Goal: Task Accomplishment & Management: Manage account settings

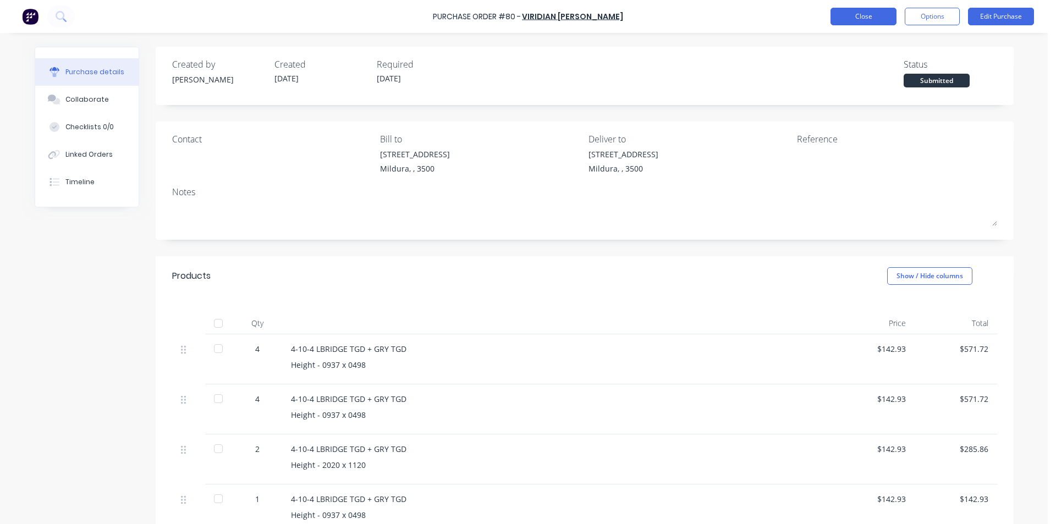
click at [855, 18] on button "Close" at bounding box center [863, 17] width 66 height 18
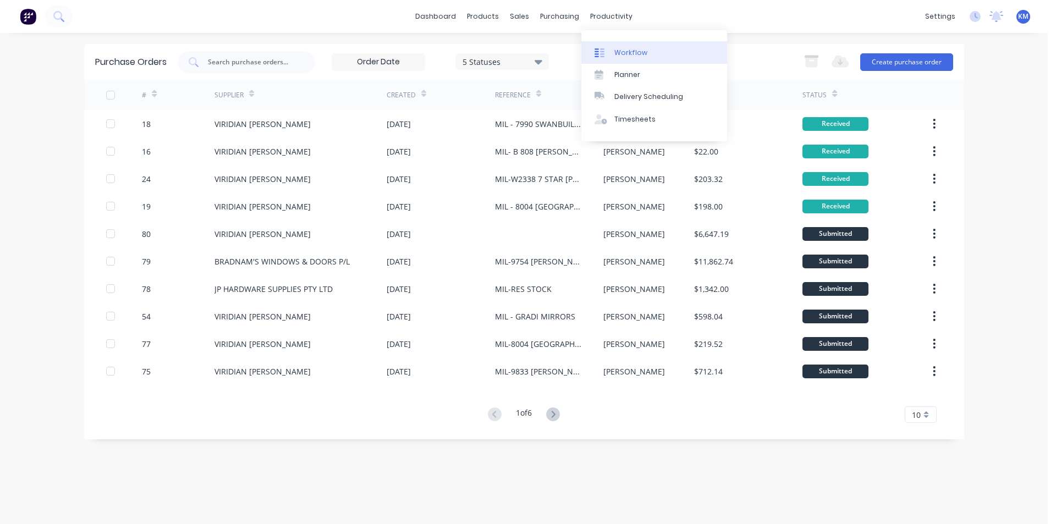
click at [626, 47] on link "Workflow" at bounding box center [654, 52] width 146 height 22
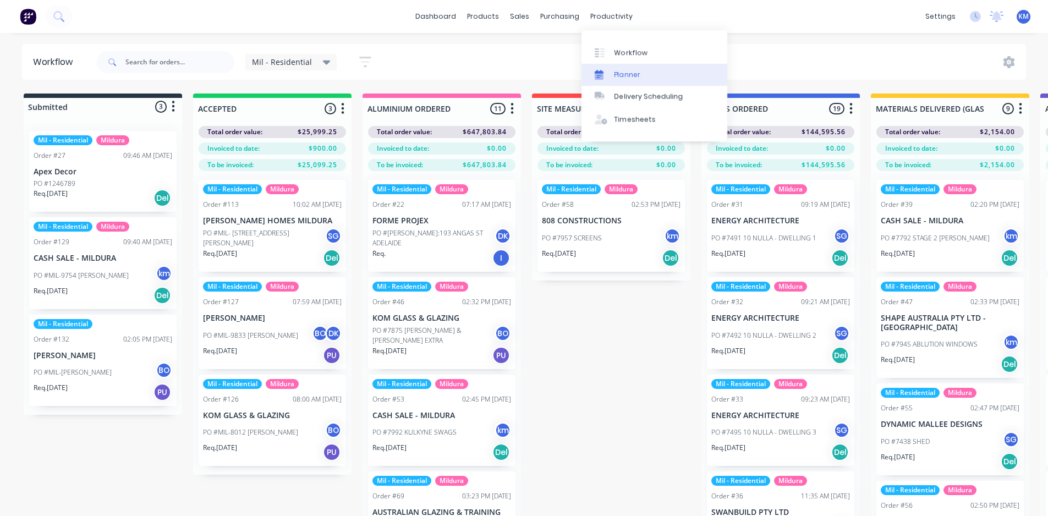
click at [636, 73] on div "Planner" at bounding box center [627, 75] width 26 height 10
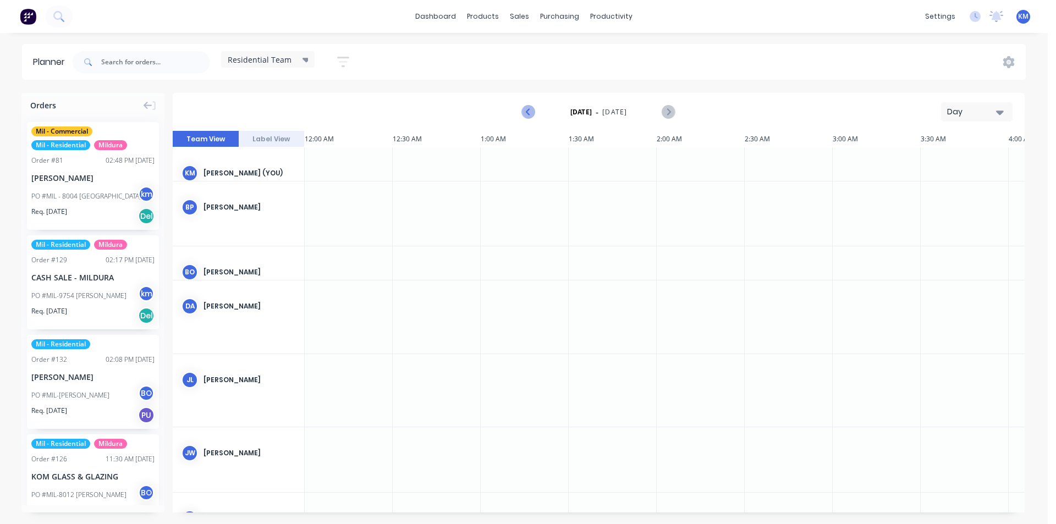
scroll to position [0, 2464]
click at [671, 112] on icon "Next page" at bounding box center [668, 112] width 13 height 13
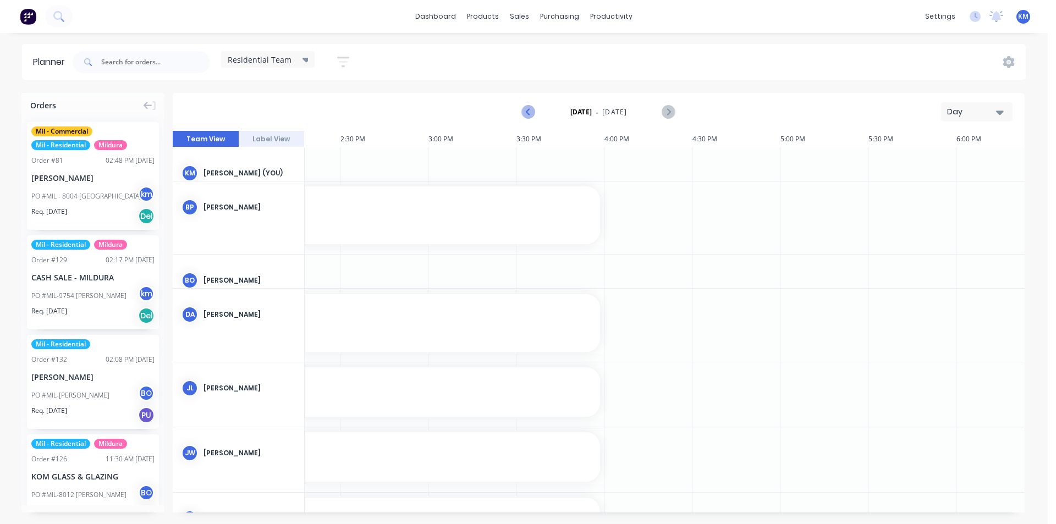
scroll to position [0, 2640]
click at [532, 112] on icon "Previous page" at bounding box center [528, 112] width 13 height 13
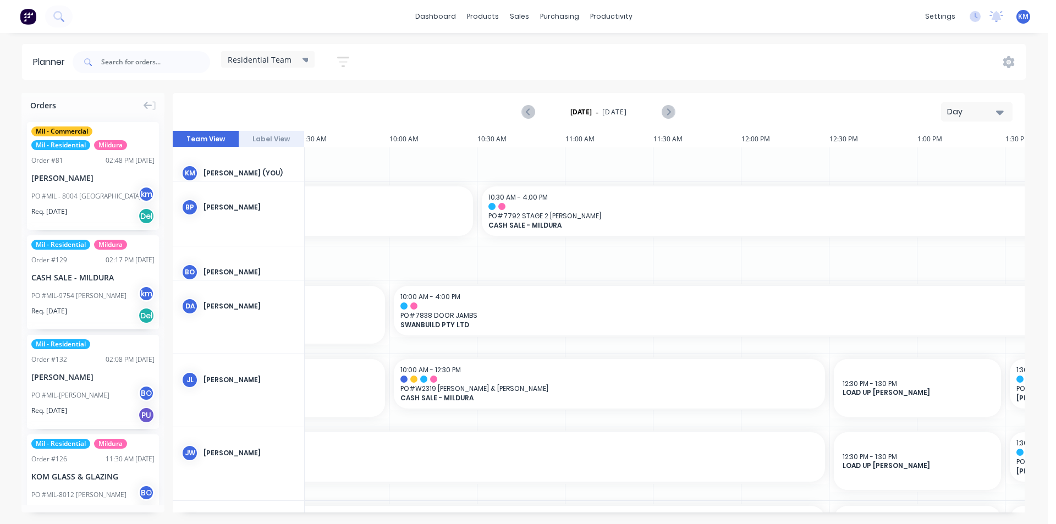
scroll to position [0, 1678]
click at [668, 110] on icon "Next page" at bounding box center [667, 112] width 5 height 9
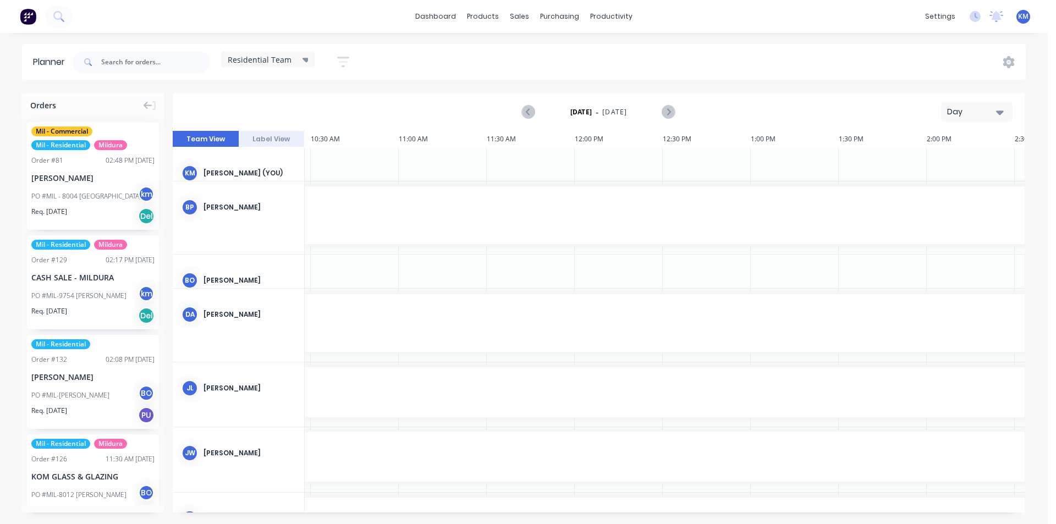
scroll to position [0, 1429]
click at [675, 111] on button "Next page" at bounding box center [668, 112] width 22 height 22
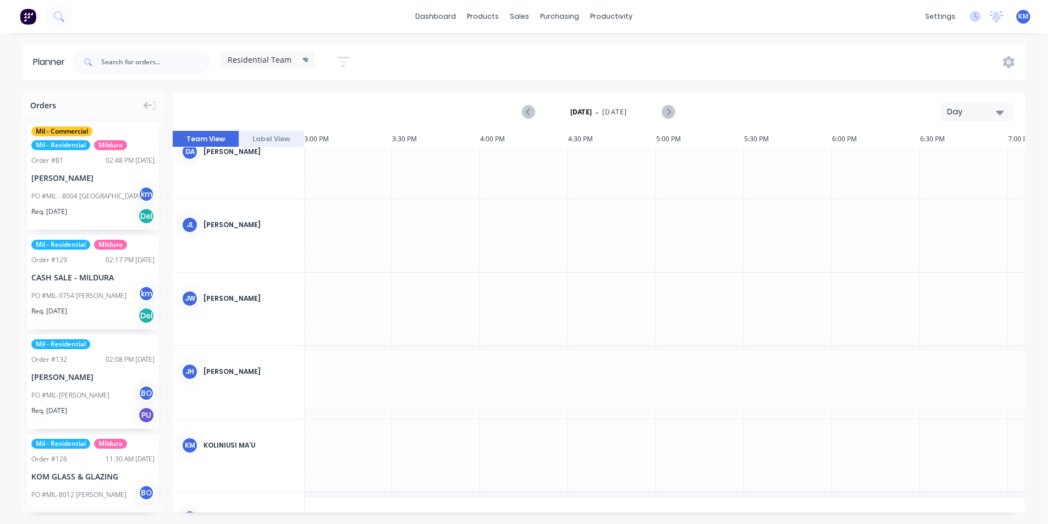
scroll to position [143, 2640]
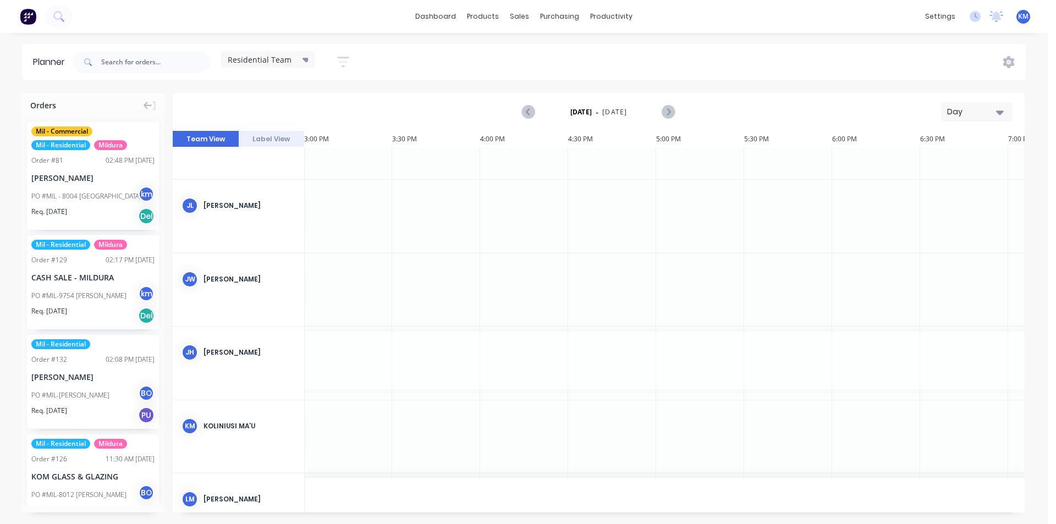
drag, startPoint x: 698, startPoint y: 508, endPoint x: 500, endPoint y: 509, distance: 198.0
click at [525, 108] on icon "Previous page" at bounding box center [528, 112] width 13 height 13
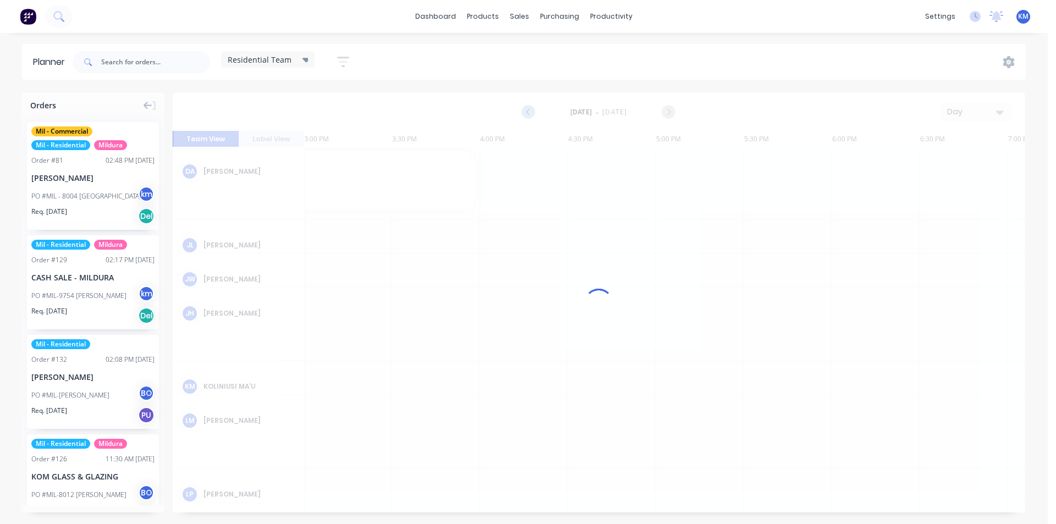
click at [525, 108] on div at bounding box center [599, 303] width 852 height 420
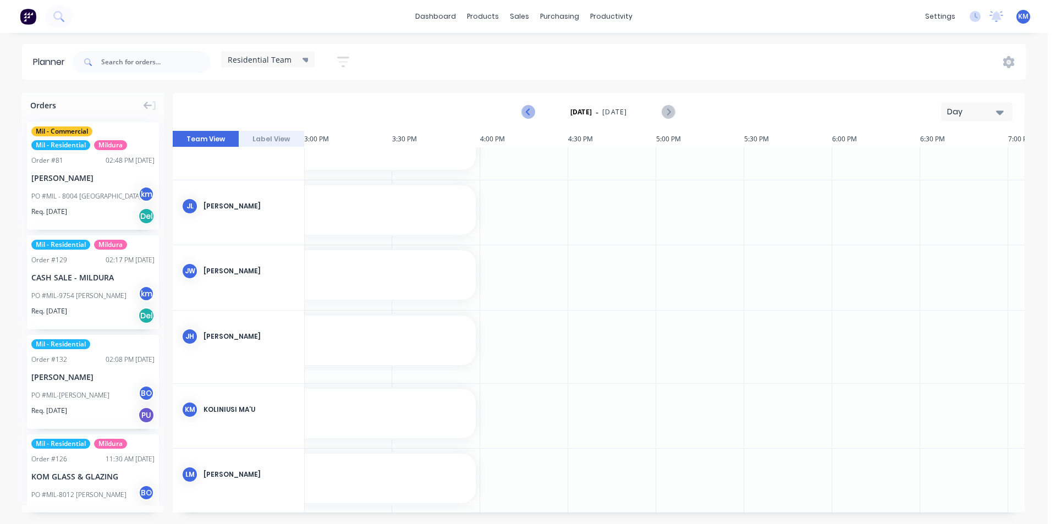
click at [525, 109] on icon "Previous page" at bounding box center [528, 112] width 13 height 13
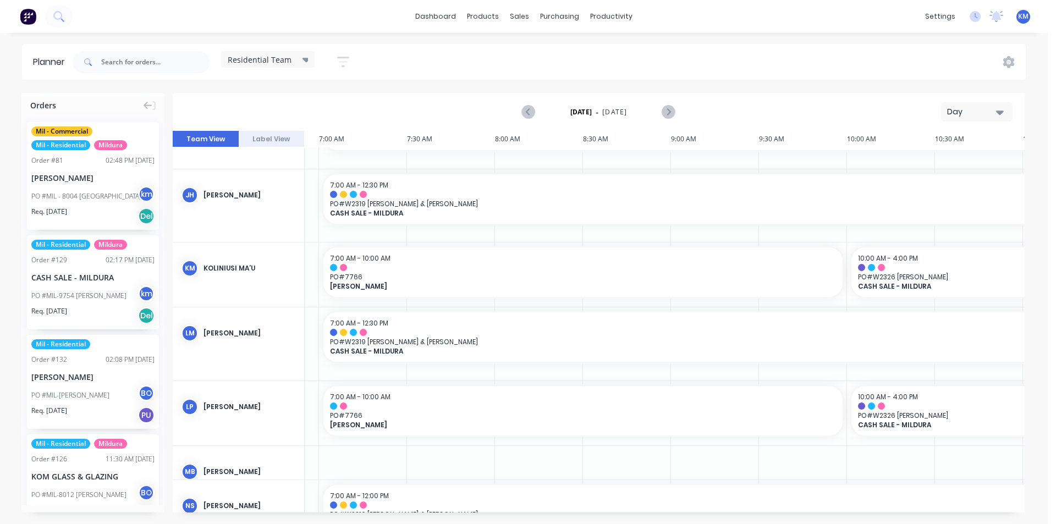
scroll to position [305, 1218]
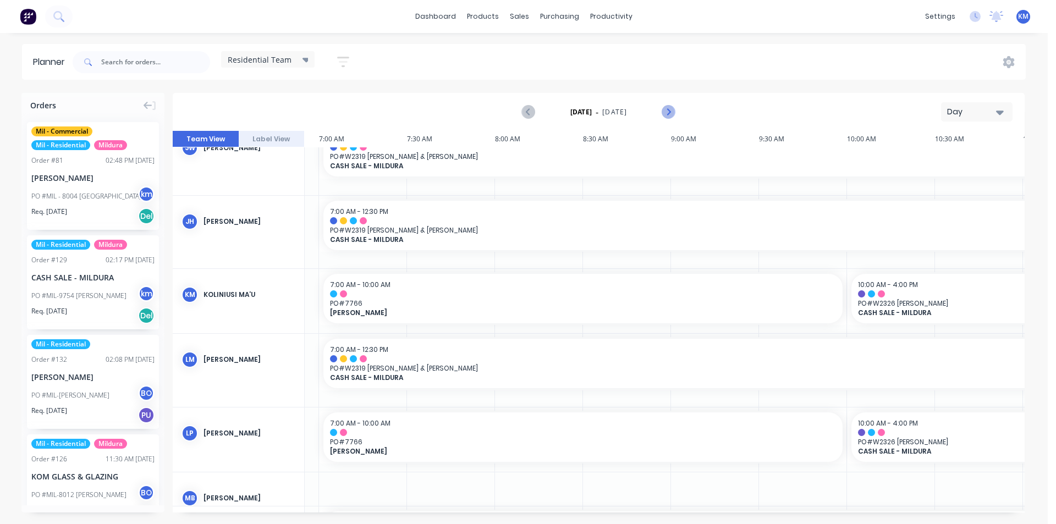
click at [670, 112] on icon "Next page" at bounding box center [667, 112] width 5 height 9
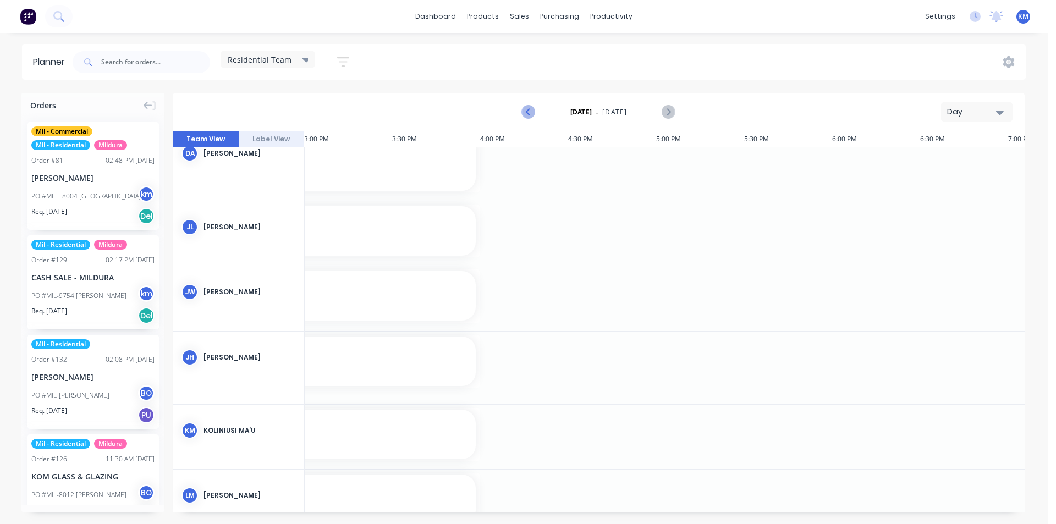
click at [526, 112] on icon "Previous page" at bounding box center [528, 112] width 13 height 13
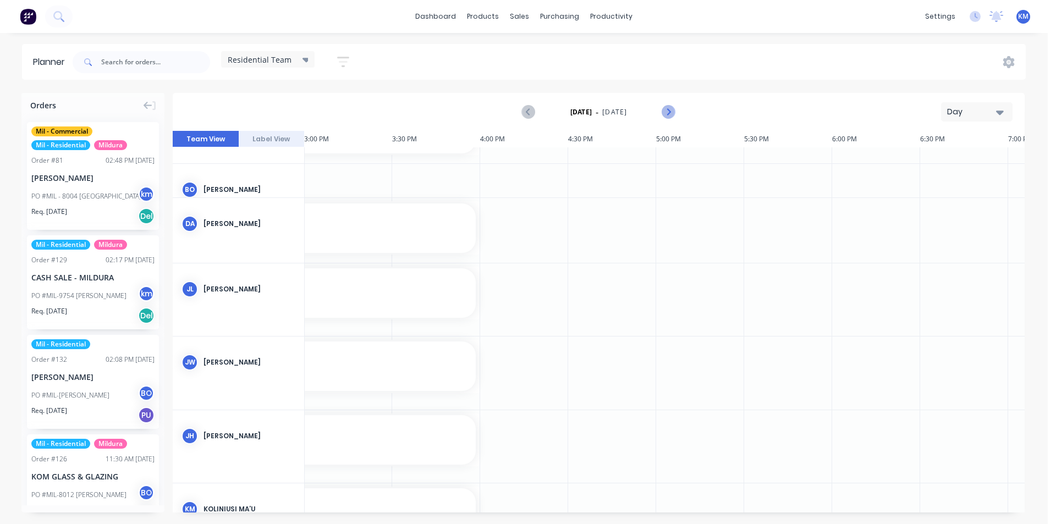
scroll to position [113, 2640]
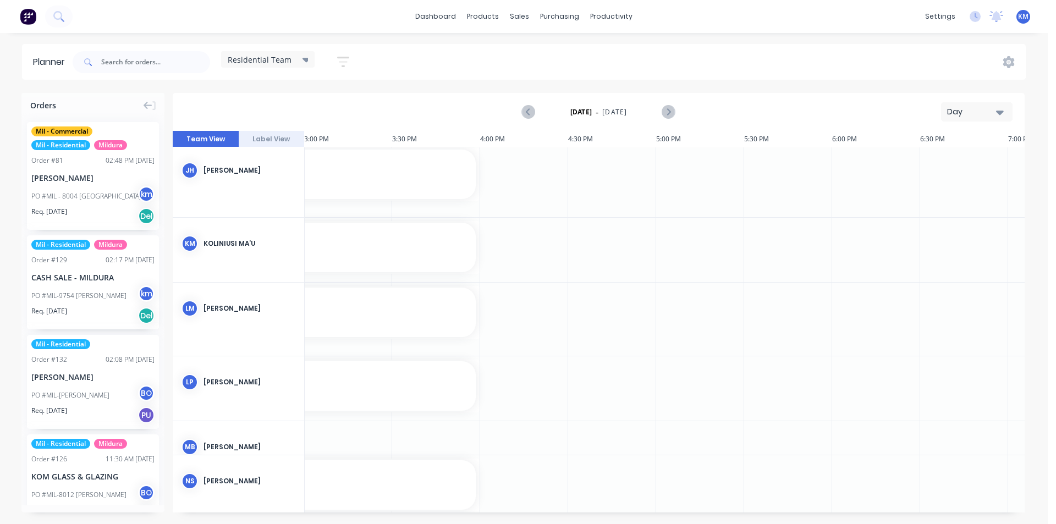
drag, startPoint x: 704, startPoint y: 513, endPoint x: 653, endPoint y: 512, distance: 51.1
click at [653, 512] on div "Orders Mil - Commercial Mil - Residential Mildura Order # 81 02:48 PM [DATE] [P…" at bounding box center [524, 308] width 1048 height 431
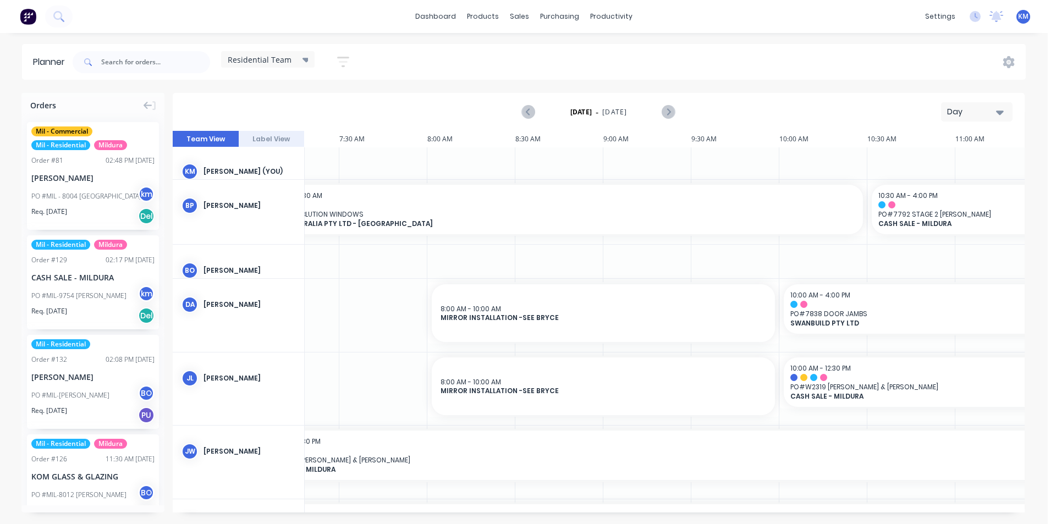
scroll to position [2, 1180]
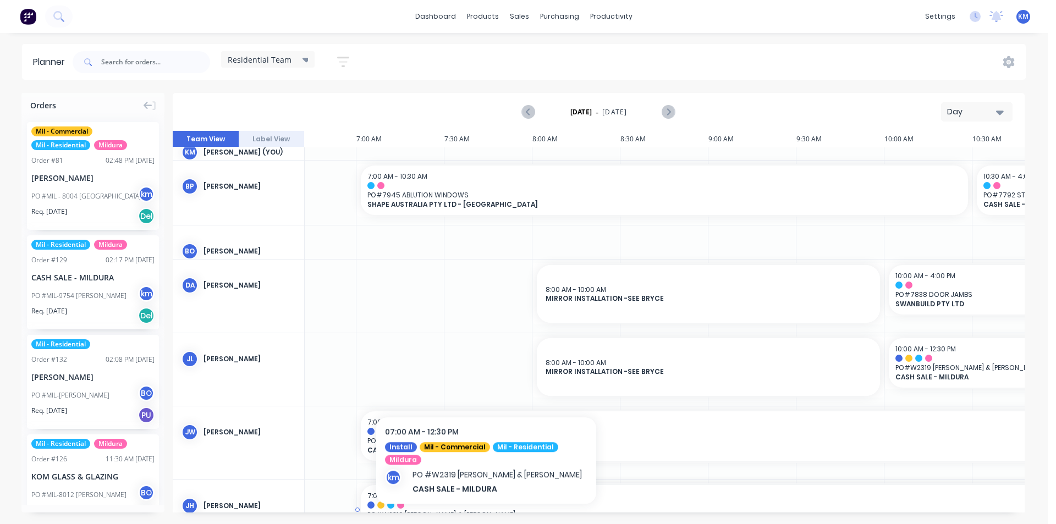
drag, startPoint x: 478, startPoint y: 505, endPoint x: 485, endPoint y: 506, distance: 6.6
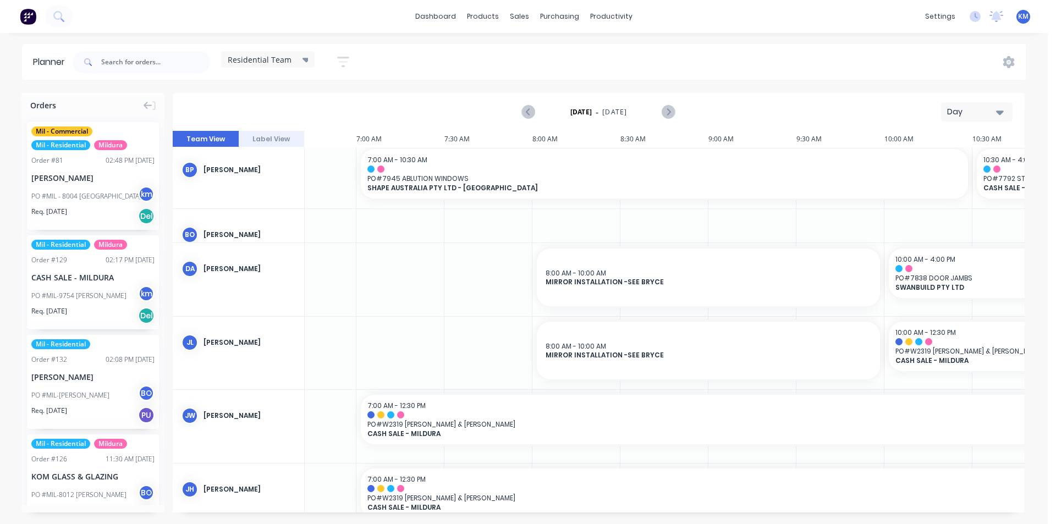
click at [427, 321] on div at bounding box center [400, 353] width 88 height 73
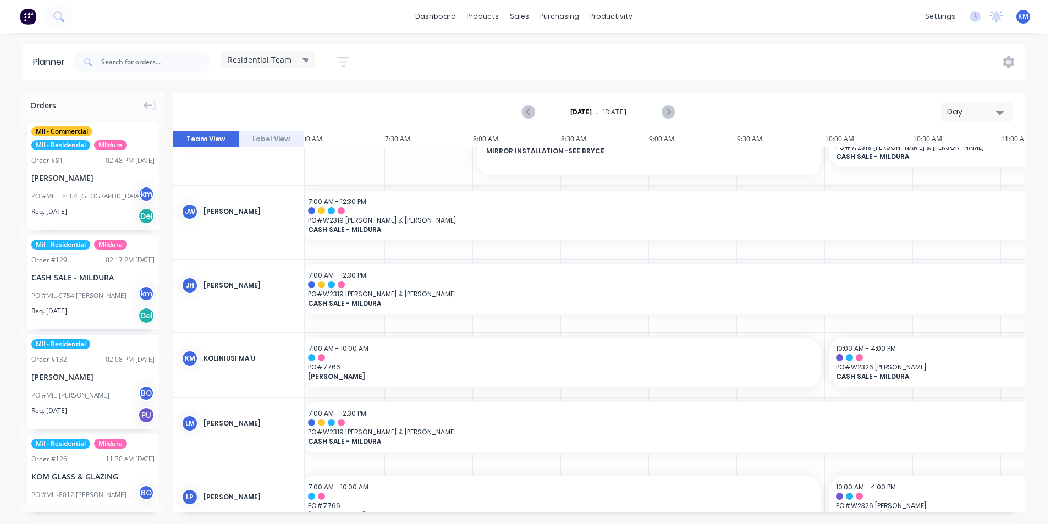
scroll to position [241, 1243]
click at [670, 111] on icon "Next page" at bounding box center [668, 112] width 13 height 13
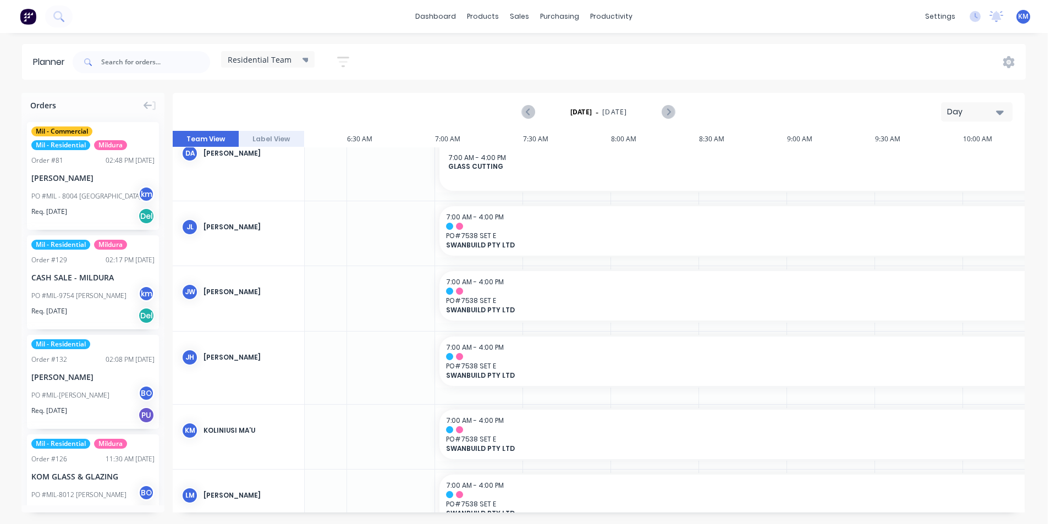
scroll to position [161, 1172]
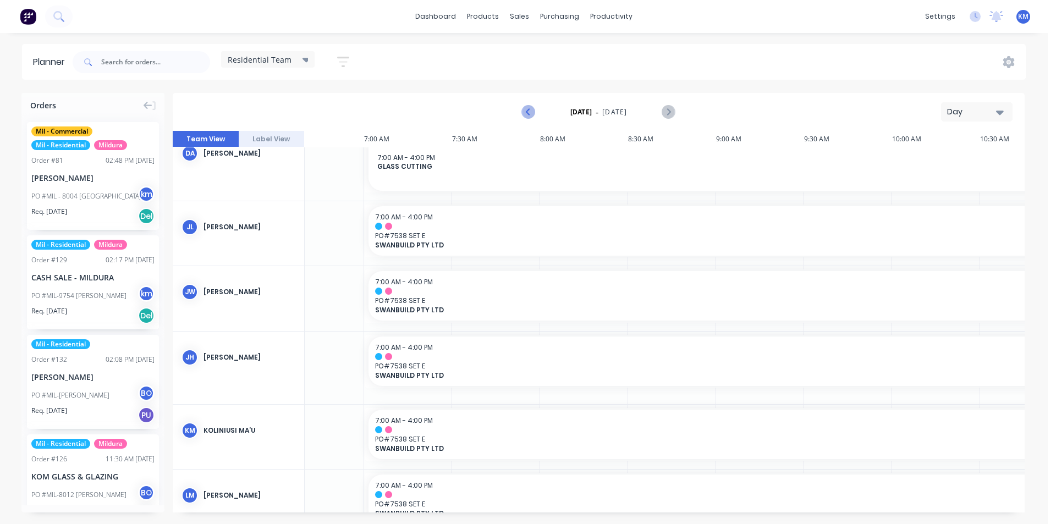
click at [526, 110] on icon "Previous page" at bounding box center [528, 112] width 13 height 13
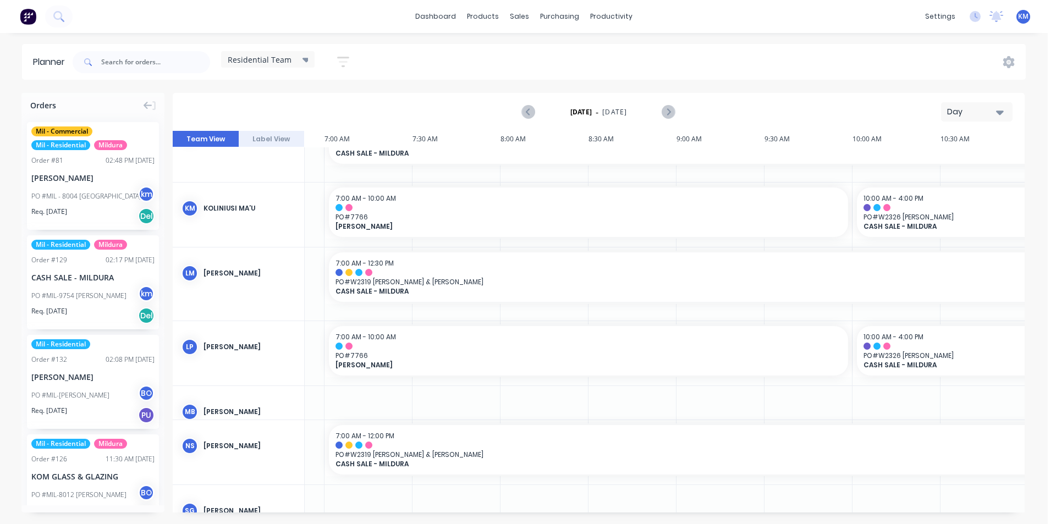
scroll to position [392, 1186]
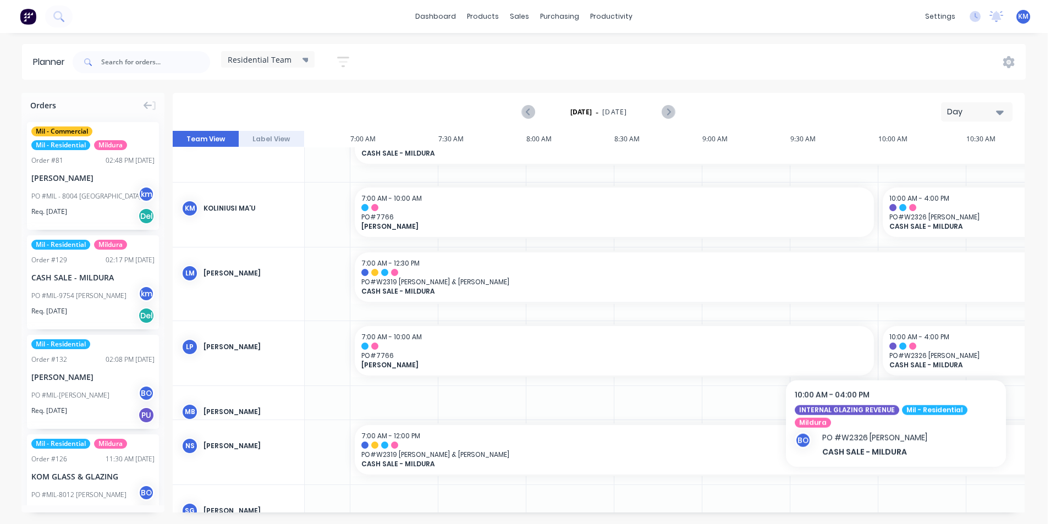
click at [544, 401] on div at bounding box center [570, 403] width 88 height 34
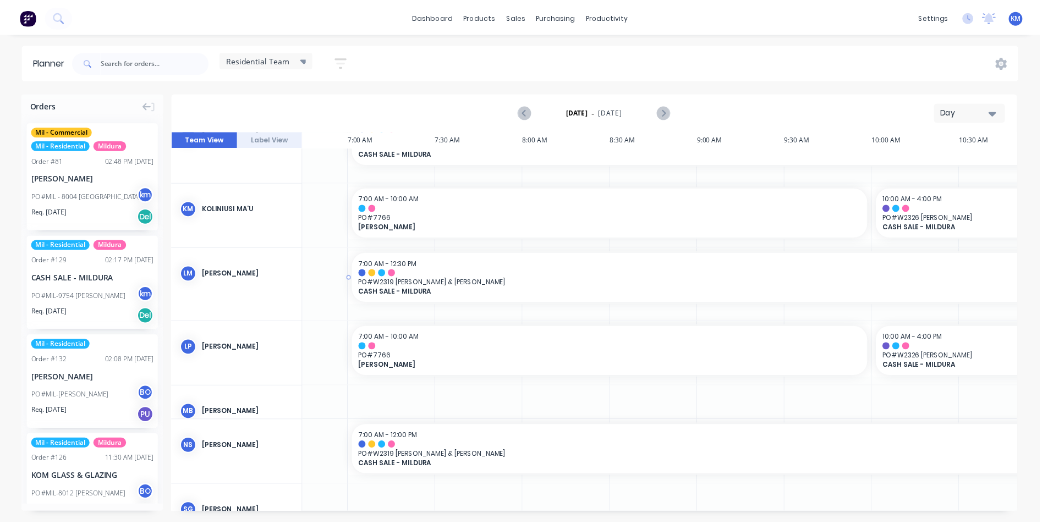
scroll to position [382, 1186]
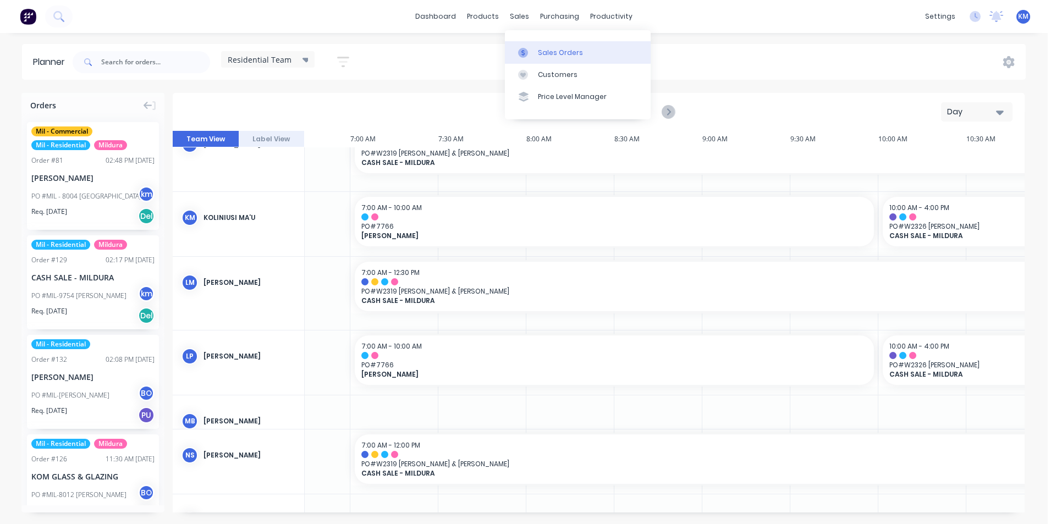
click at [546, 43] on link "Sales Orders" at bounding box center [578, 52] width 146 height 22
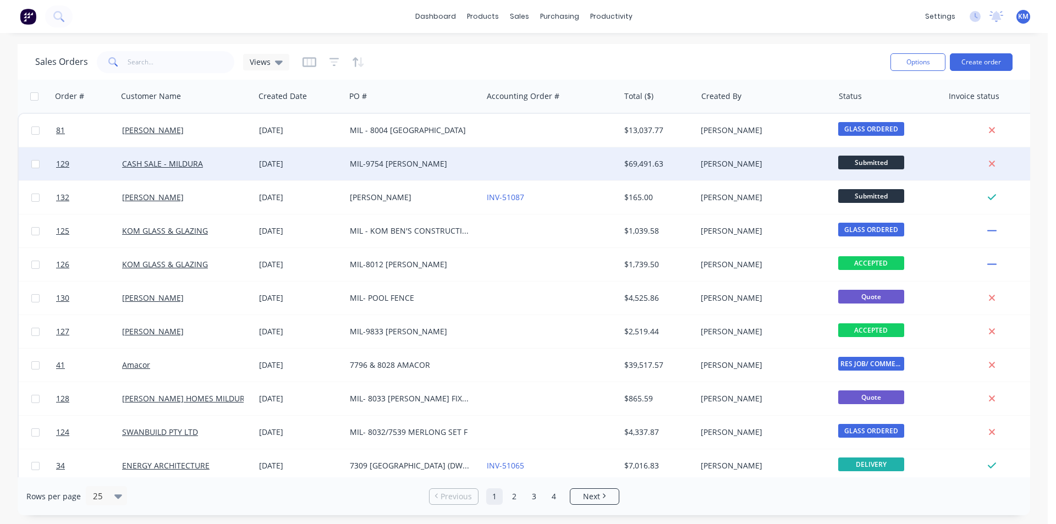
click at [525, 159] on div at bounding box center [550, 163] width 137 height 33
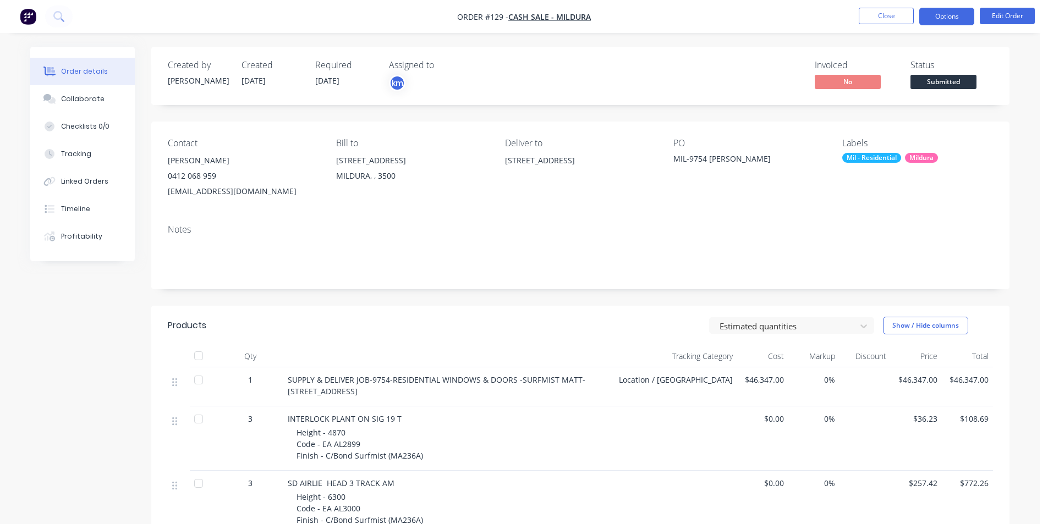
click at [953, 20] on button "Options" at bounding box center [946, 17] width 55 height 18
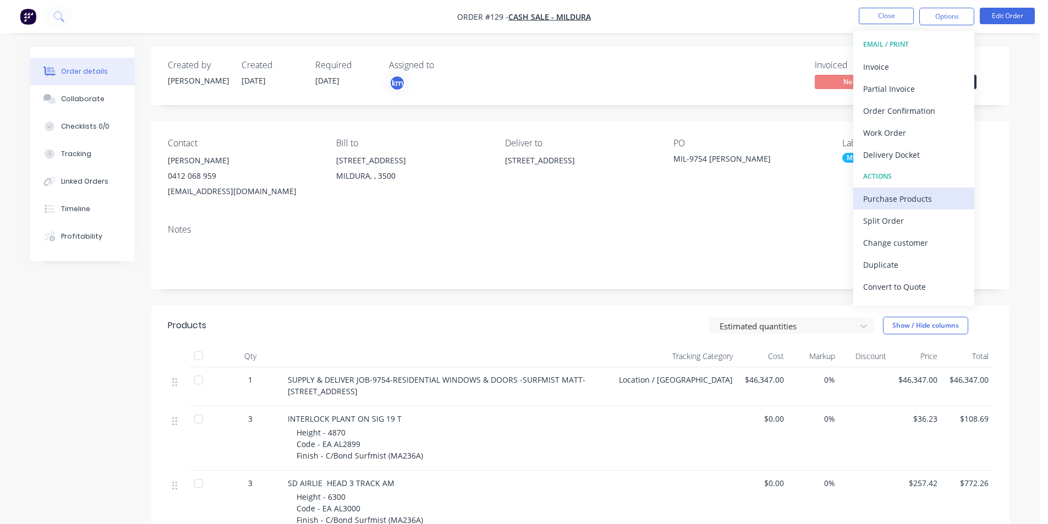
click at [916, 200] on div "Purchase Products" at bounding box center [913, 199] width 101 height 16
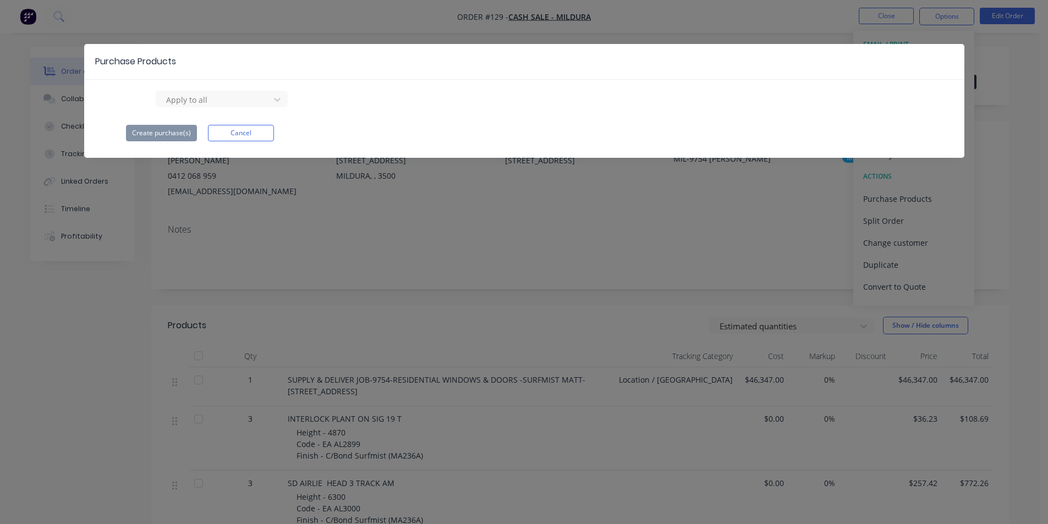
click at [237, 133] on div "Apply to all Create purchase(s) Cancel" at bounding box center [524, 116] width 880 height 51
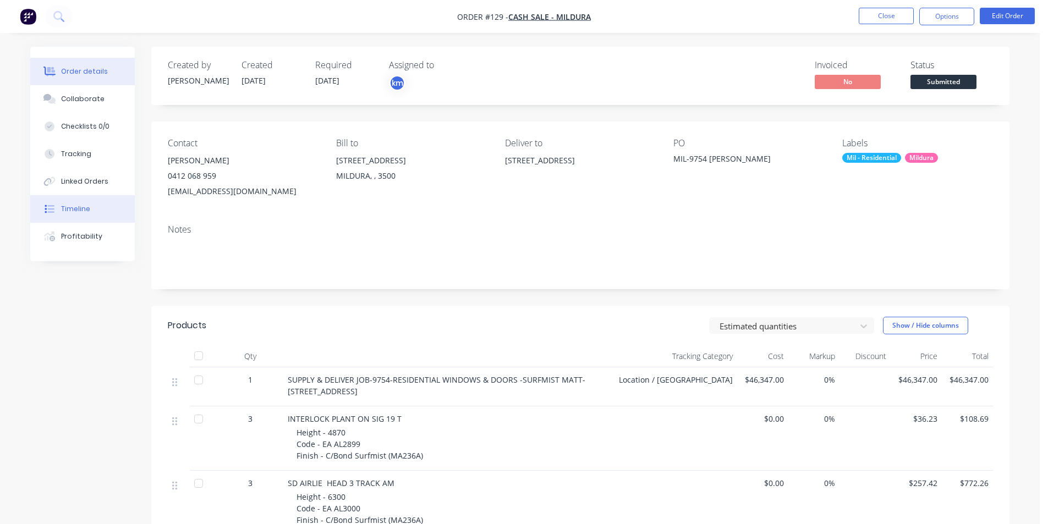
click at [76, 203] on button "Timeline" at bounding box center [82, 208] width 104 height 27
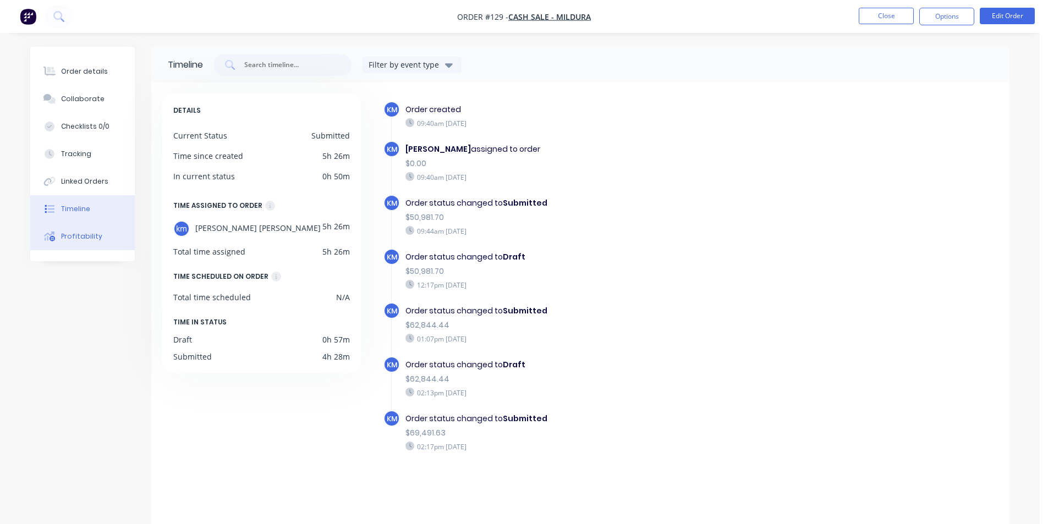
click at [90, 238] on div "Profitability" at bounding box center [81, 237] width 41 height 10
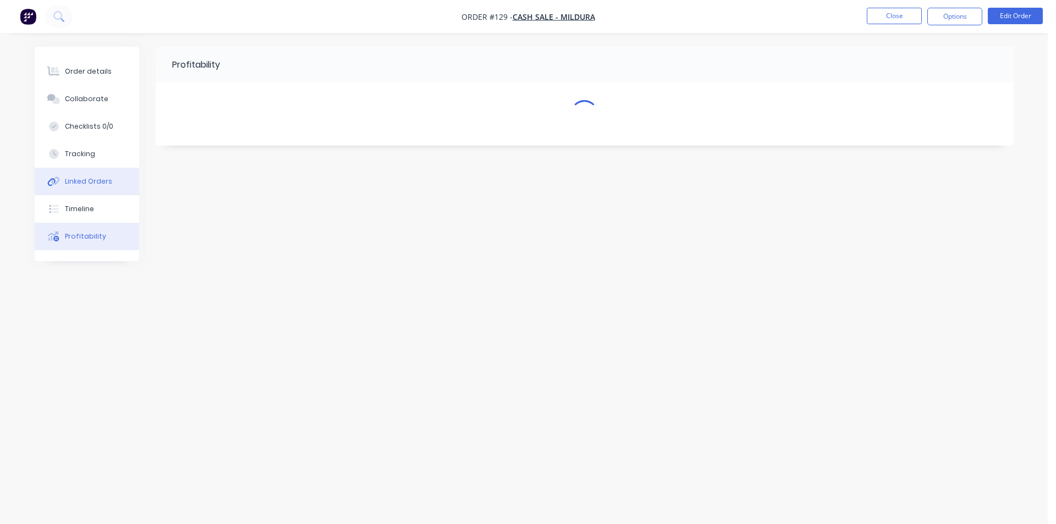
click at [79, 175] on button "Linked Orders" at bounding box center [87, 181] width 104 height 27
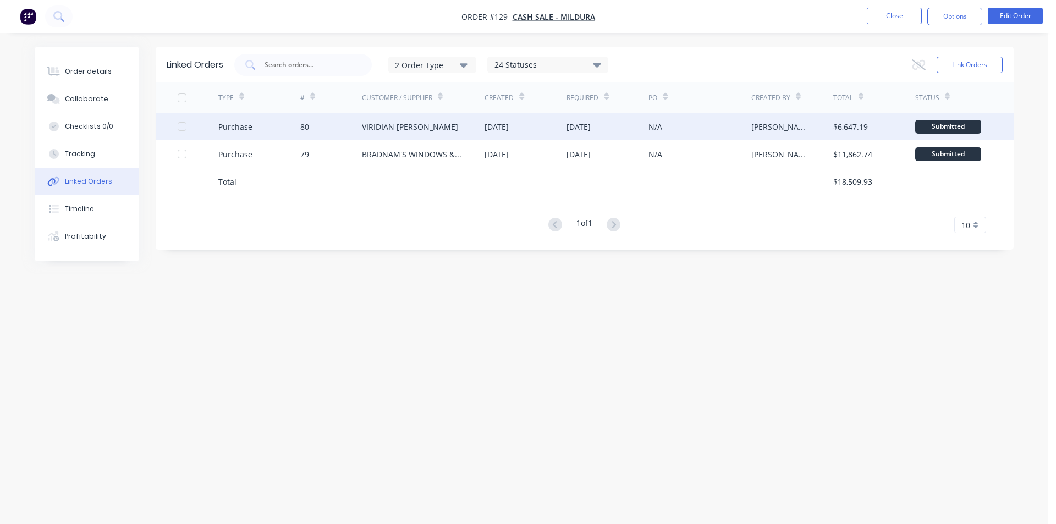
click at [509, 128] on div "[DATE]" at bounding box center [496, 127] width 24 height 12
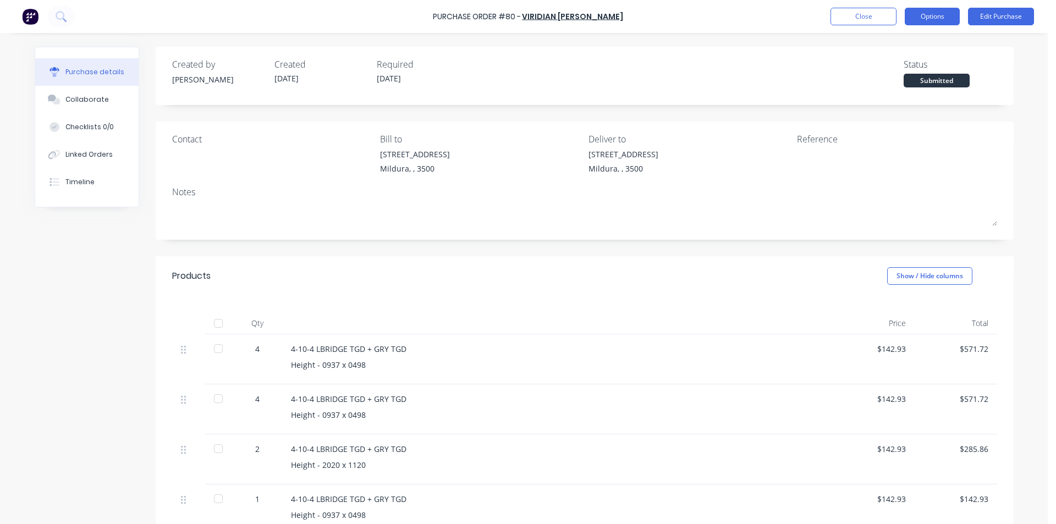
click at [944, 12] on button "Options" at bounding box center [932, 17] width 55 height 18
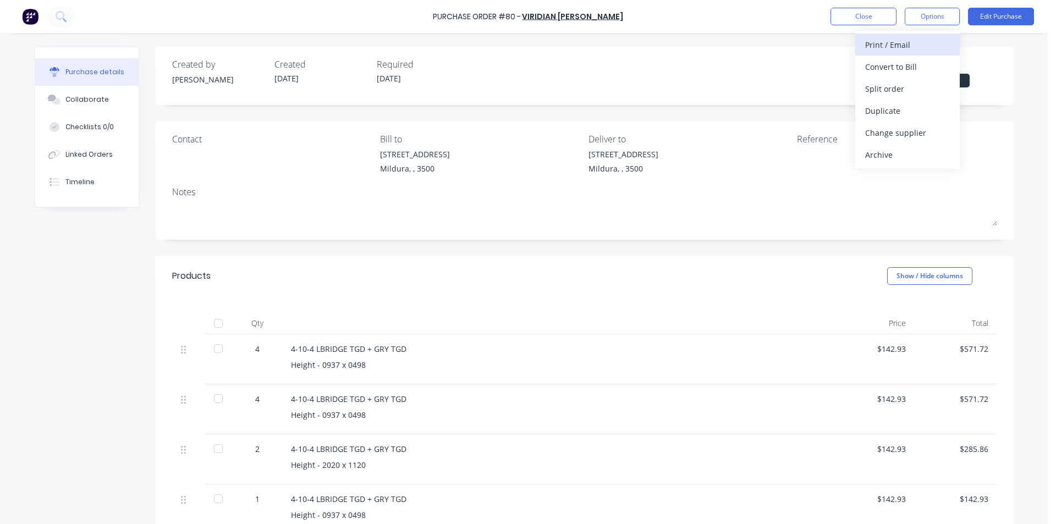
click at [897, 47] on div "Print / Email" at bounding box center [907, 45] width 85 height 16
click at [899, 70] on div "With pricing" at bounding box center [907, 67] width 85 height 16
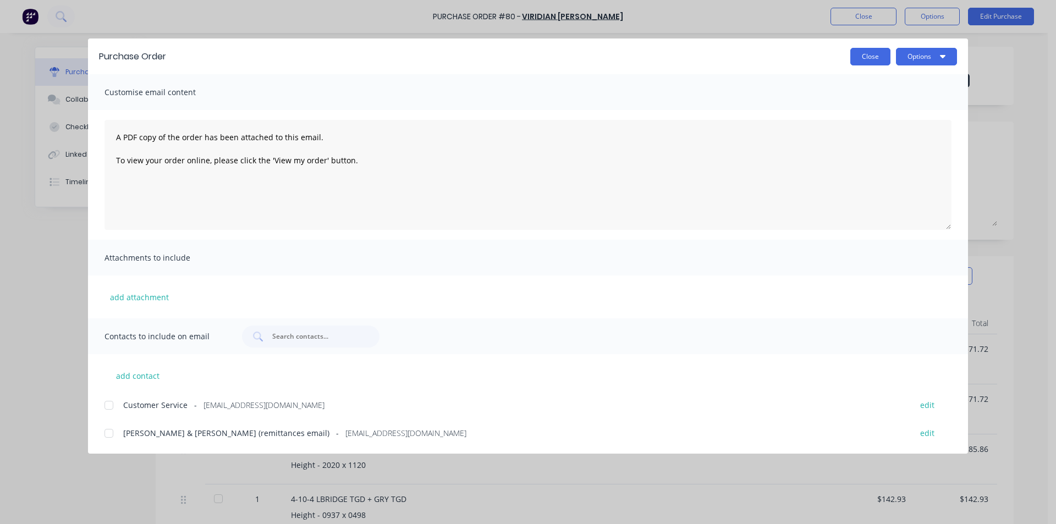
click at [879, 52] on button "Close" at bounding box center [870, 57] width 40 height 18
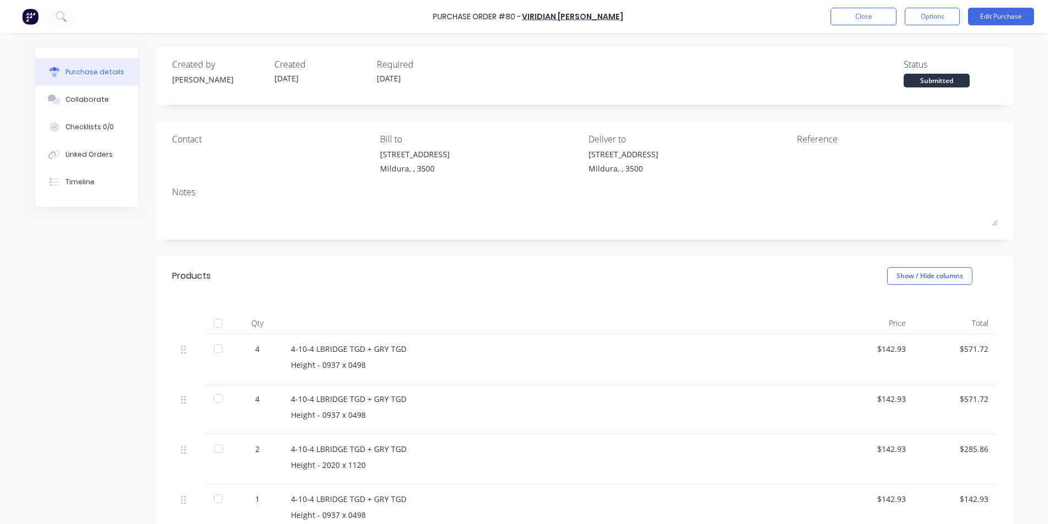
click at [232, 152] on div at bounding box center [272, 150] width 200 height 5
drag, startPoint x: 192, startPoint y: 159, endPoint x: 764, endPoint y: 90, distance: 575.6
click at [206, 155] on div "Contact" at bounding box center [272, 156] width 200 height 47
click at [942, 16] on button "Options" at bounding box center [932, 17] width 55 height 18
drag, startPoint x: 995, startPoint y: 78, endPoint x: 1007, endPoint y: 38, distance: 41.6
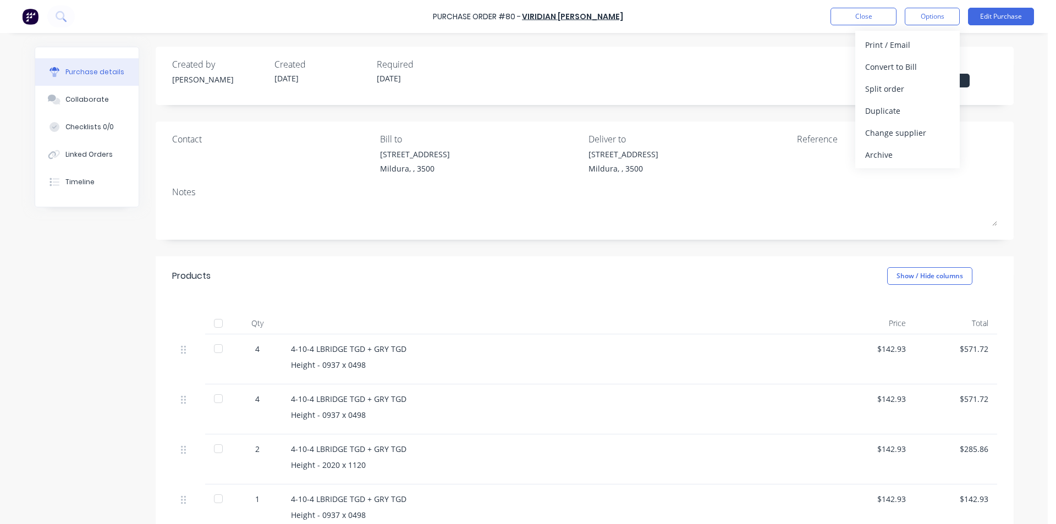
click at [995, 76] on div "Created by [PERSON_NAME] Created [DATE] Required [DATE] Status Submitted" at bounding box center [585, 76] width 858 height 58
click at [1028, 9] on button "Edit Purchase" at bounding box center [1001, 17] width 66 height 18
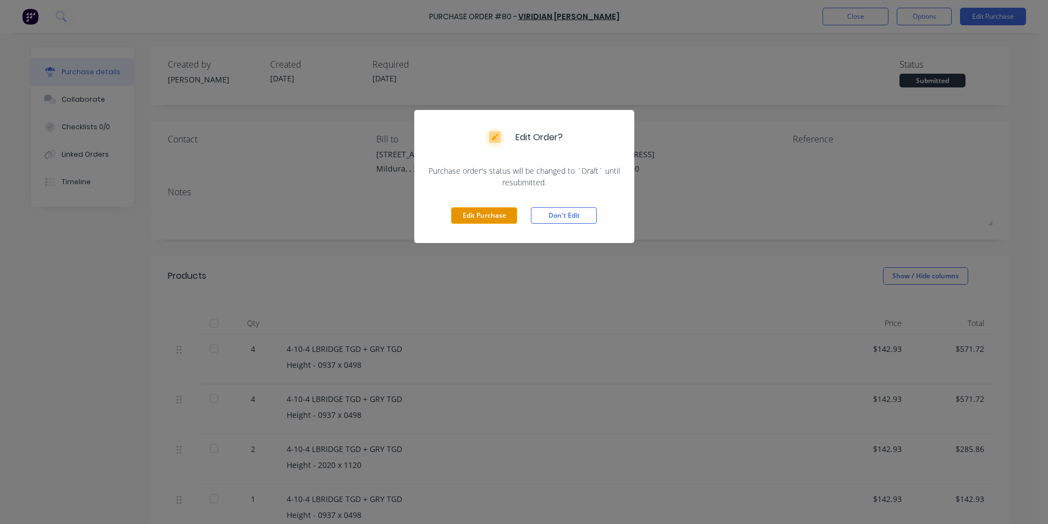
click at [488, 212] on button "Edit Purchase" at bounding box center [484, 215] width 66 height 16
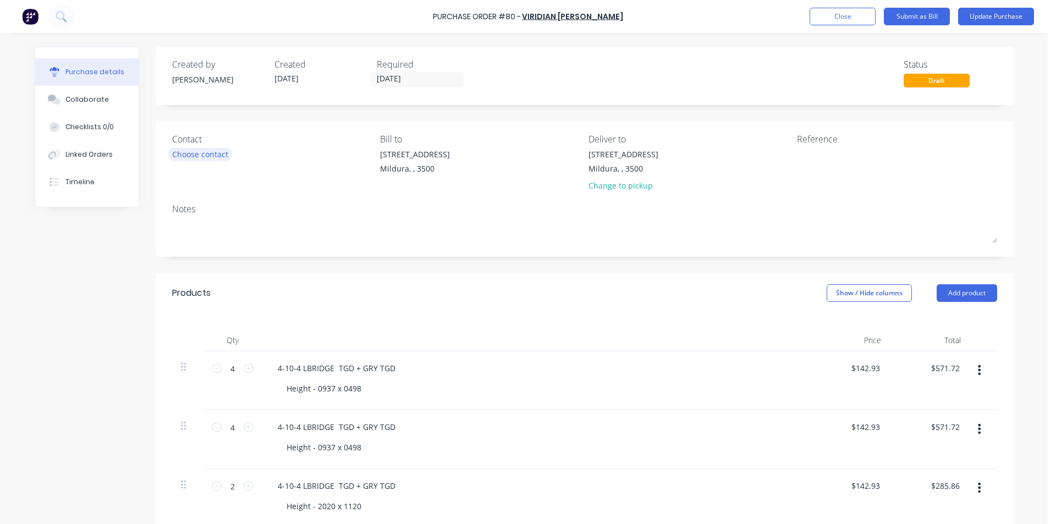
click at [207, 151] on div "Choose contact" at bounding box center [200, 154] width 56 height 12
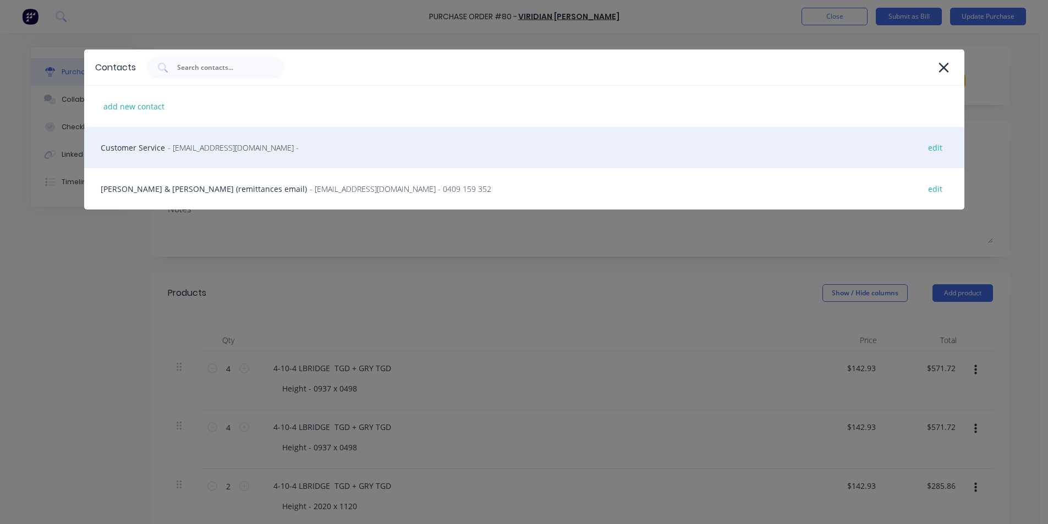
click at [173, 137] on div "Customer Service - [EMAIL_ADDRESS][DOMAIN_NAME] - edit" at bounding box center [524, 147] width 880 height 41
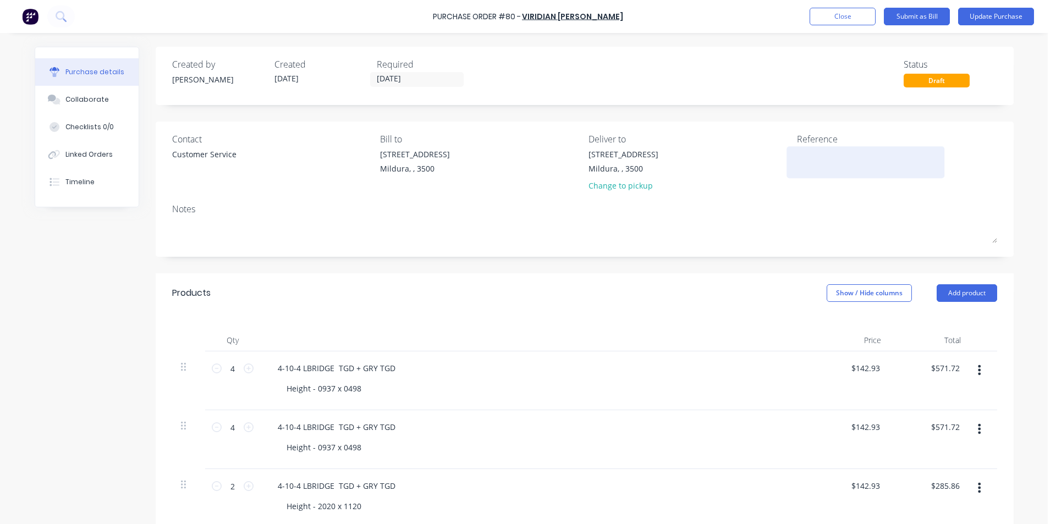
click at [827, 156] on textarea at bounding box center [865, 160] width 137 height 25
type textarea "m"
type textarea "MIL-9754 [PERSON_NAME]"
click at [975, 23] on button "Update Purchase" at bounding box center [996, 17] width 76 height 18
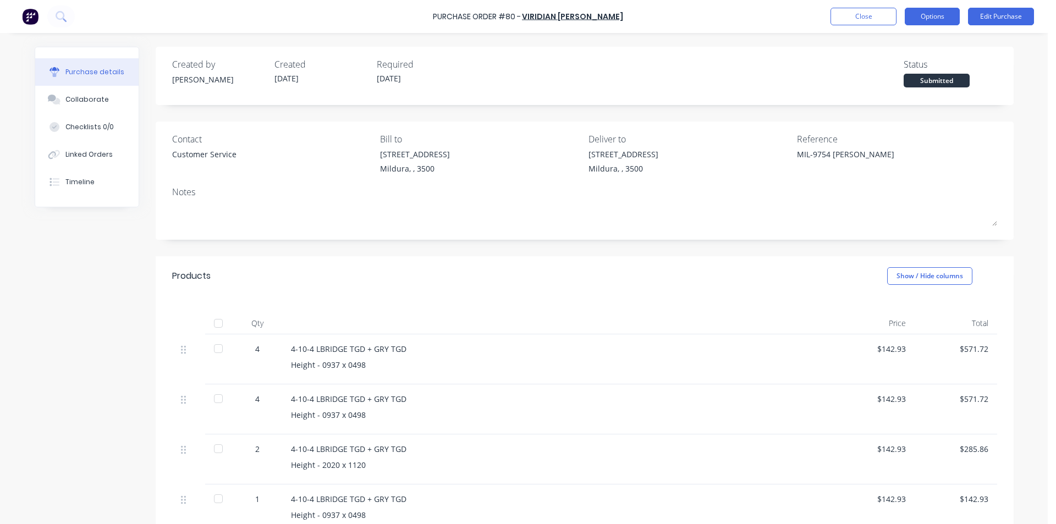
click at [955, 14] on button "Options" at bounding box center [932, 17] width 55 height 18
click at [944, 20] on button "Options" at bounding box center [932, 17] width 55 height 18
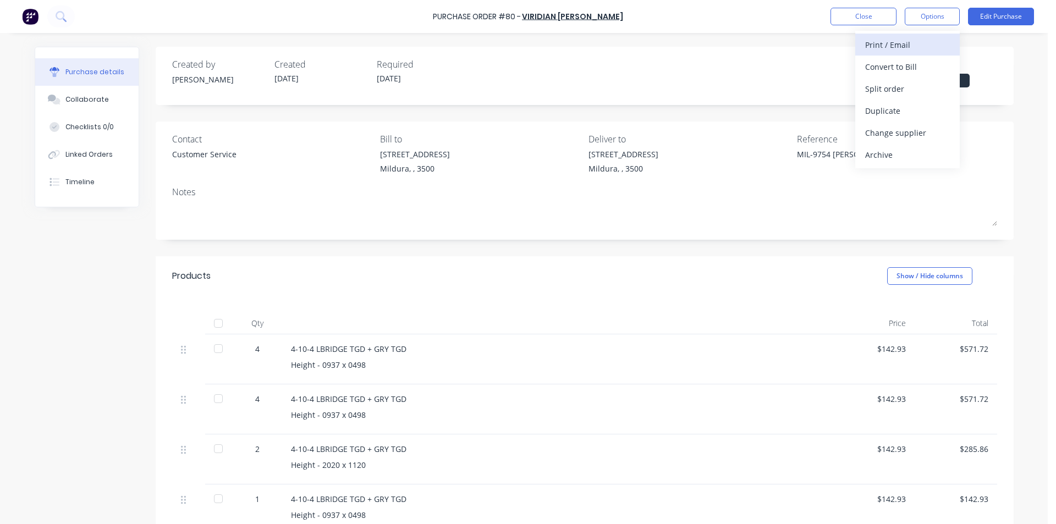
click at [912, 49] on div "Print / Email" at bounding box center [907, 45] width 85 height 16
click at [913, 64] on div "With pricing" at bounding box center [907, 67] width 85 height 16
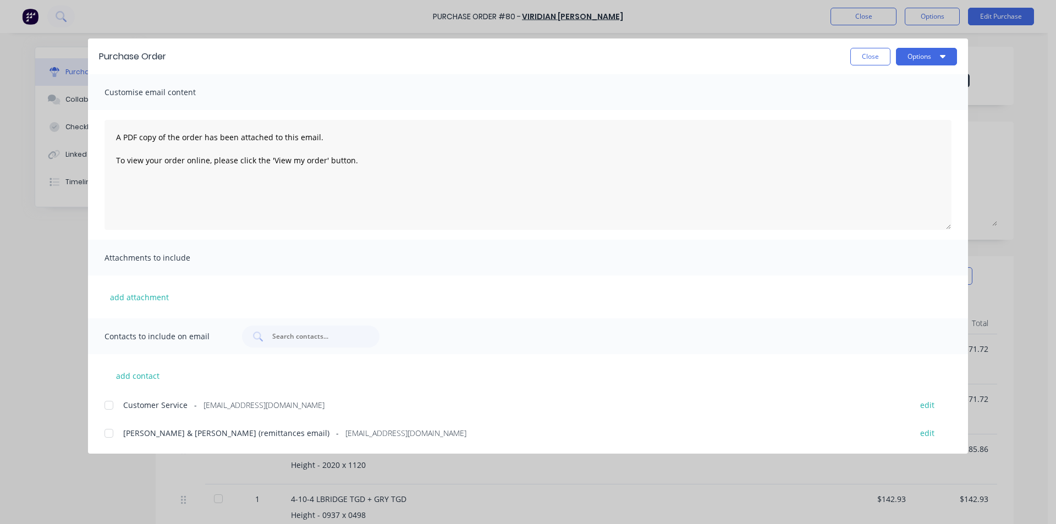
click at [112, 405] on div at bounding box center [109, 405] width 22 height 22
click at [155, 297] on button "add attachment" at bounding box center [139, 297] width 70 height 16
click at [867, 57] on button "Close" at bounding box center [870, 57] width 40 height 18
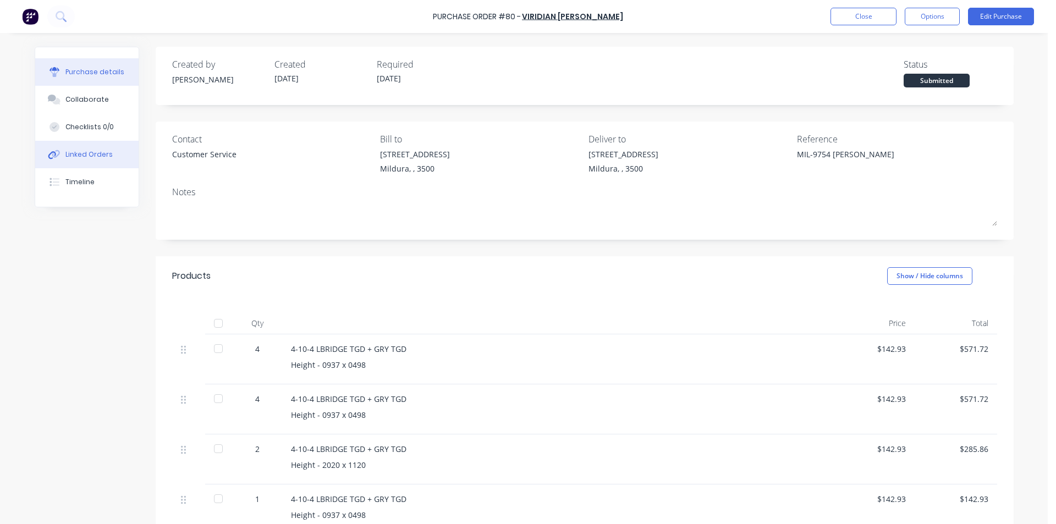
click at [99, 155] on div "Linked Orders" at bounding box center [88, 155] width 47 height 10
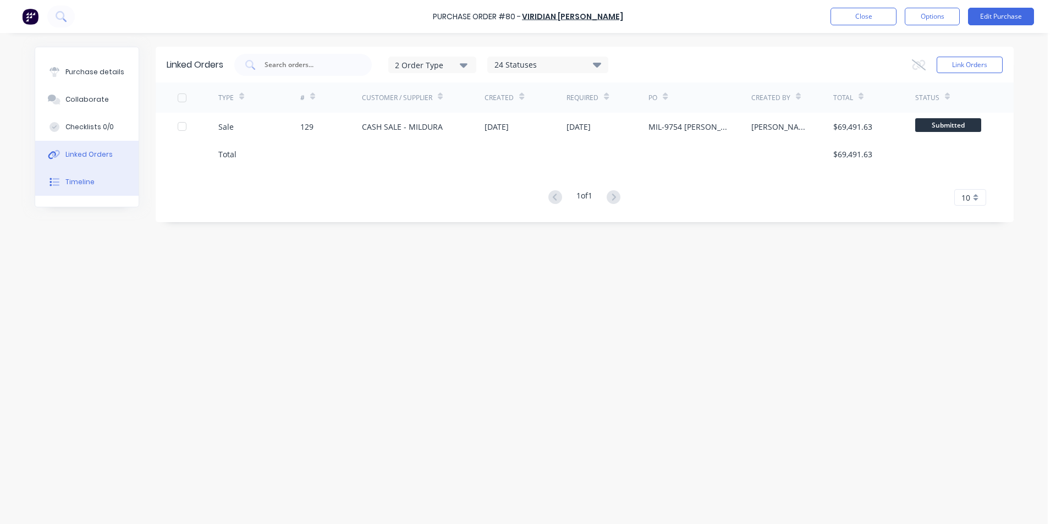
click at [94, 178] on button "Timeline" at bounding box center [86, 181] width 103 height 27
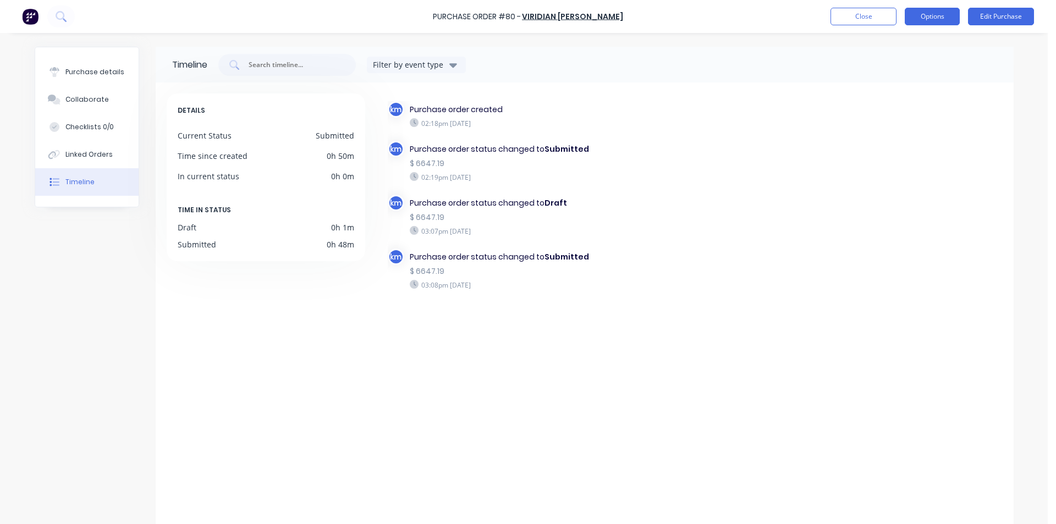
click at [927, 21] on button "Options" at bounding box center [932, 17] width 55 height 18
click at [916, 49] on div "Print / Email" at bounding box center [907, 45] width 85 height 16
click at [900, 68] on div "With pricing" at bounding box center [907, 67] width 85 height 16
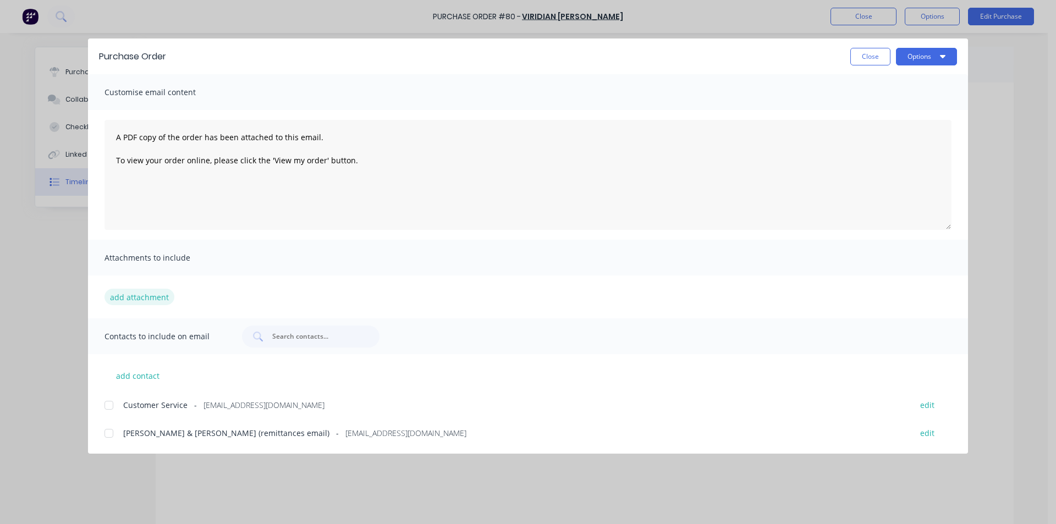
click at [150, 289] on button "add attachment" at bounding box center [139, 297] width 70 height 16
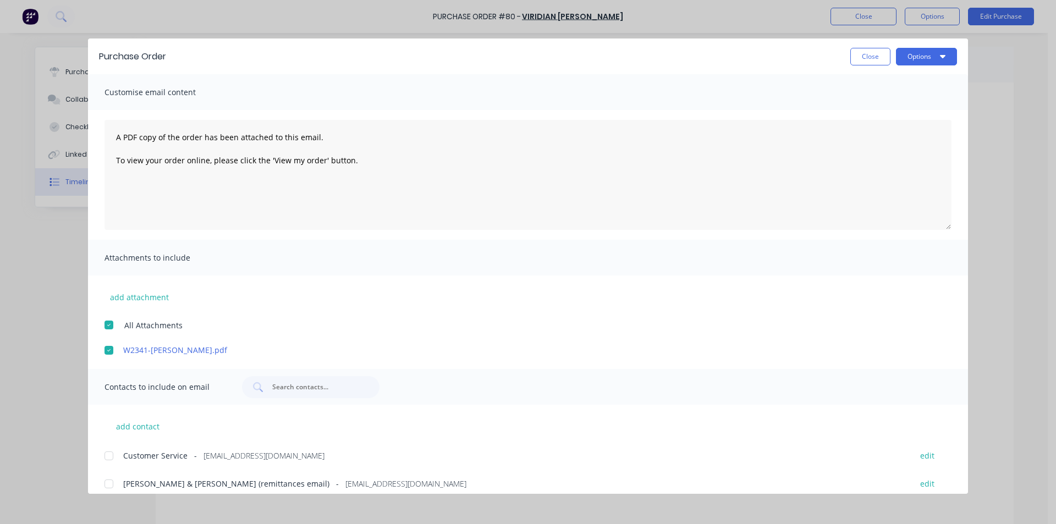
click at [108, 452] on div at bounding box center [109, 456] width 22 height 22
click at [196, 350] on link "W2341-[PERSON_NAME].pdf" at bounding box center [511, 350] width 777 height 12
click at [911, 58] on button "Options" at bounding box center [926, 57] width 61 height 18
click at [886, 123] on div "Email" at bounding box center [904, 128] width 85 height 16
click at [866, 59] on button "Close" at bounding box center [870, 57] width 40 height 18
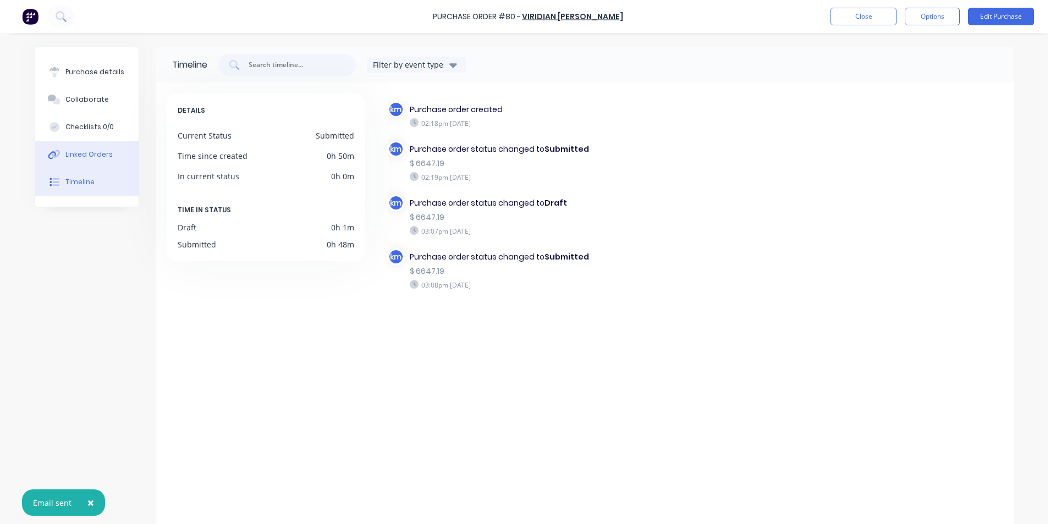
click at [109, 156] on button "Linked Orders" at bounding box center [86, 154] width 103 height 27
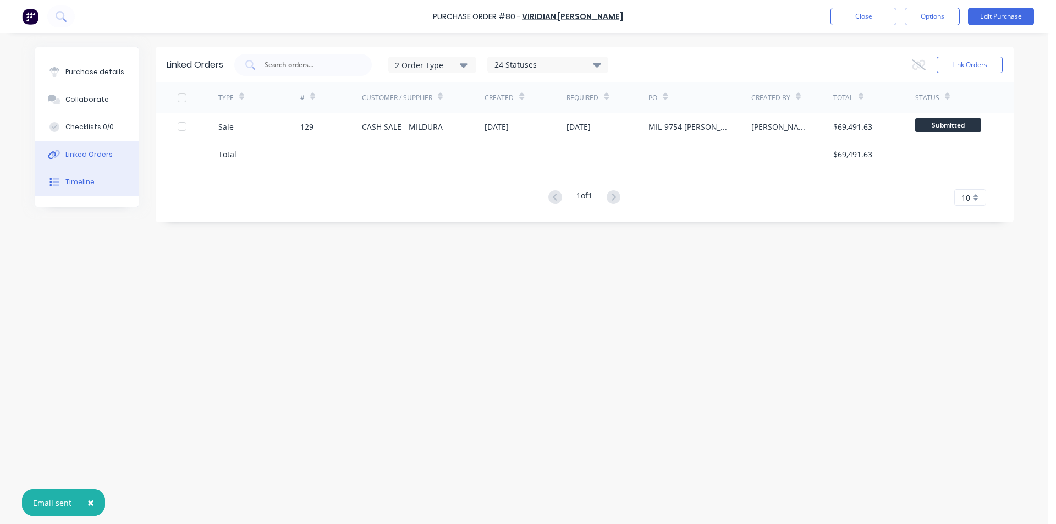
click at [91, 181] on div "Timeline" at bounding box center [79, 182] width 29 height 10
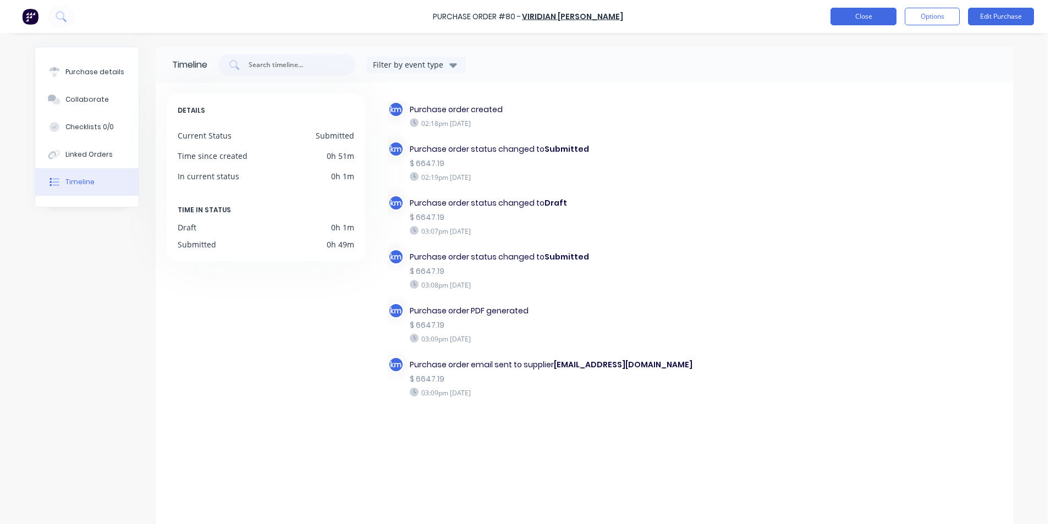
click at [874, 11] on button "Close" at bounding box center [863, 17] width 66 height 18
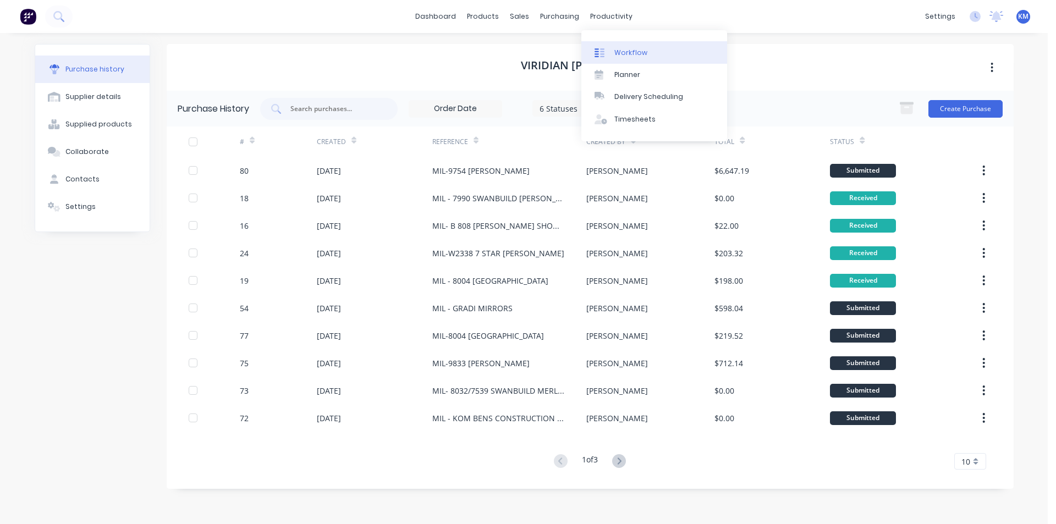
click at [629, 54] on div "Workflow" at bounding box center [630, 53] width 33 height 10
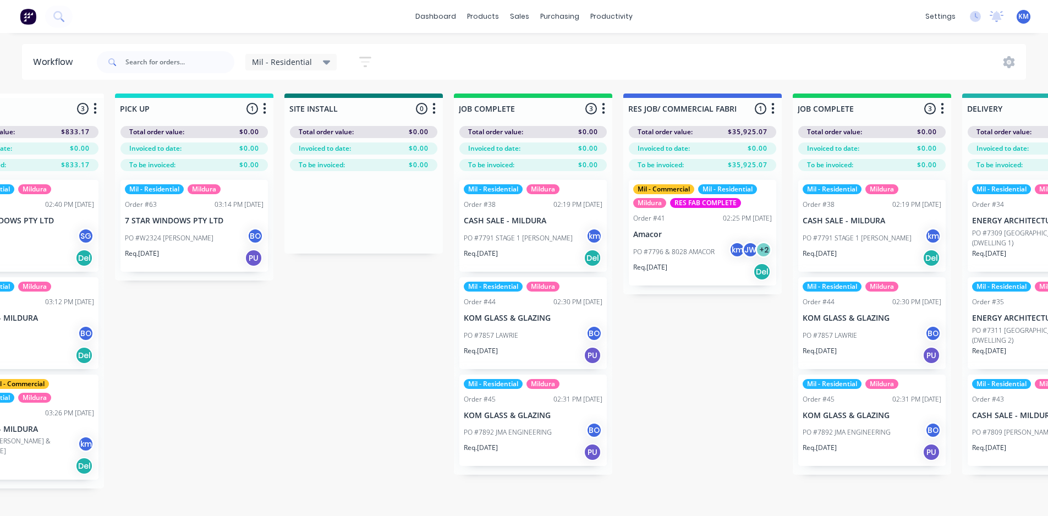
scroll to position [0, 1271]
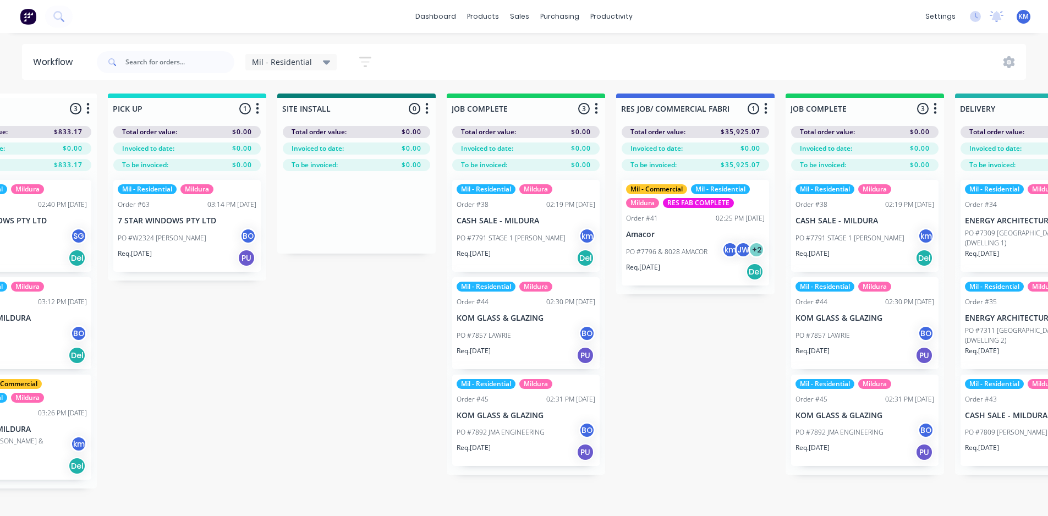
click at [932, 107] on button "button" at bounding box center [934, 108] width 13 height 13
click at [594, 111] on icon "button" at bounding box center [595, 109] width 3 height 14
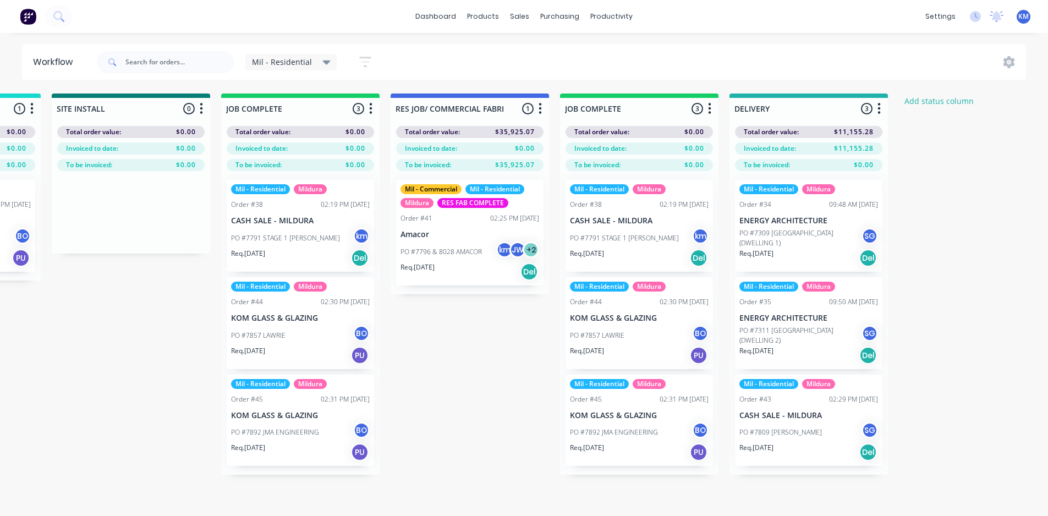
scroll to position [0, 1506]
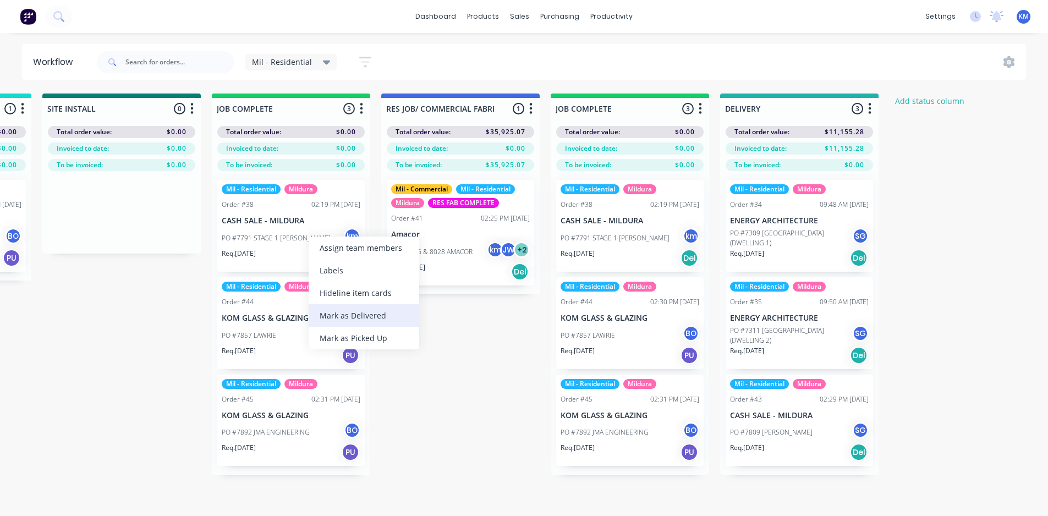
click at [360, 317] on div "Mark as Delivered" at bounding box center [364, 315] width 111 height 23
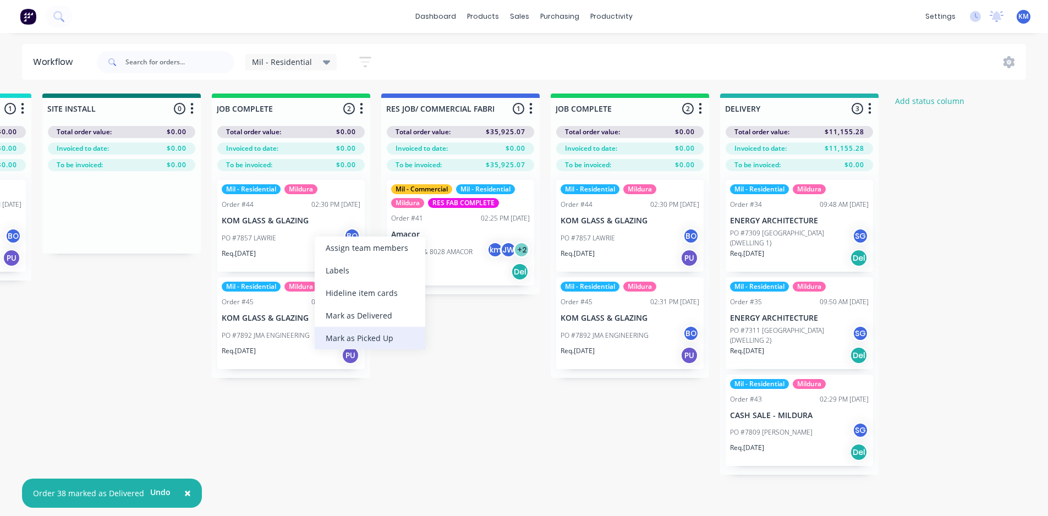
click at [365, 331] on div "Mark as Picked Up" at bounding box center [370, 338] width 111 height 23
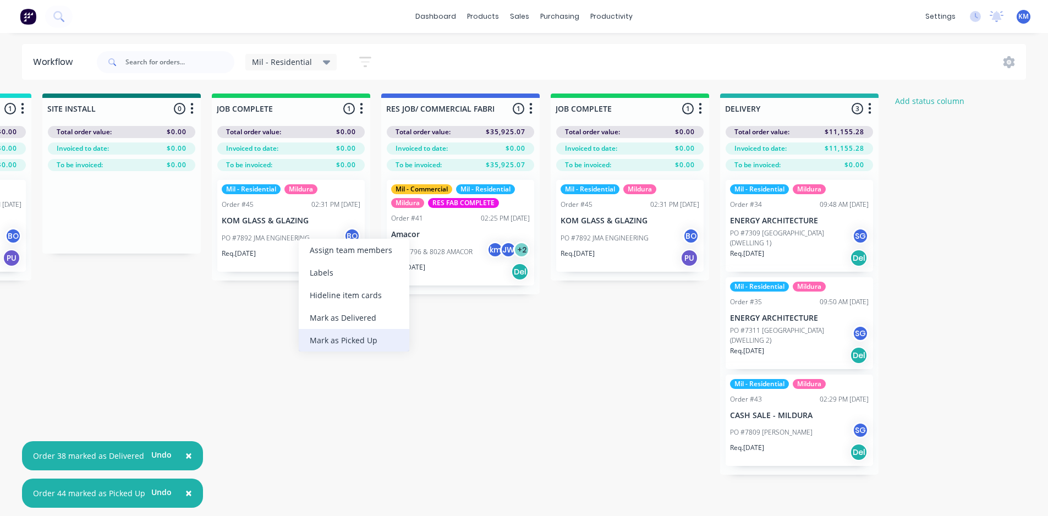
click at [366, 339] on div "Mark as Picked Up" at bounding box center [354, 340] width 111 height 23
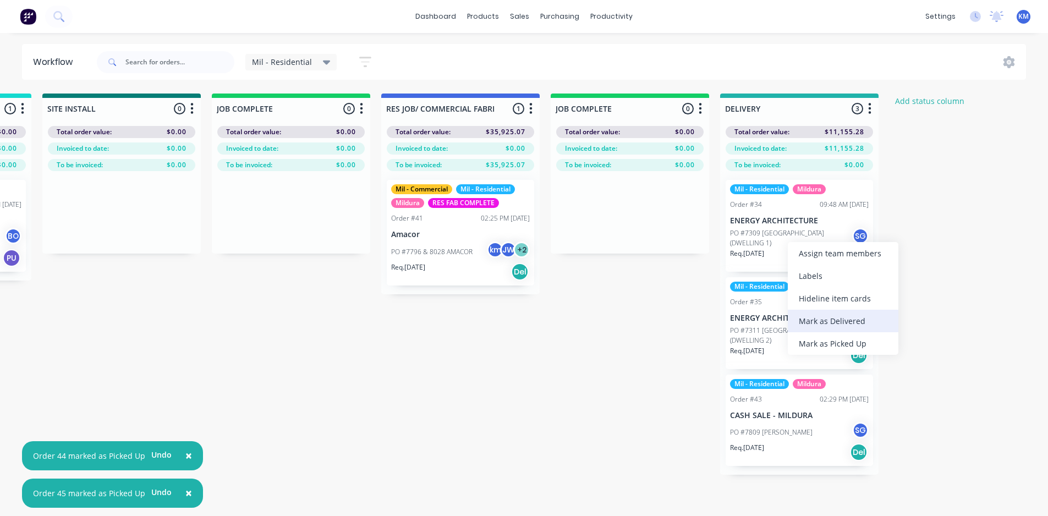
click at [833, 320] on div "Mark as Delivered" at bounding box center [842, 321] width 111 height 23
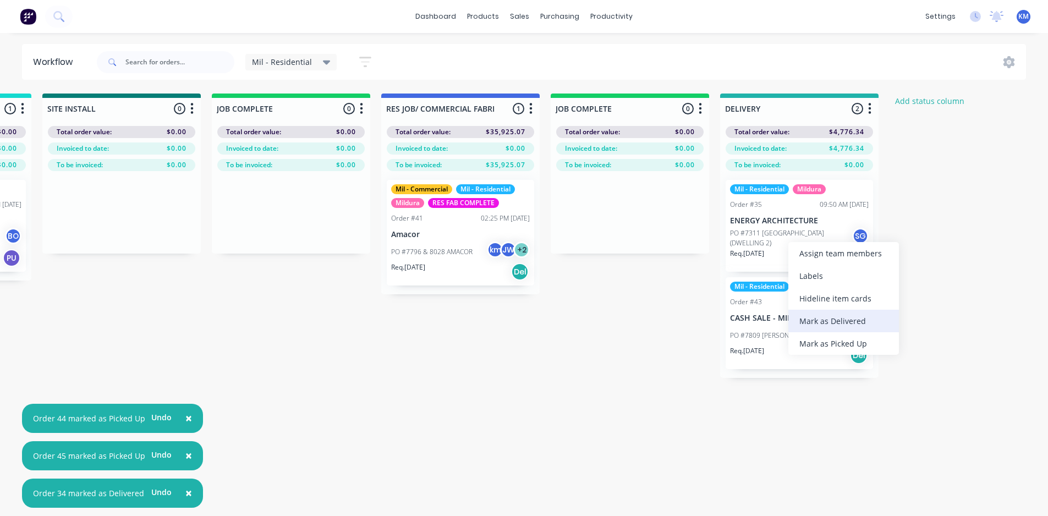
click at [835, 317] on div "Mark as Delivered" at bounding box center [843, 321] width 111 height 23
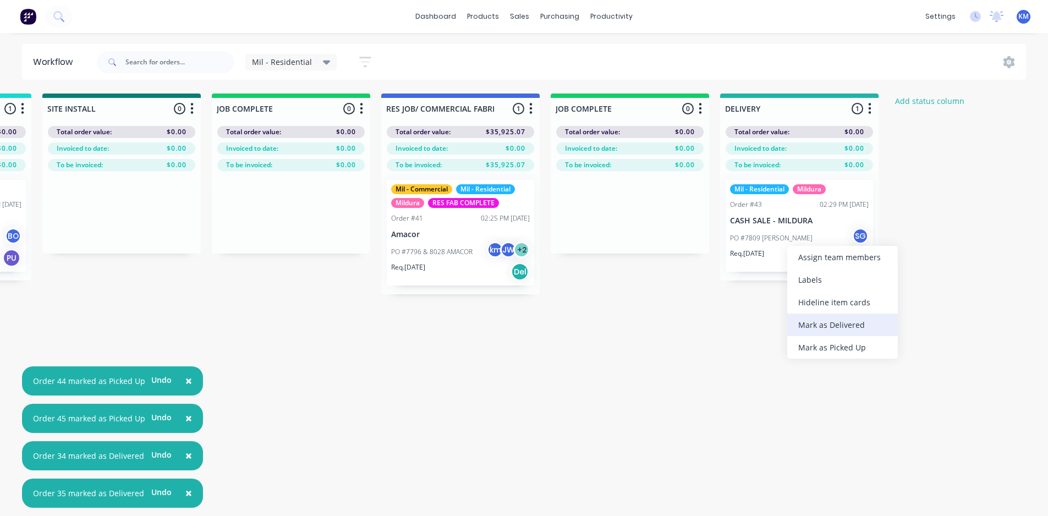
click at [836, 326] on div "Mark as Delivered" at bounding box center [842, 324] width 111 height 23
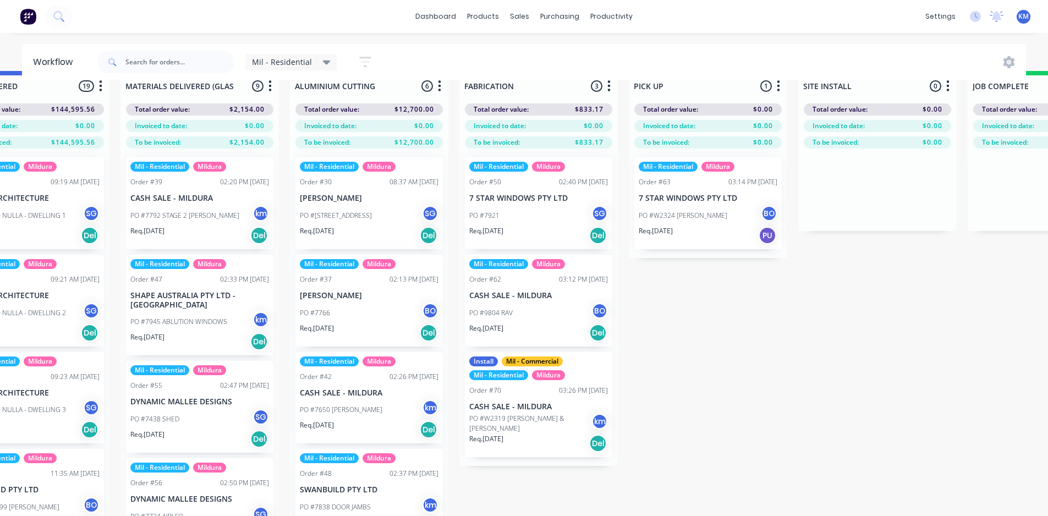
scroll to position [38, 750]
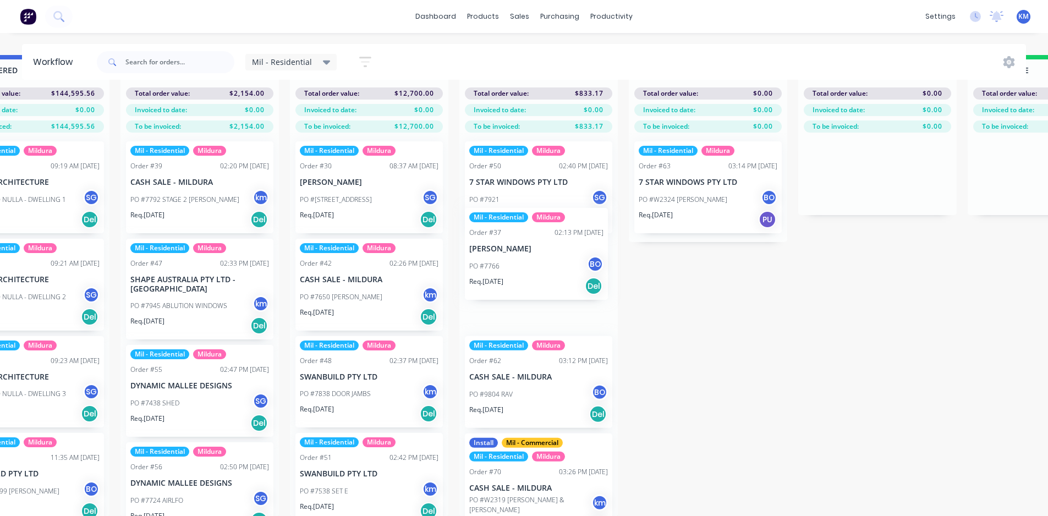
drag, startPoint x: 538, startPoint y: 268, endPoint x: 564, endPoint y: 260, distance: 27.0
click at [564, 260] on div "Submitted 3 Status colour #273444 hex #273444 Save Cancel Summaries Total order…" at bounding box center [478, 285] width 2472 height 461
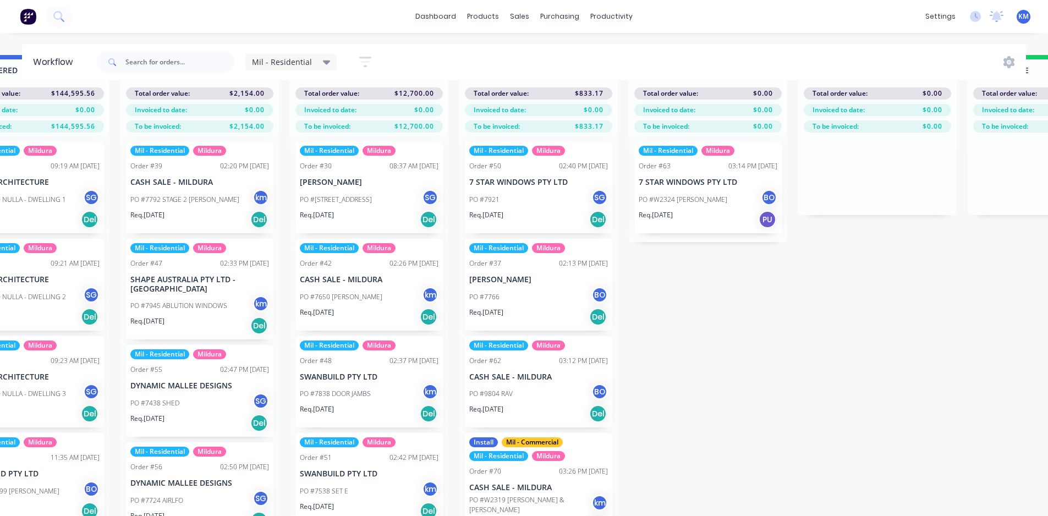
drag, startPoint x: 443, startPoint y: 256, endPoint x: 443, endPoint y: 311, distance: 55.0
click at [443, 311] on div "Mil - Residential Mildura Order #30 08:37 AM [DATE] [PERSON_NAME] PO #[GEOGRAPH…" at bounding box center [369, 325] width 158 height 384
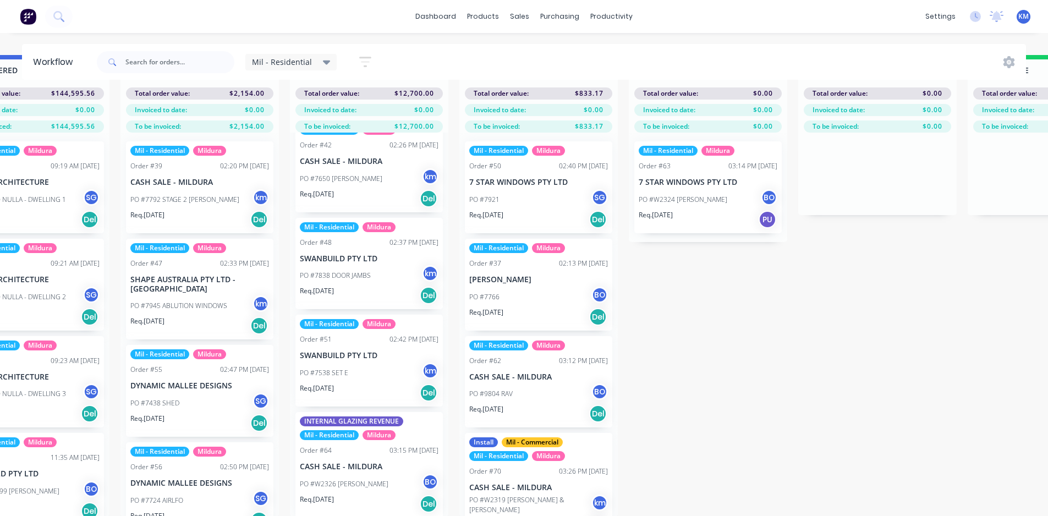
scroll to position [120, 0]
click at [707, 363] on div "Submitted 3 Status colour #273444 hex #273444 Save Cancel Summaries Total order…" at bounding box center [478, 285] width 2472 height 461
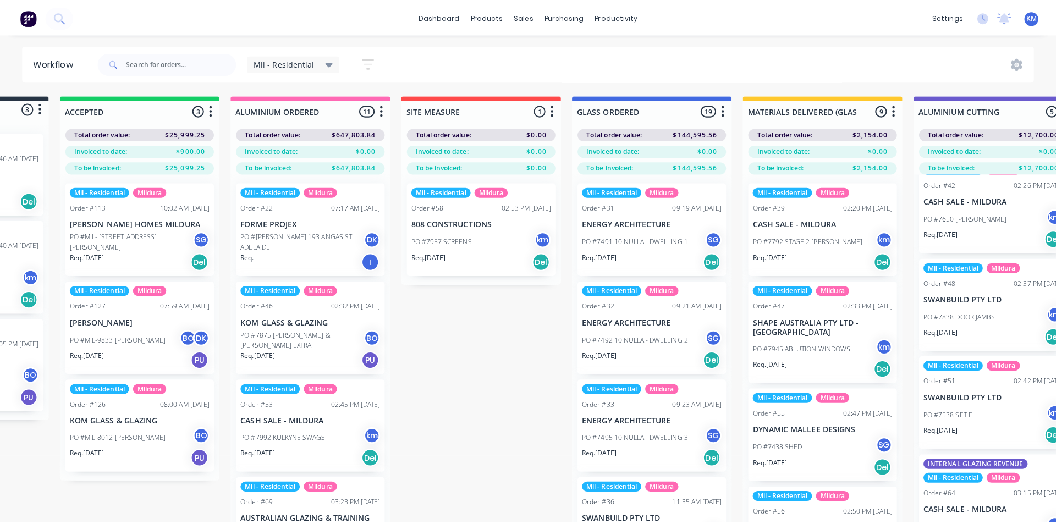
scroll to position [0, 0]
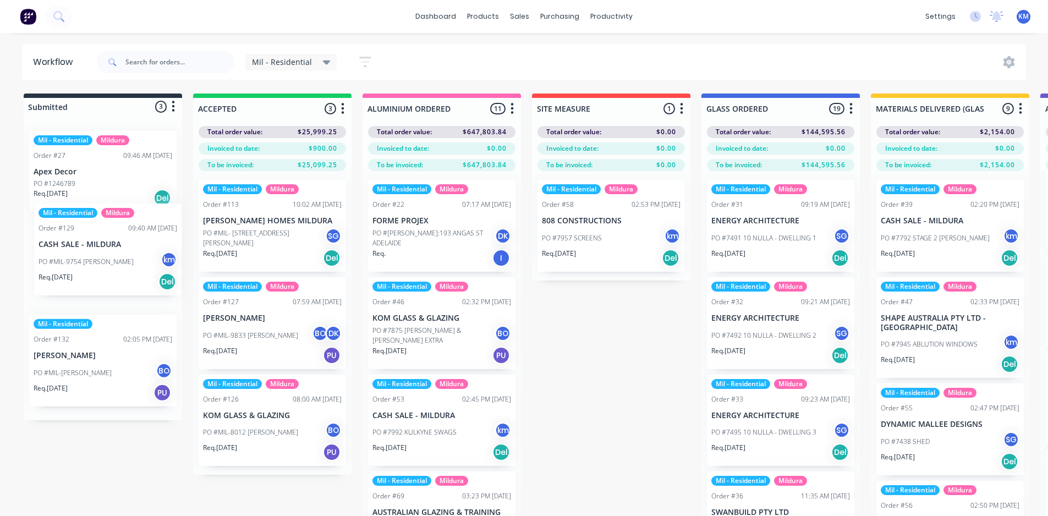
drag, startPoint x: 90, startPoint y: 284, endPoint x: 106, endPoint y: 271, distance: 20.7
click at [106, 271] on div "Mil - Residential Mildura Order #27 09:46 AM [DATE] Apex Decor PO #1246789 Req.…" at bounding box center [103, 271] width 158 height 298
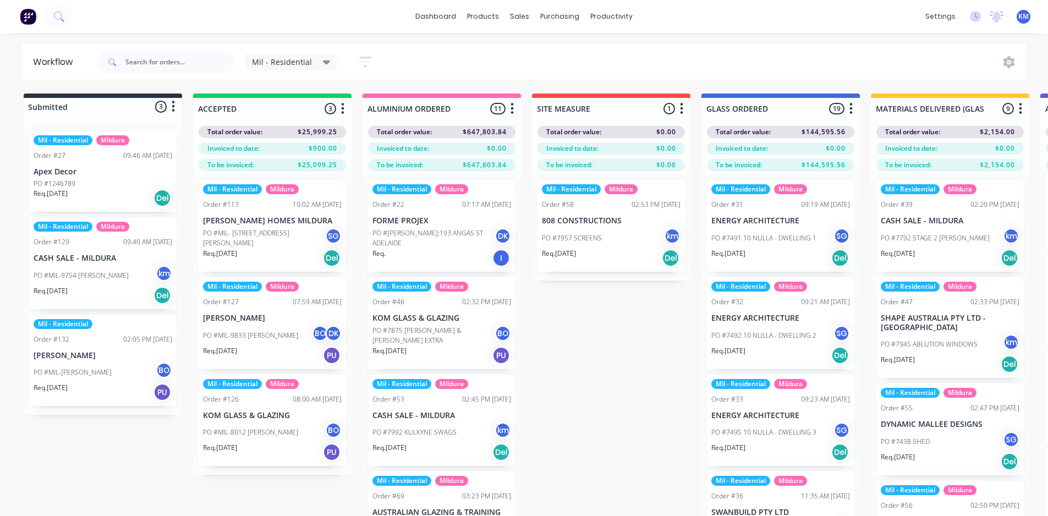
click at [111, 366] on div "PO #MIL-[PERSON_NAME]" at bounding box center [103, 372] width 139 height 21
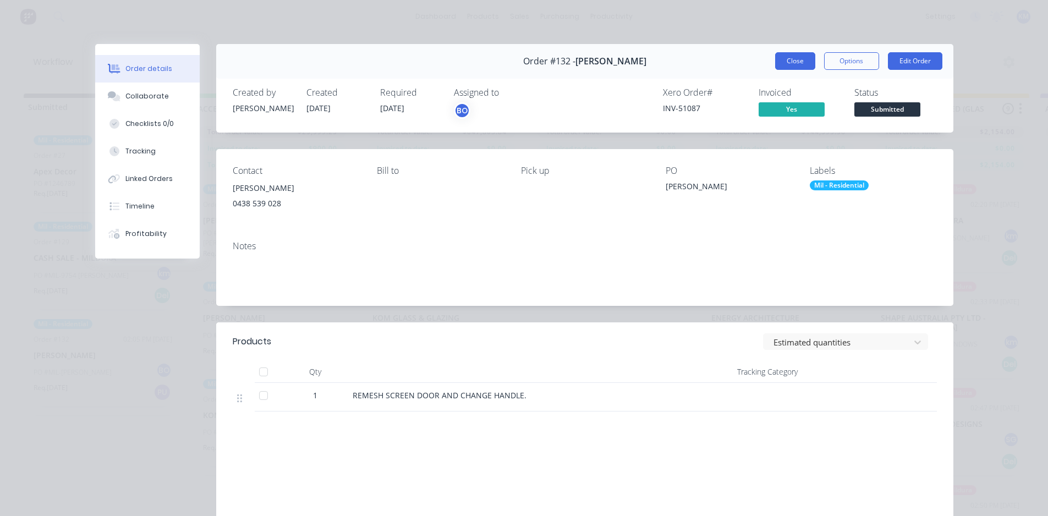
click at [795, 67] on button "Close" at bounding box center [795, 61] width 40 height 18
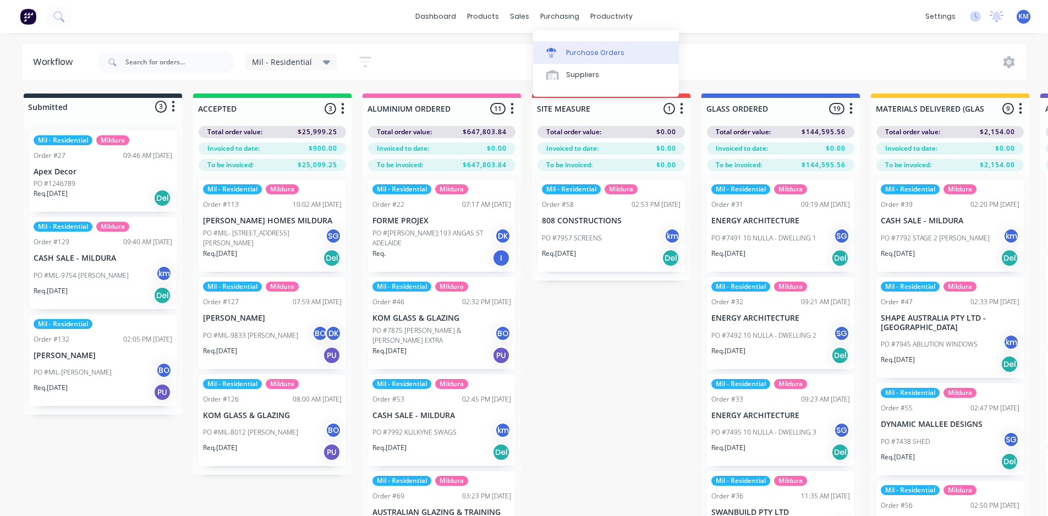
click at [582, 48] on div "Purchase Orders" at bounding box center [595, 53] width 58 height 10
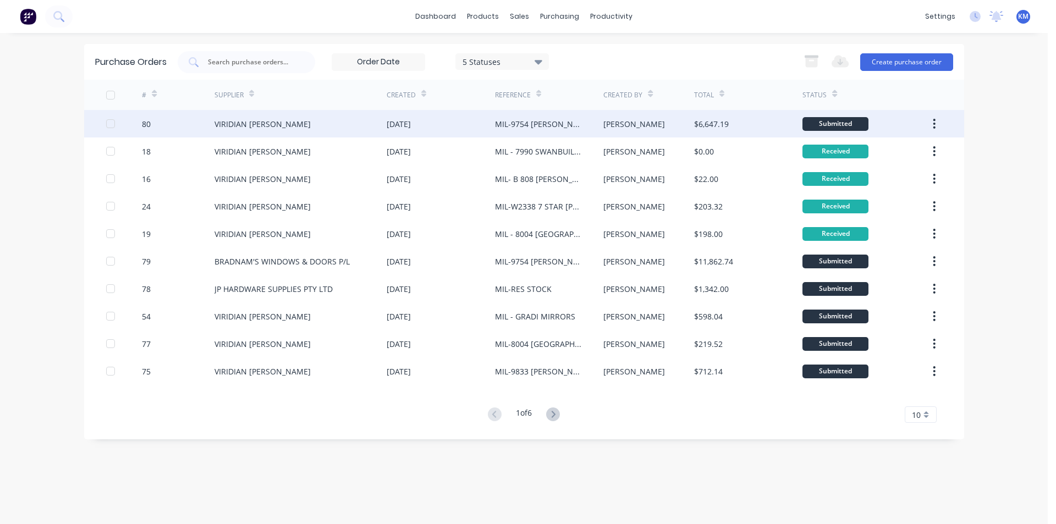
click at [527, 125] on div "MIL-9754 [PERSON_NAME]" at bounding box center [538, 124] width 86 height 12
click at [521, 115] on div "MIL-9754 [PERSON_NAME]" at bounding box center [549, 123] width 108 height 27
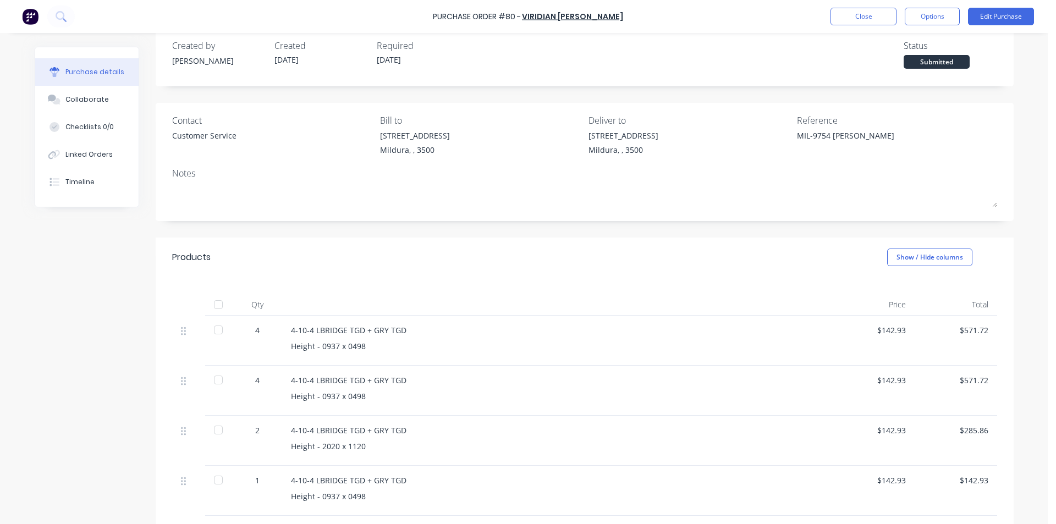
scroll to position [22, 0]
click at [65, 179] on div "Timeline" at bounding box center [79, 182] width 29 height 10
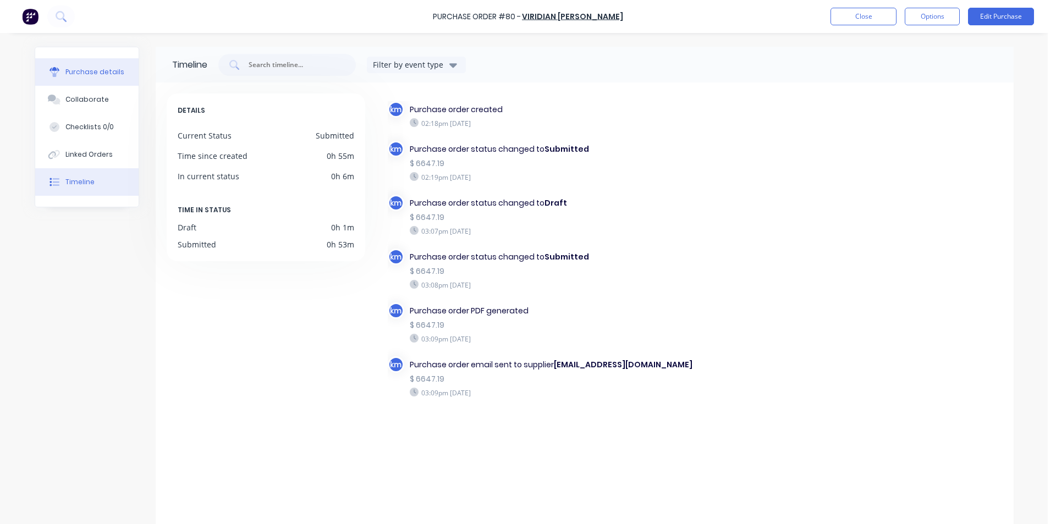
click at [80, 71] on div "Purchase details" at bounding box center [94, 72] width 59 height 10
type textarea "x"
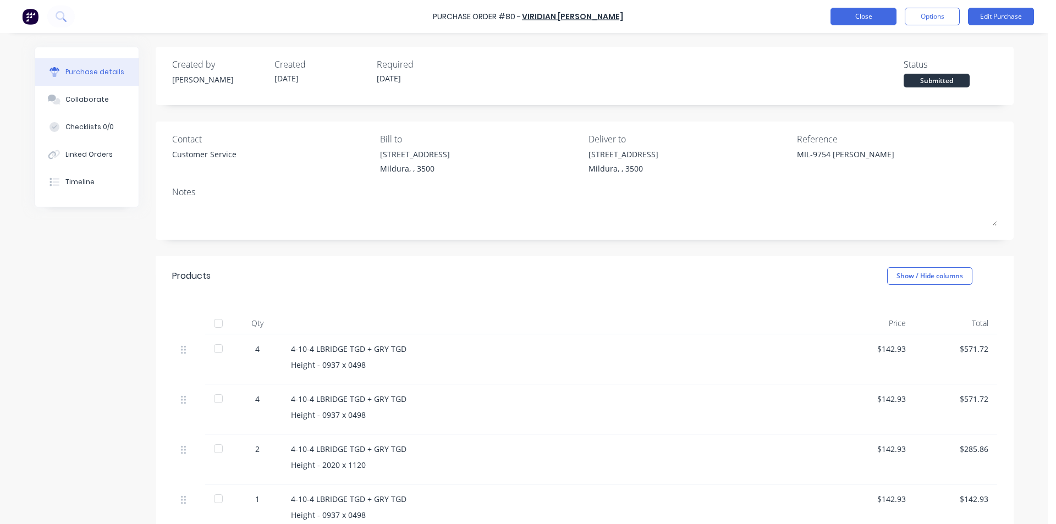
click at [833, 12] on button "Close" at bounding box center [863, 17] width 66 height 18
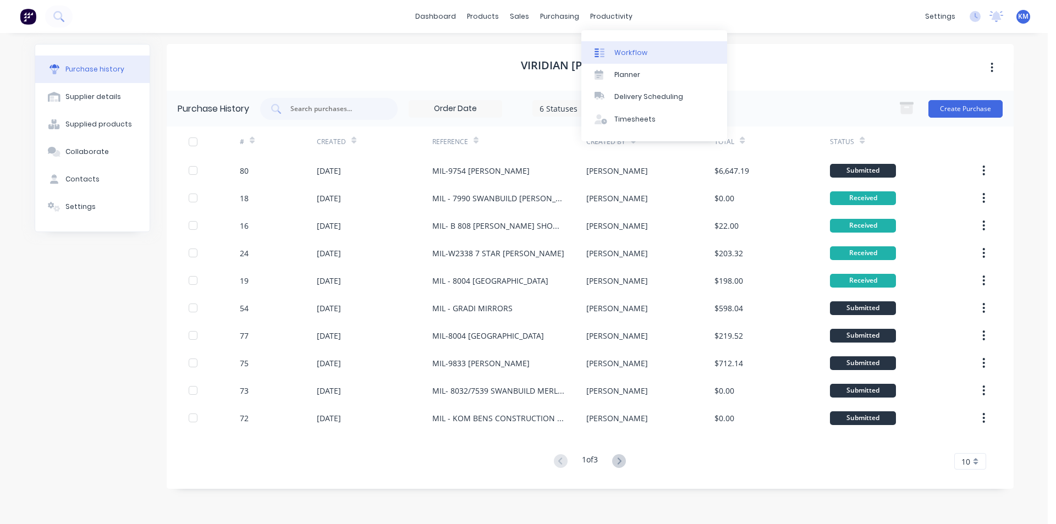
click at [624, 59] on link "Workflow" at bounding box center [654, 52] width 146 height 22
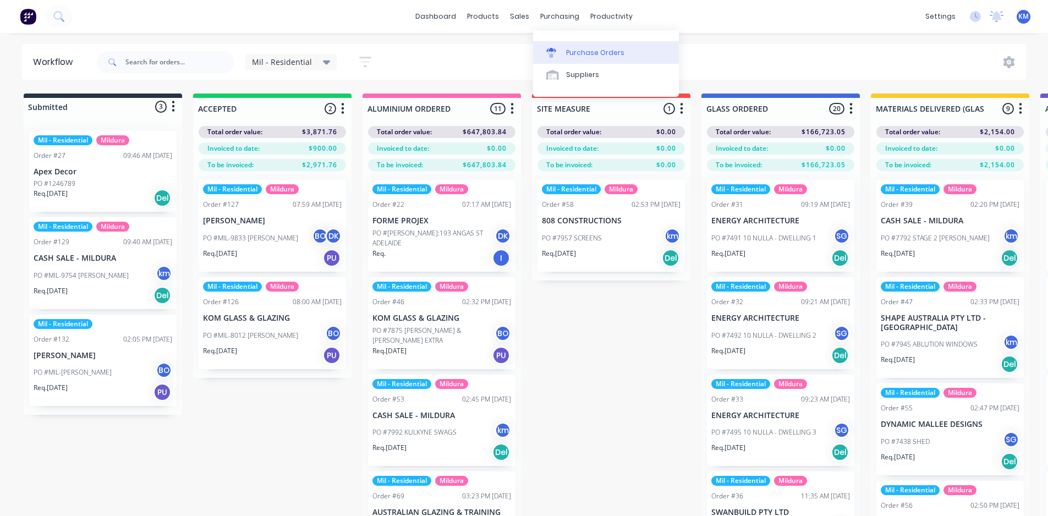
click at [575, 50] on div "Purchase Orders" at bounding box center [595, 53] width 58 height 10
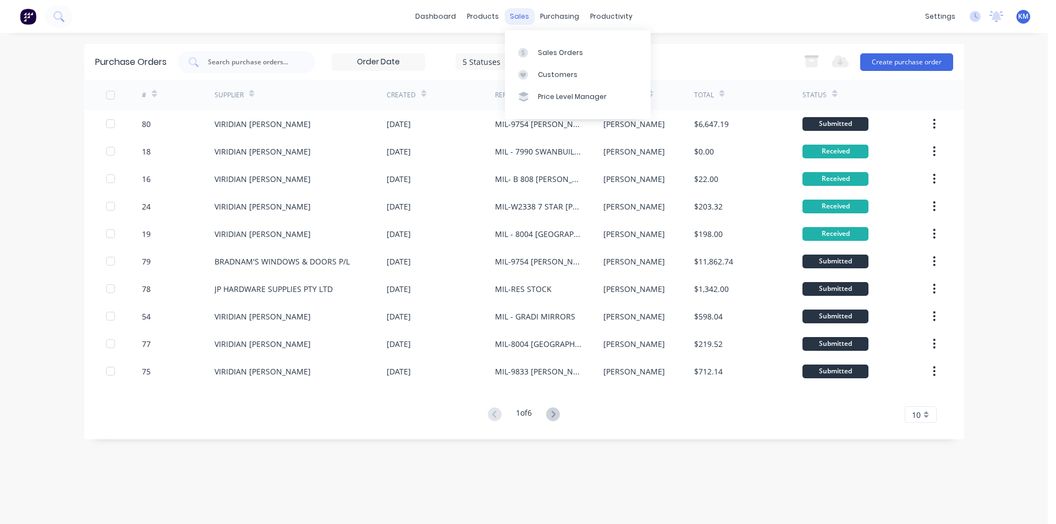
click at [521, 19] on div "sales" at bounding box center [519, 16] width 30 height 16
click at [552, 48] on div "Sales Orders" at bounding box center [560, 53] width 45 height 10
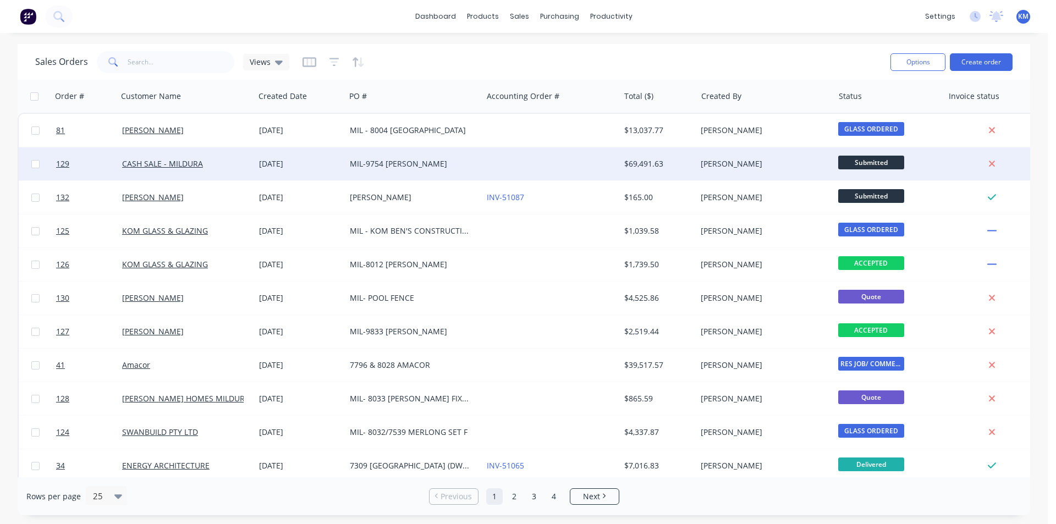
click at [420, 162] on div "MIL-9754 [PERSON_NAME]" at bounding box center [411, 163] width 122 height 11
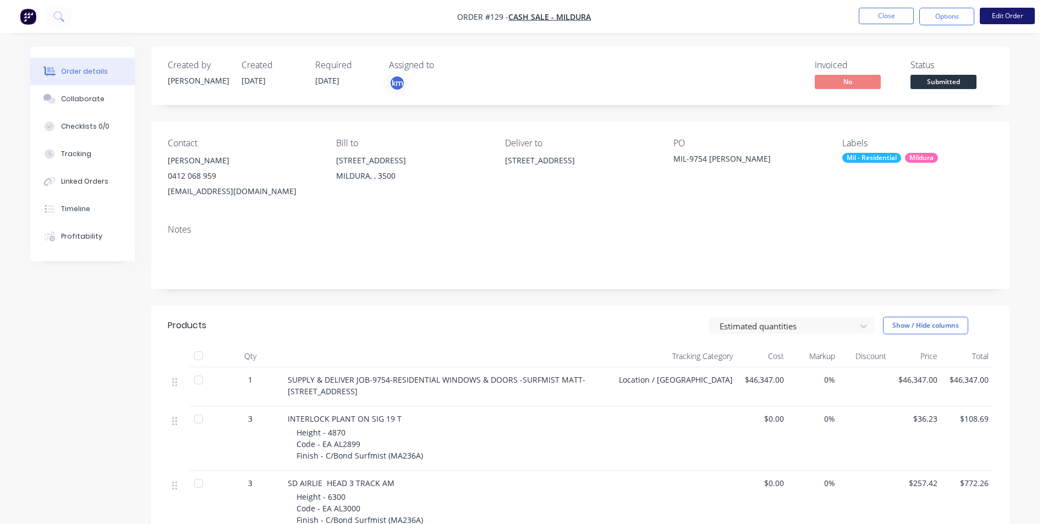
click at [1005, 13] on button "Edit Order" at bounding box center [1006, 16] width 55 height 16
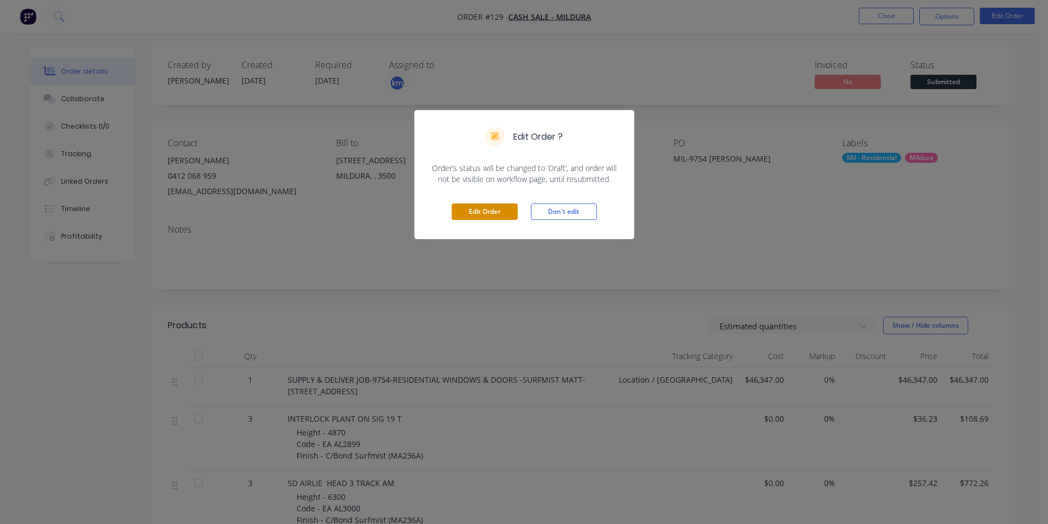
click at [488, 215] on button "Edit Order" at bounding box center [484, 211] width 66 height 16
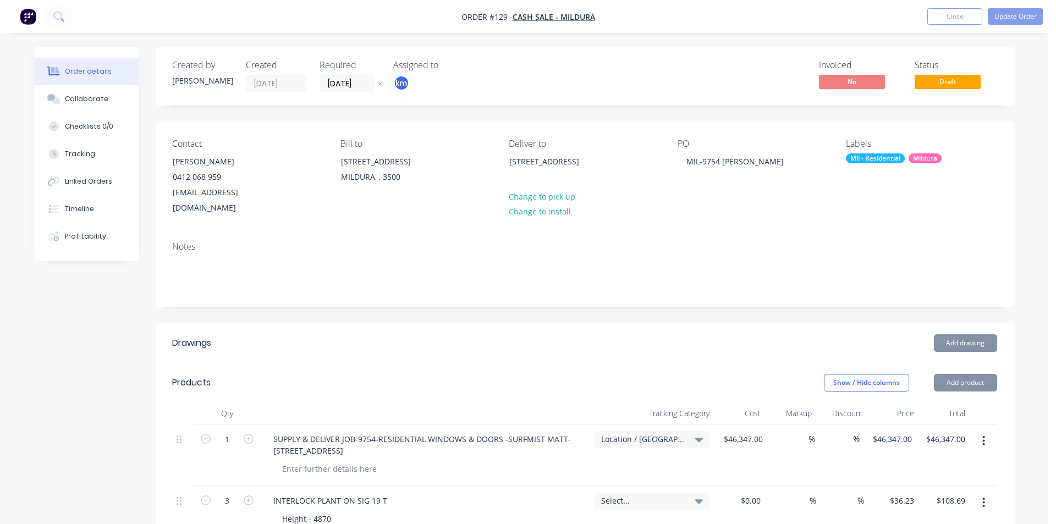
type input "$46,347.00"
type input "$36.23"
type input "$108.69"
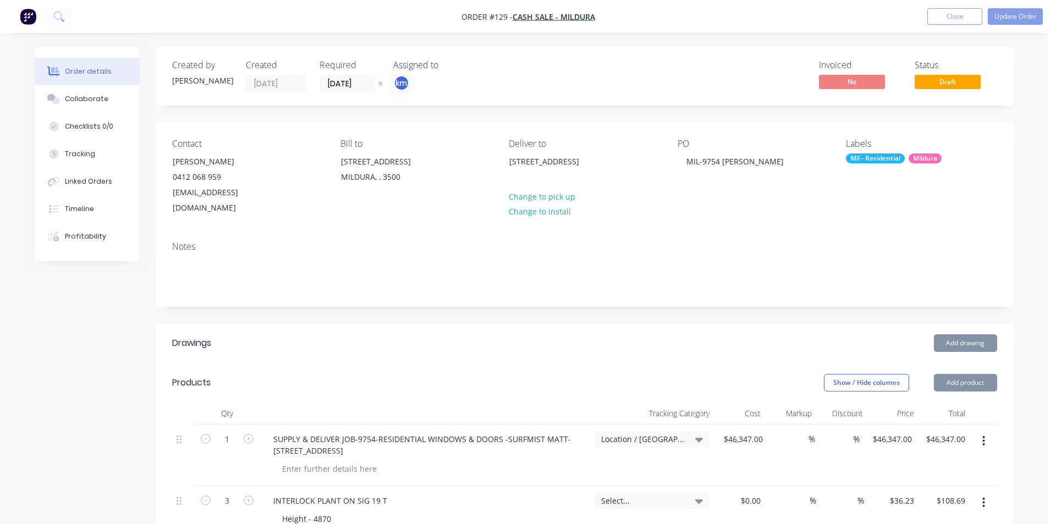
type input "$257.42"
type input "$772.26"
type input "$122.95"
type input "$491.80"
type input "$87.97"
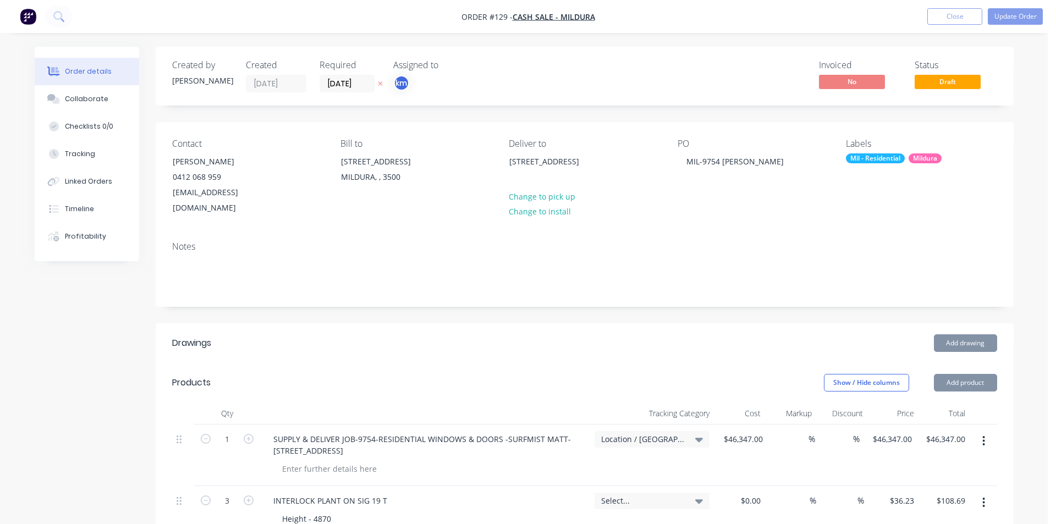
type input "$263.91"
type input "$65.59"
type input "$75.46"
type input "$150.92"
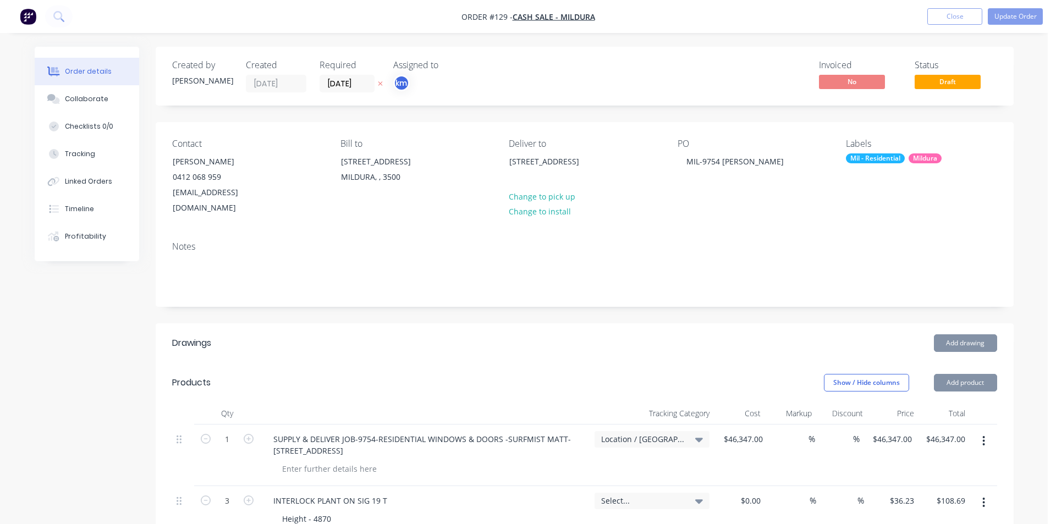
type input "$41.45"
type input "$331.60"
type input "$34.78"
type input "$69.56"
type input "$59.74"
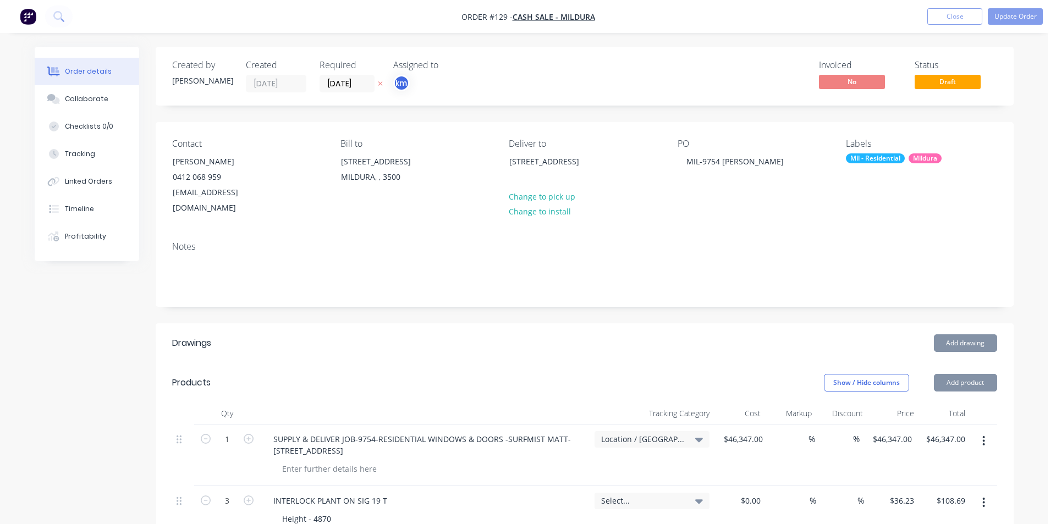
type input "$179.22"
type input "$88.22"
type input "$31.98"
type input "$95.94"
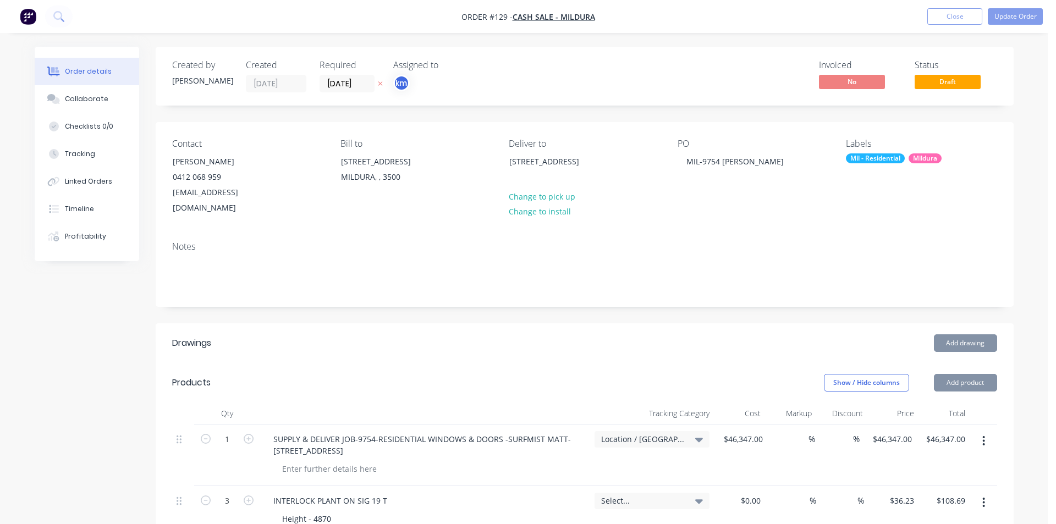
type input "$142.20"
type input "$426.60"
type input "$71.73"
type input "$137.53"
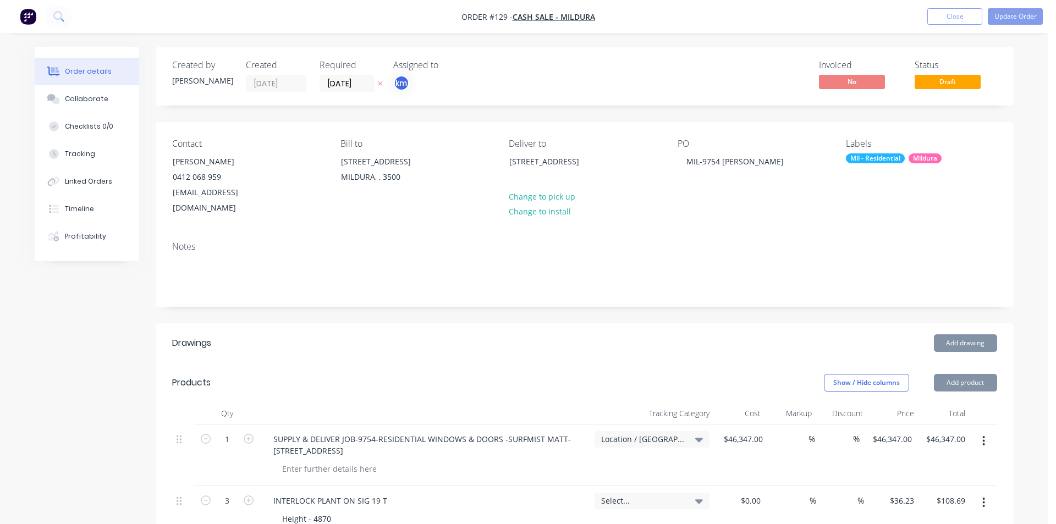
type input "$137.53"
type input "$38.71"
type input "$116.13"
type input "$24.26"
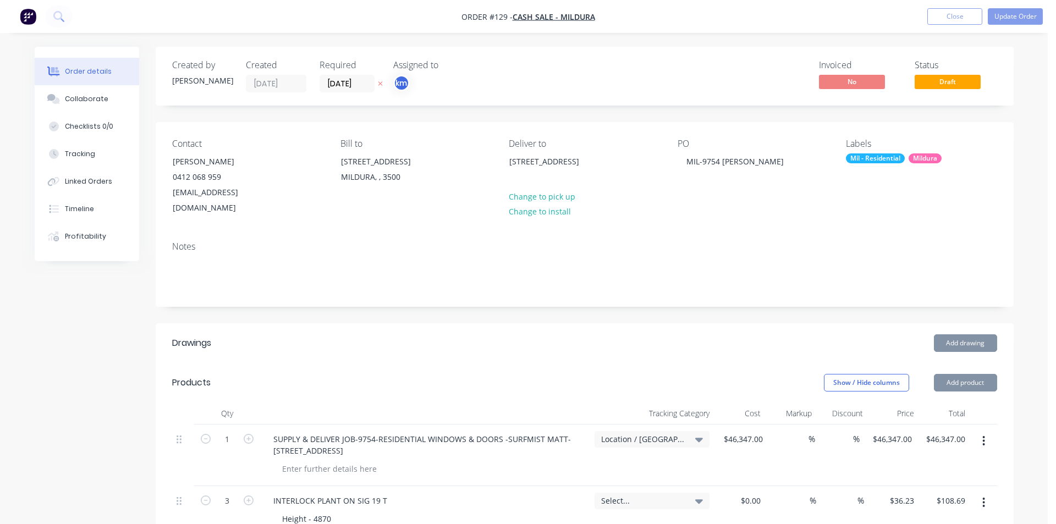
type input "$73.06"
type input "$25.28"
type input "$59.05"
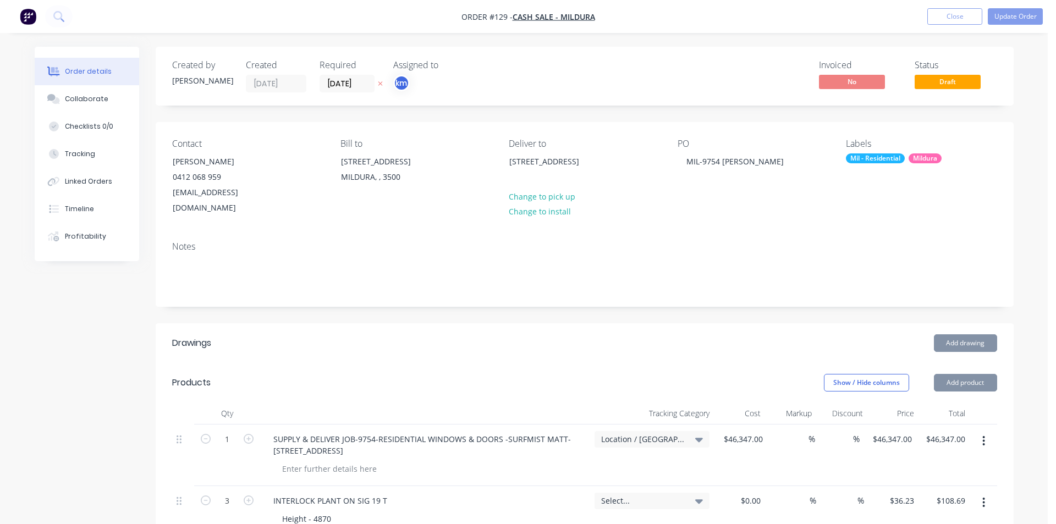
type input "$177.15"
type input "$331.57"
type input "$994.71"
type input "$46.75"
type input "$93.50"
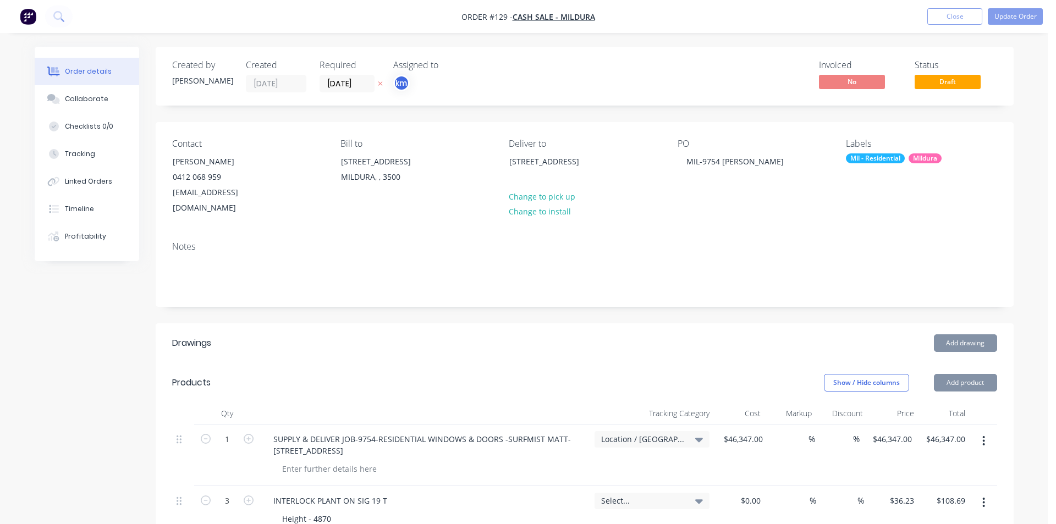
type input "$339.70"
type input "$31.09"
type input "$21.35"
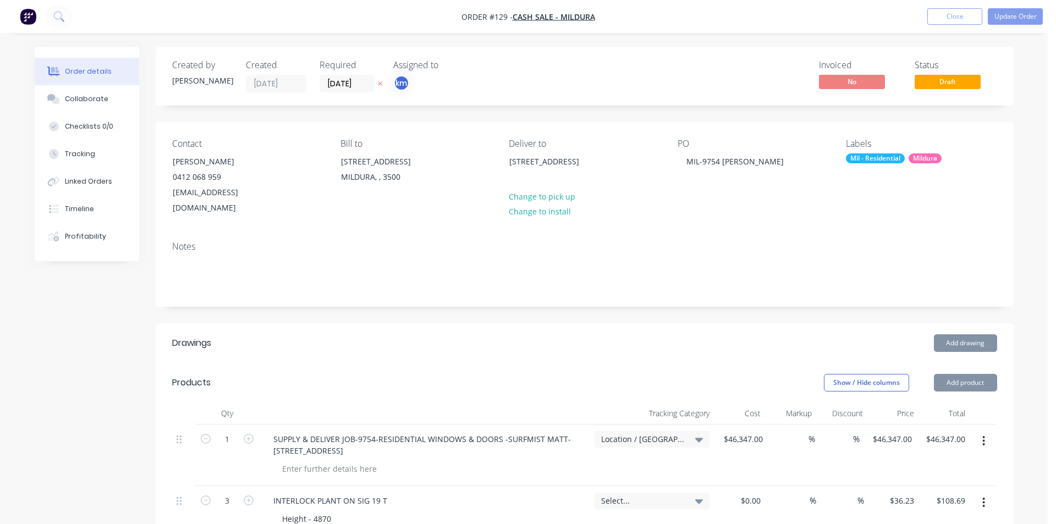
type input "$256.20"
type input "$78.25"
type input "$547.75"
type input "$152.23"
type input "$304.46"
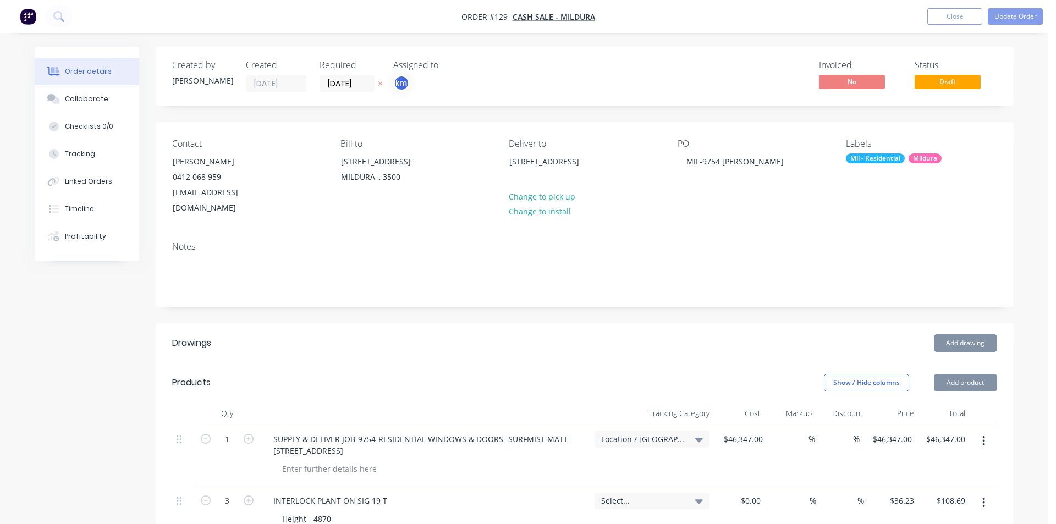
type input "$160.55"
type input "$321.10"
type input "$101.23"
type input "$506.15"
type input "$34.88"
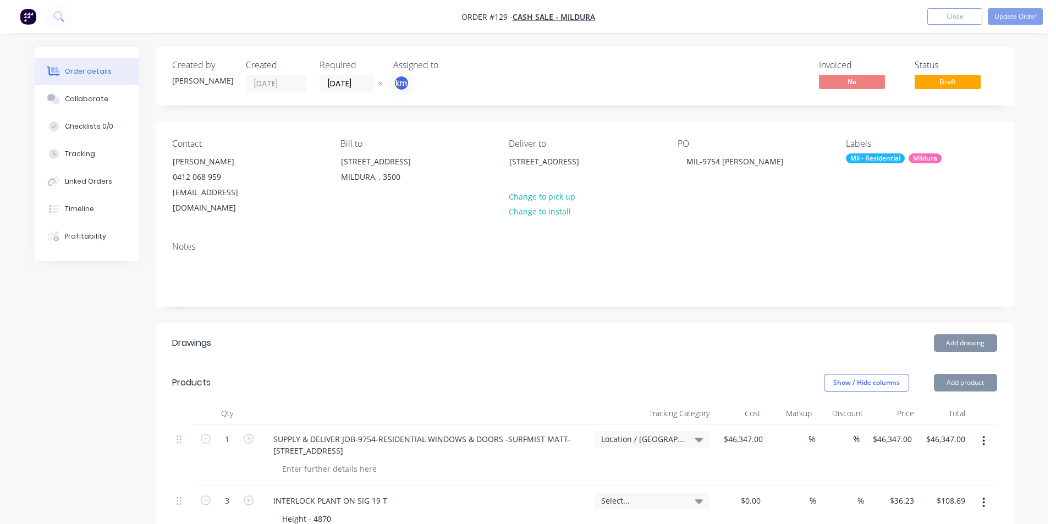
type input "$174.40"
type input "$37.92"
type input "$151.68"
type input "$70.69"
type input "$141.38"
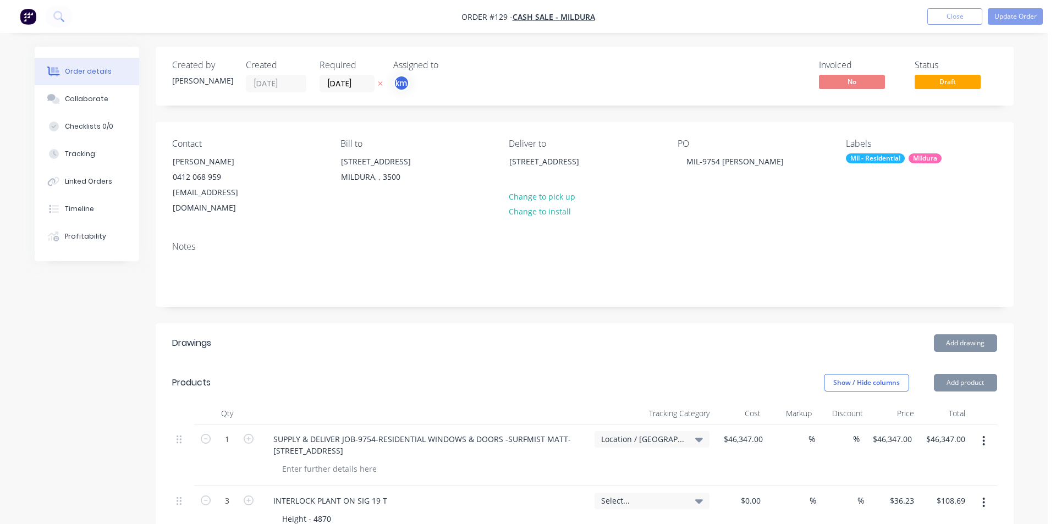
type input "$82.68"
type input "$248.04"
type input "$87.10"
type input "$174.20"
type input "$86.00"
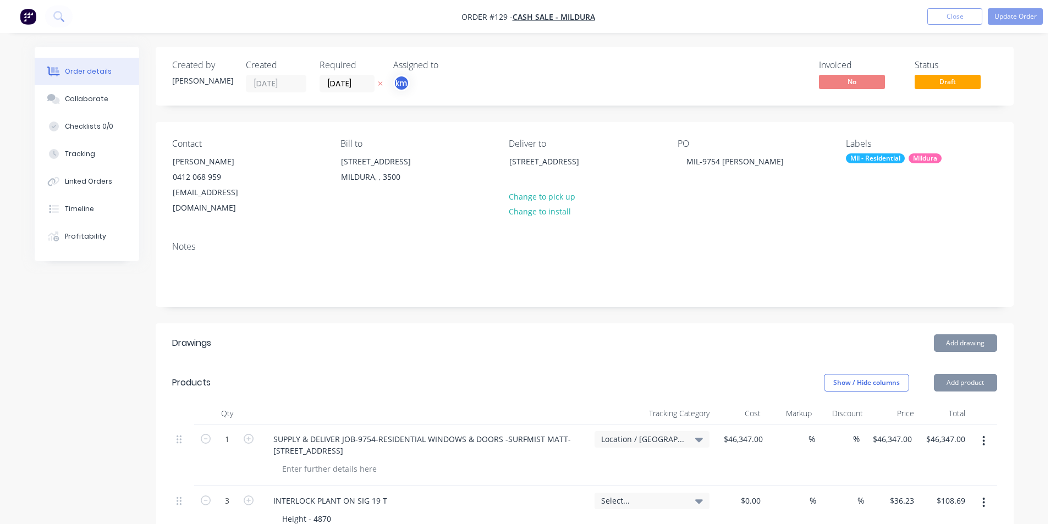
type input "$344.00"
type input "$147.45"
type input "$71.34"
type input "$428.04"
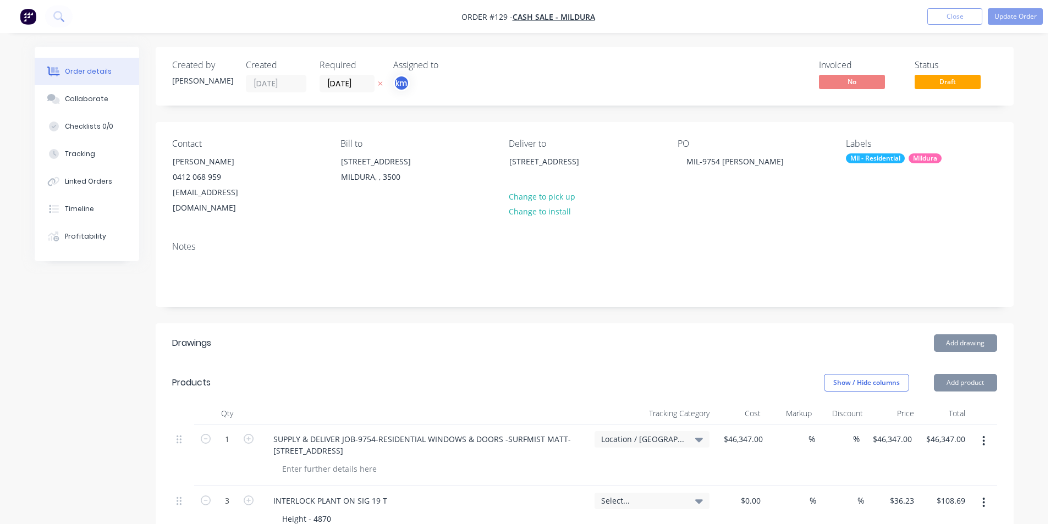
type input "$162.32"
type input "$973.92"
type input "$137.47"
type input "$28.24"
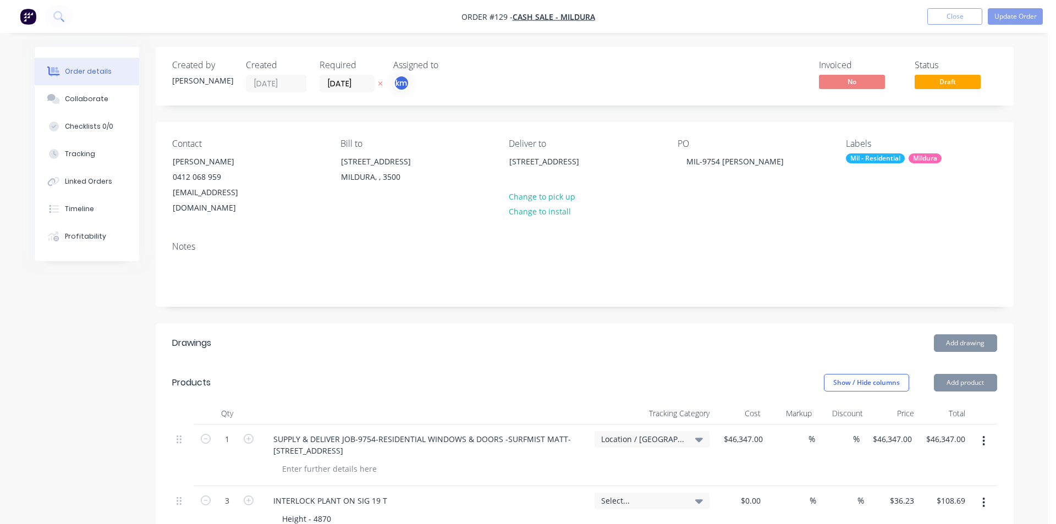
type input "$169.44"
type input "$151.65"
type input "$38.40"
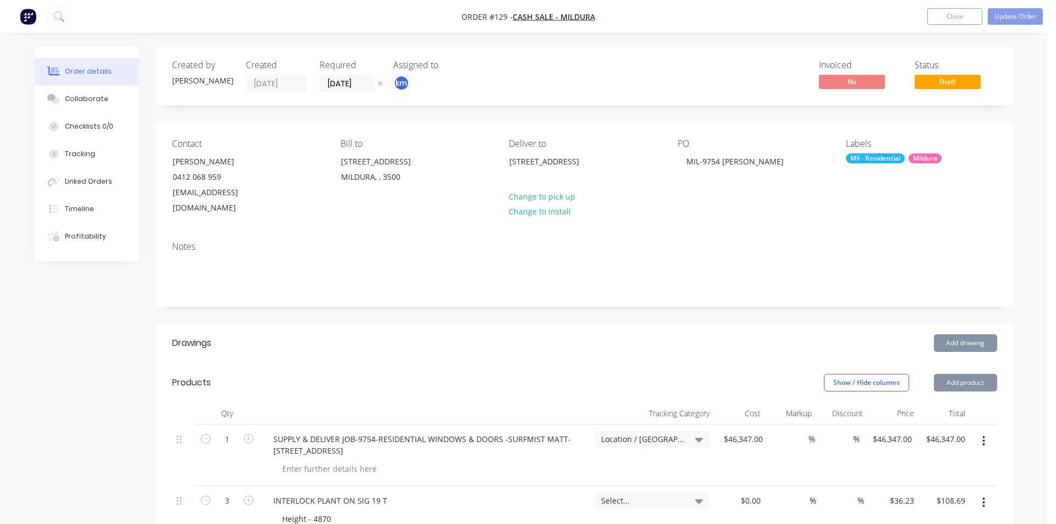
type input "$27.03"
type input "$131.28"
type input "$12.38"
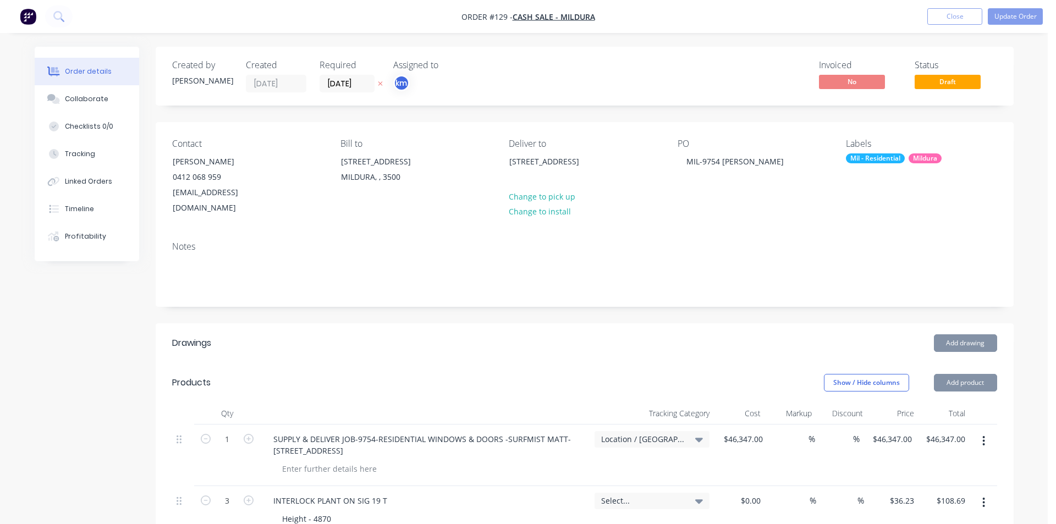
type input "$49.52"
type input "$0.76"
type input "$6.08"
type input "$1.18"
type input "$7.08"
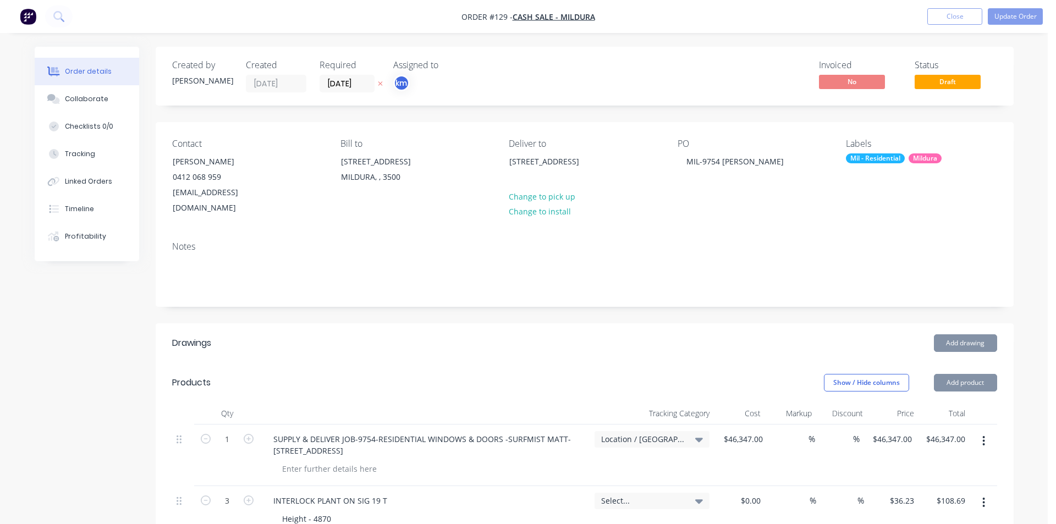
type input "$1.40"
type input "$33.60"
type input "$3.87"
type input "$23.22"
type input "$1.47"
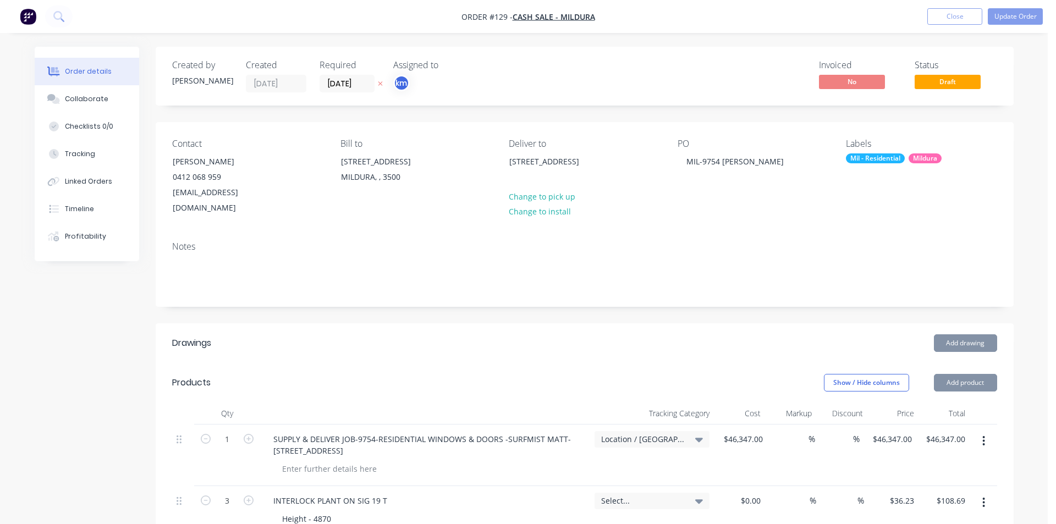
type input "$26.46"
type input "$0.56"
type input "$13.44"
type input "$0.93"
type input "$5.58"
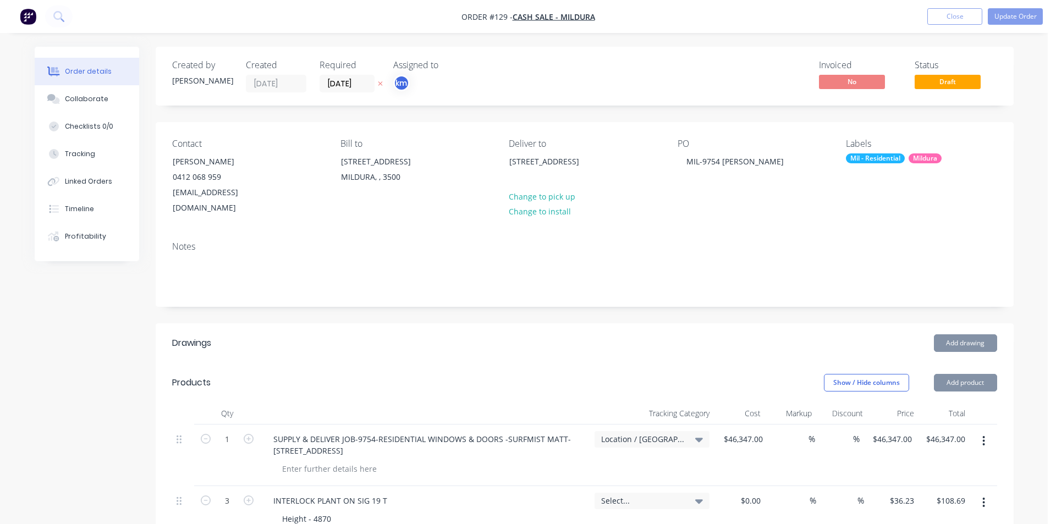
type input "$0.77"
type input "$9.24"
type input "$17.93"
type input "$107.58"
type input "$142.93"
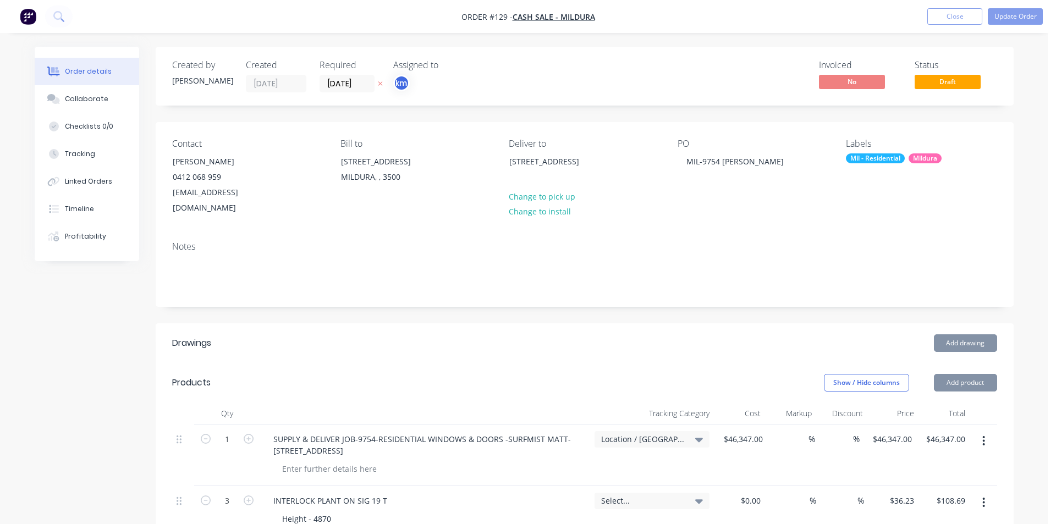
type input "$571.72"
type input "$142.93"
type input "$571.72"
type input "$142.93"
type input "$285.86"
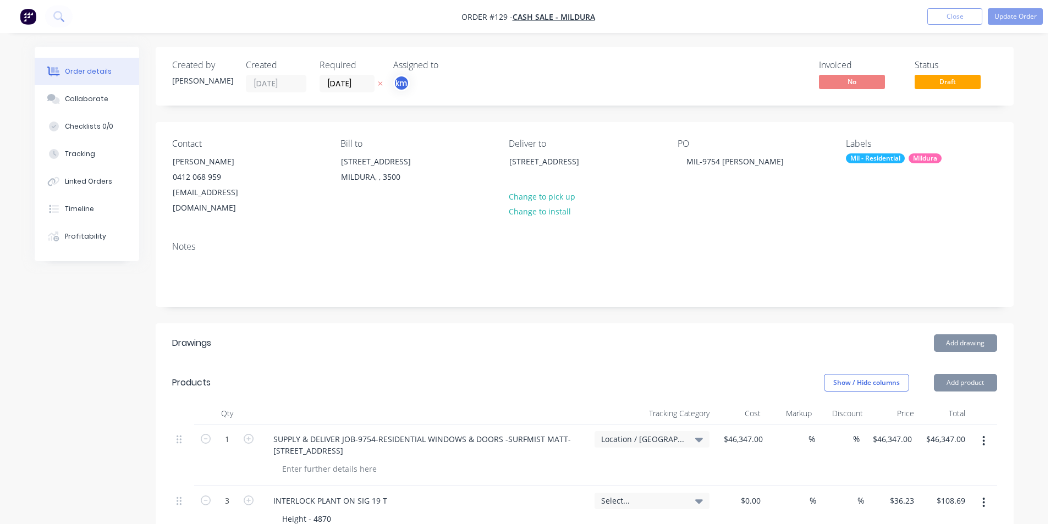
type input "$142.93"
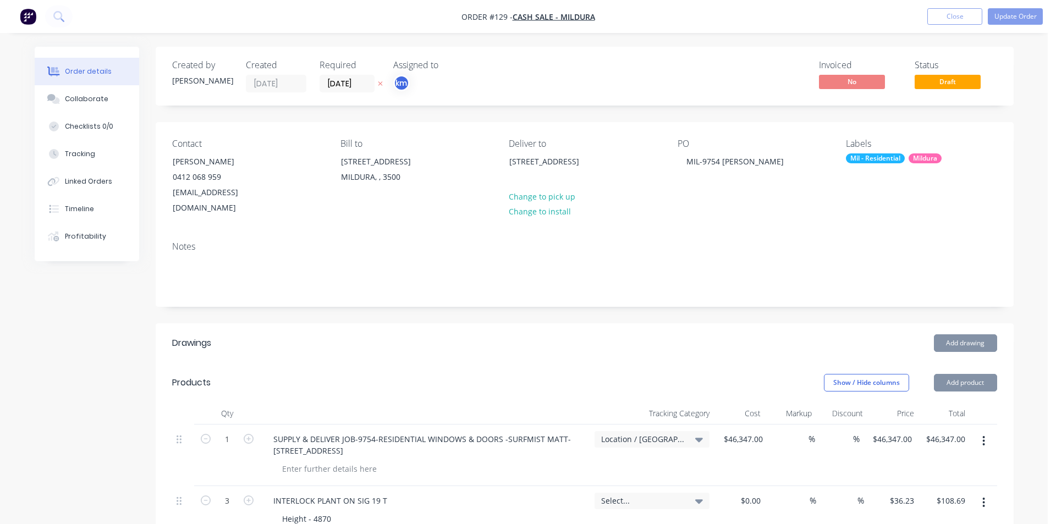
type input "$142.93"
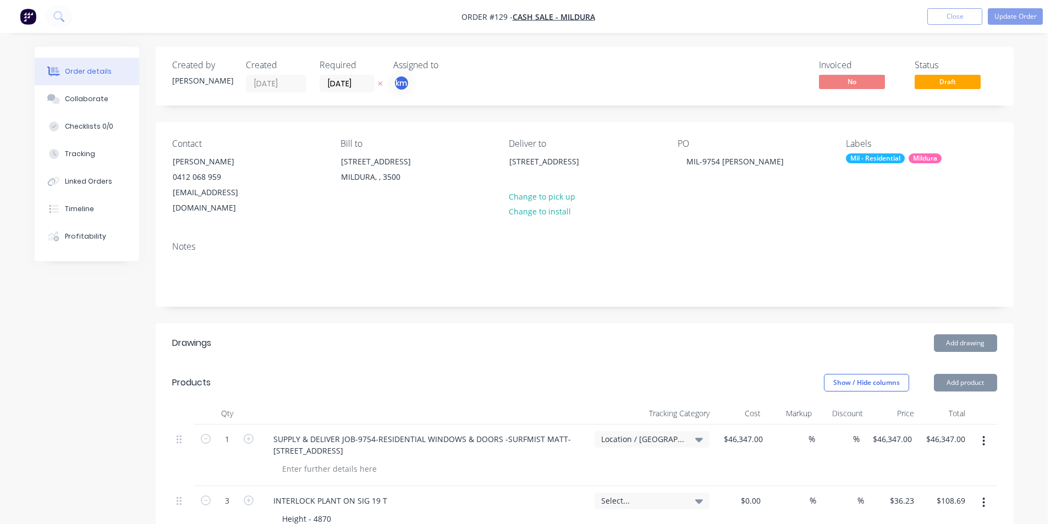
type input "$142.93"
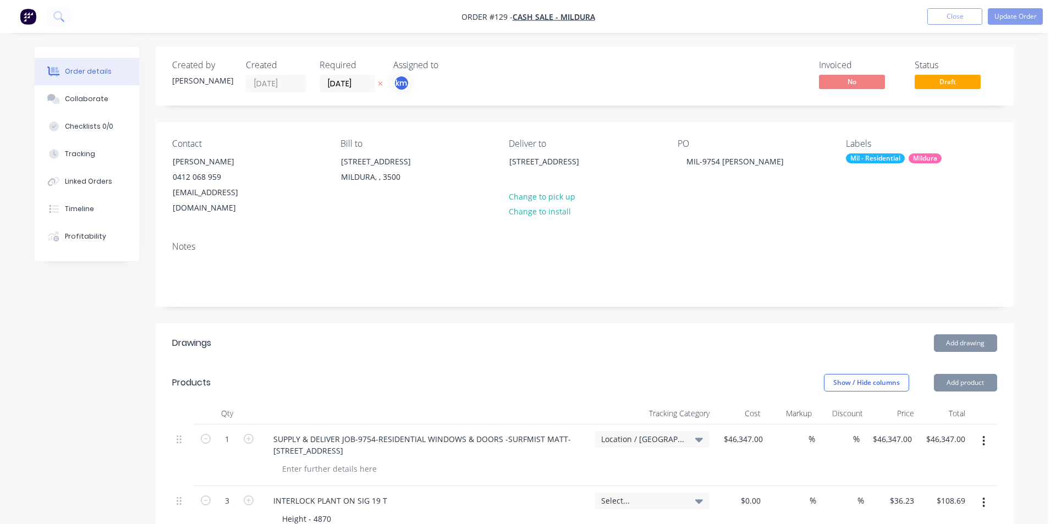
type input "$142.93"
type input "$285.86"
type input "$142.93"
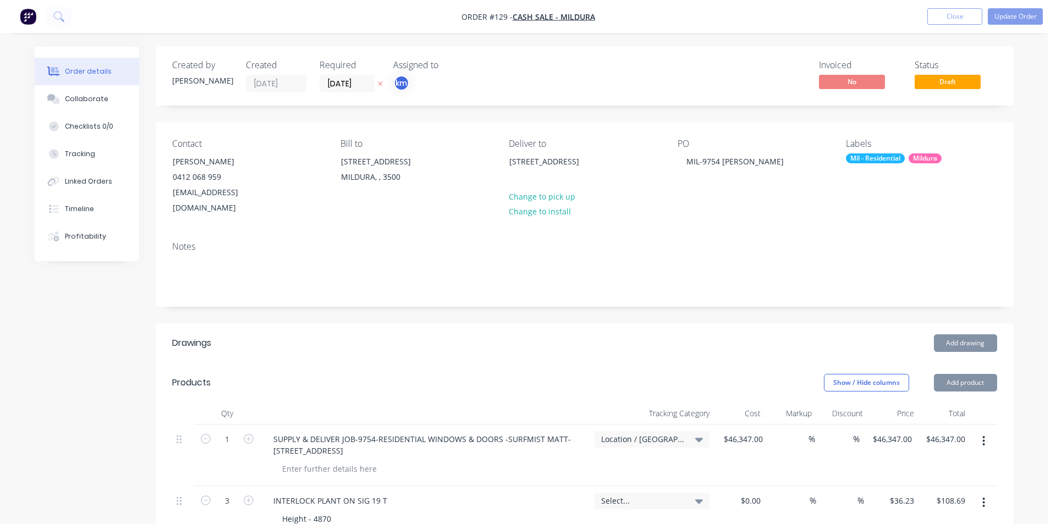
type input "$179.80"
type input "$539.40"
type input "$179.80"
type input "$539.40"
type input "$179.80"
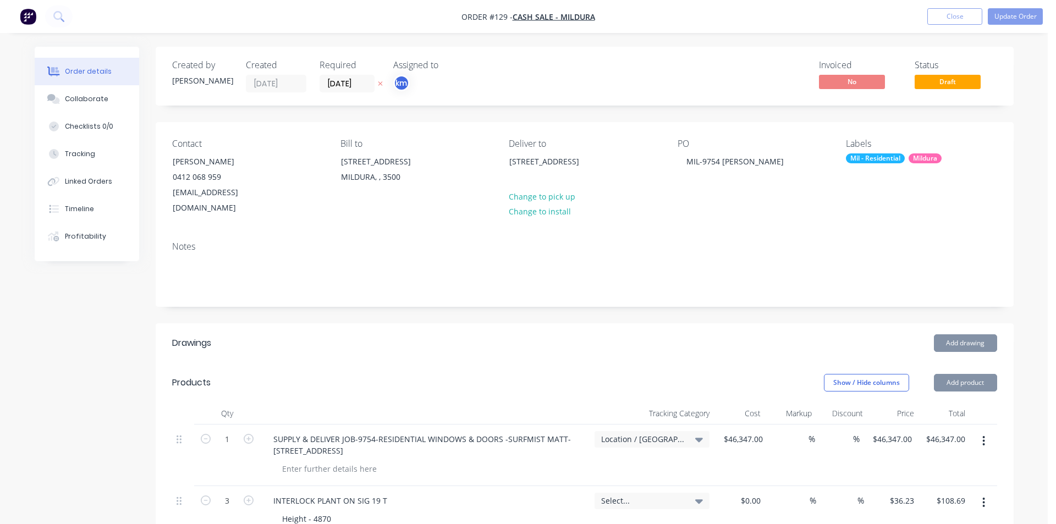
type input "$359.60"
type input "$179.80"
type input "$359.60"
type input "$167.92"
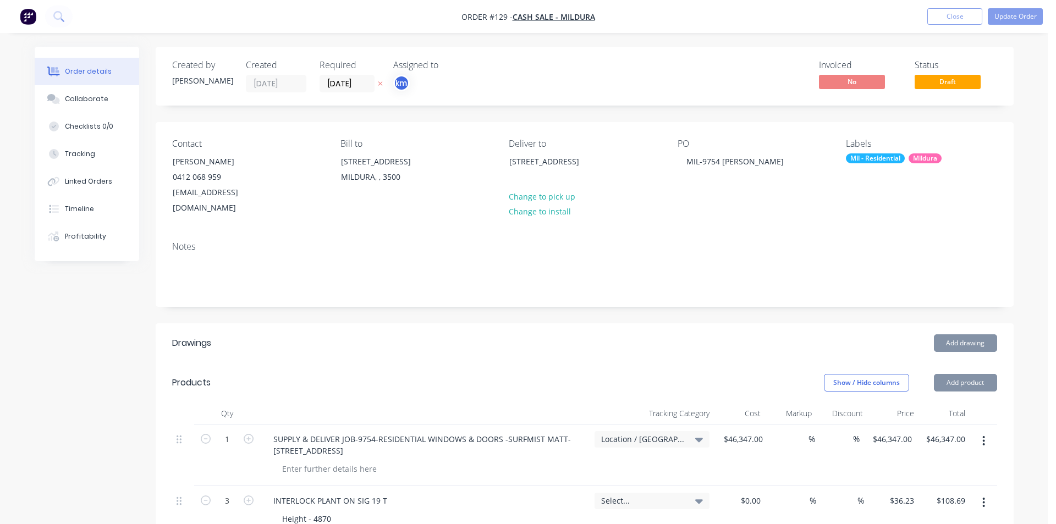
type input "$167.92"
type input "$335.84"
type input "$167.92"
type input "$142.93"
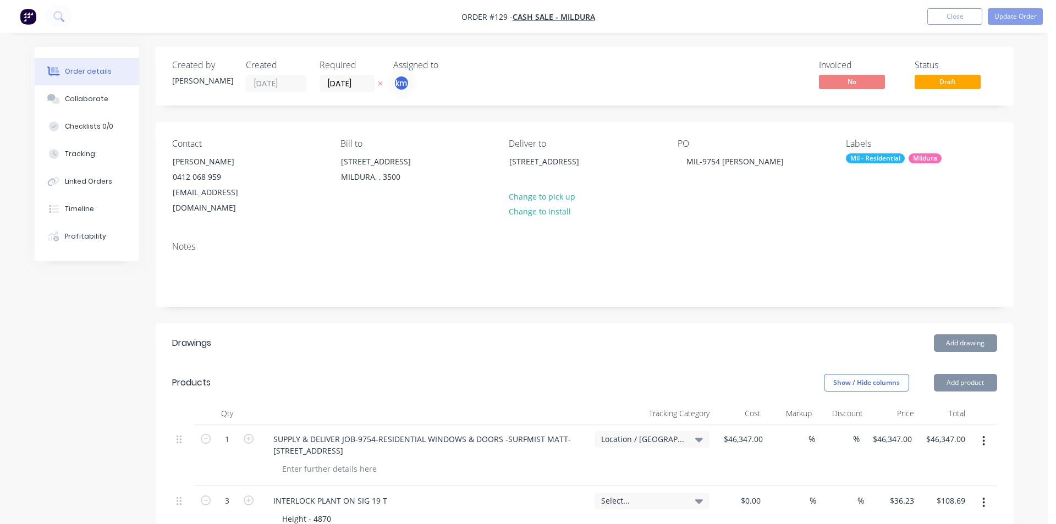
type input "$571.72"
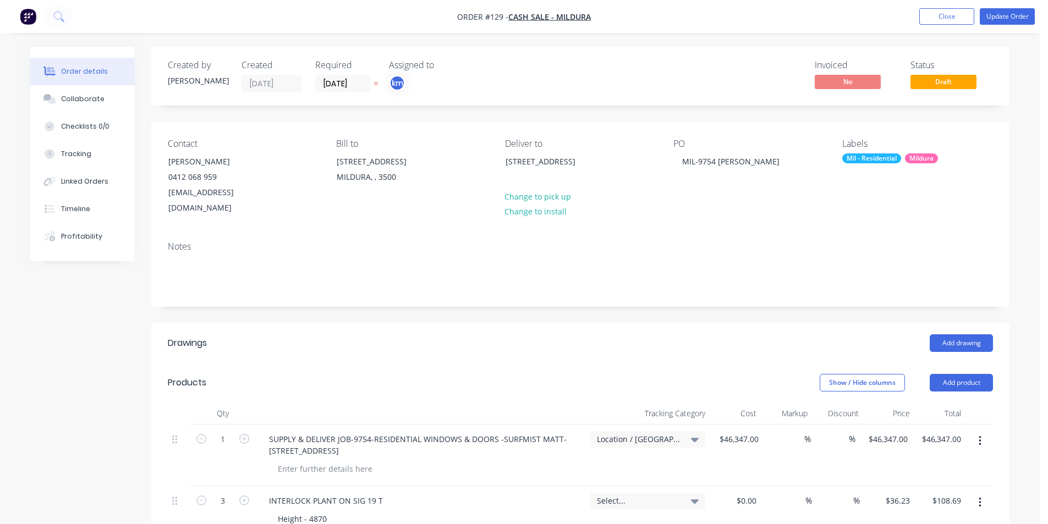
scroll to position [10, 0]
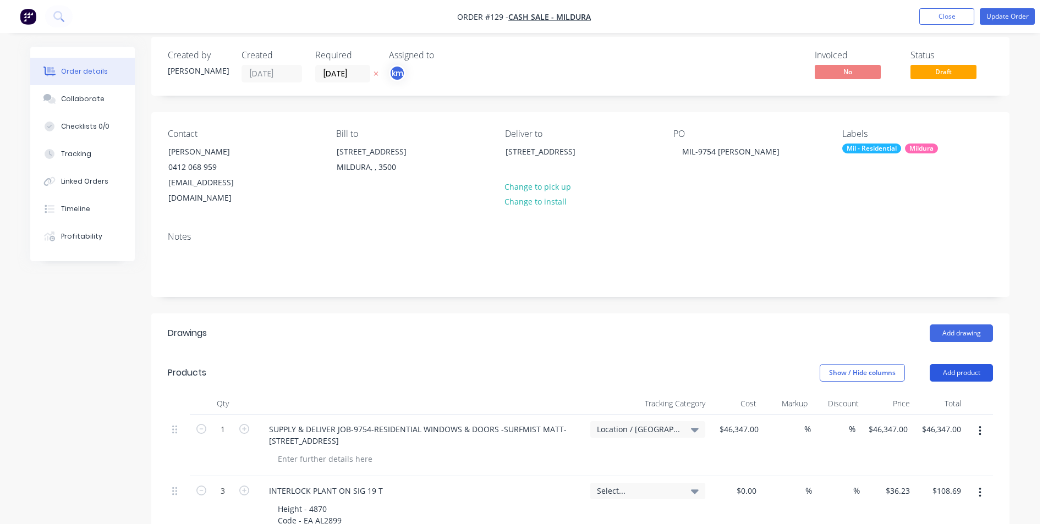
click at [966, 364] on button "Add product" at bounding box center [960, 373] width 63 height 18
click at [933, 415] on div "Basic product" at bounding box center [940, 423] width 85 height 16
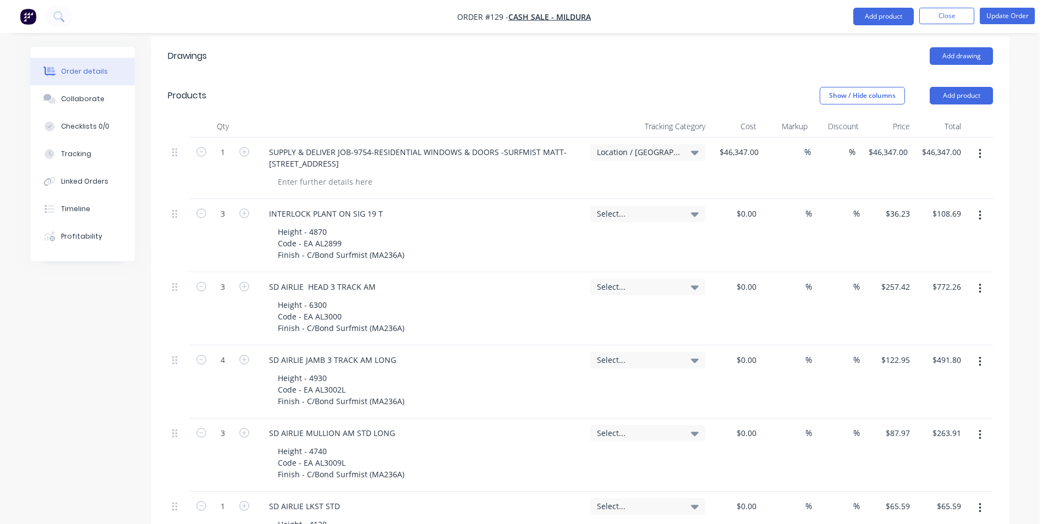
scroll to position [0, 0]
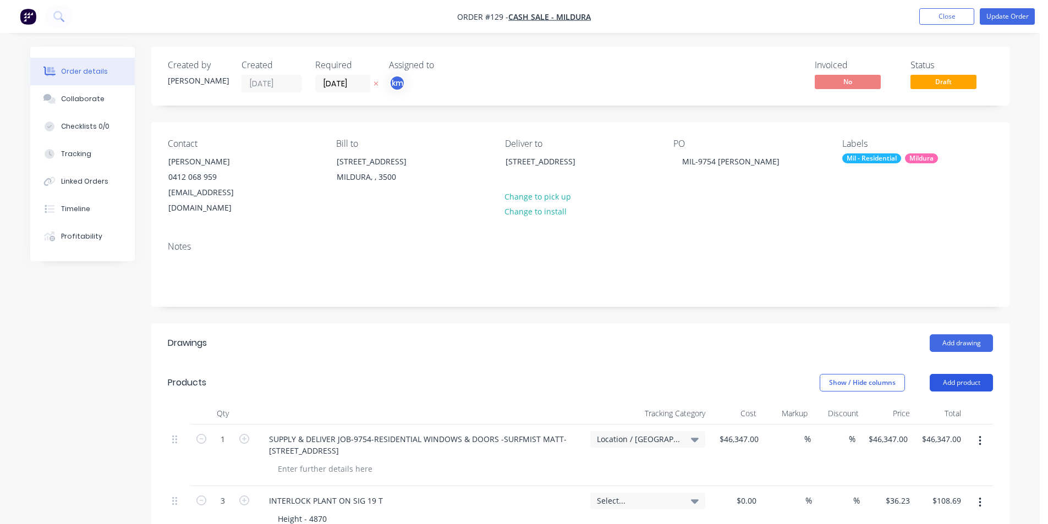
click at [966, 374] on button "Add product" at bounding box center [960, 383] width 63 height 18
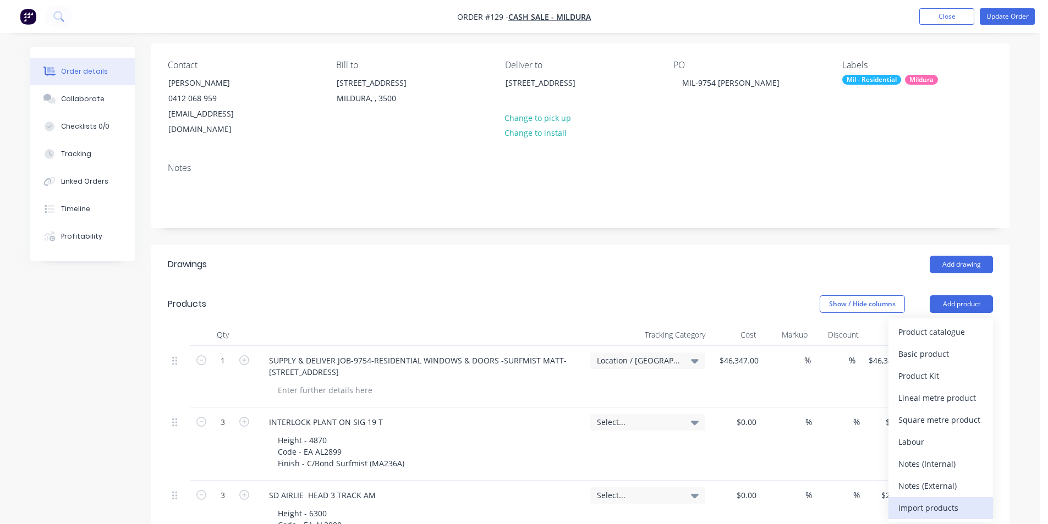
scroll to position [91, 0]
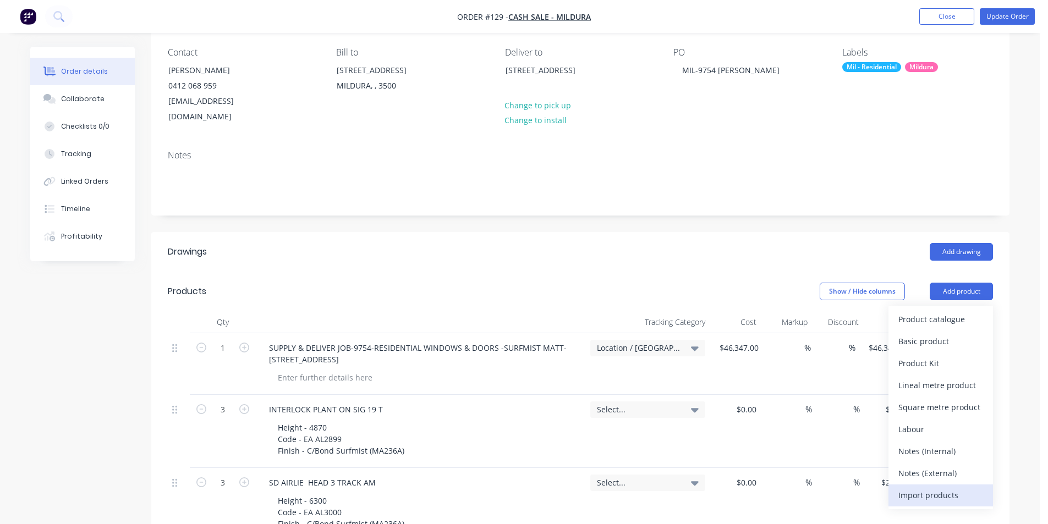
click at [944, 487] on div "Import products" at bounding box center [940, 495] width 85 height 16
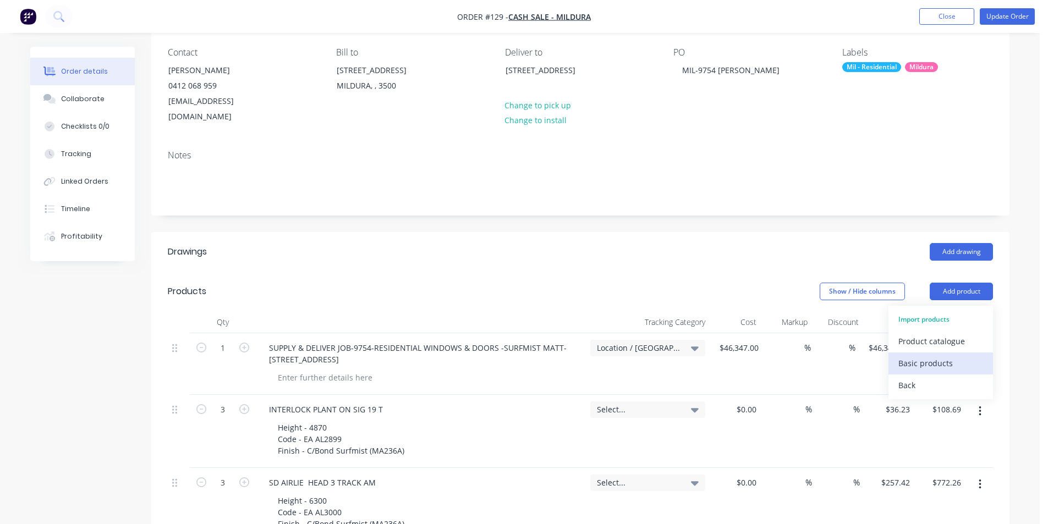
click at [939, 355] on div "Basic products" at bounding box center [940, 363] width 85 height 16
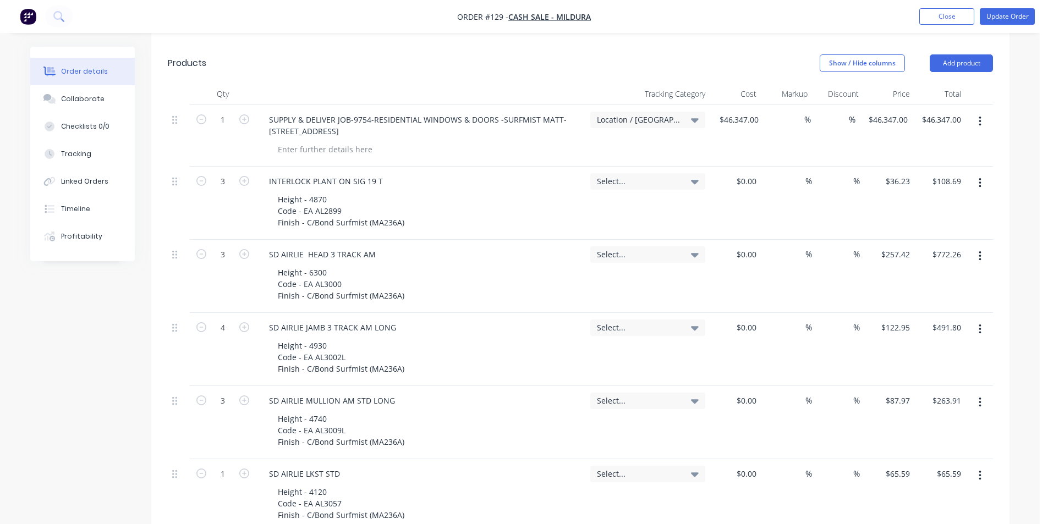
scroll to position [0, 0]
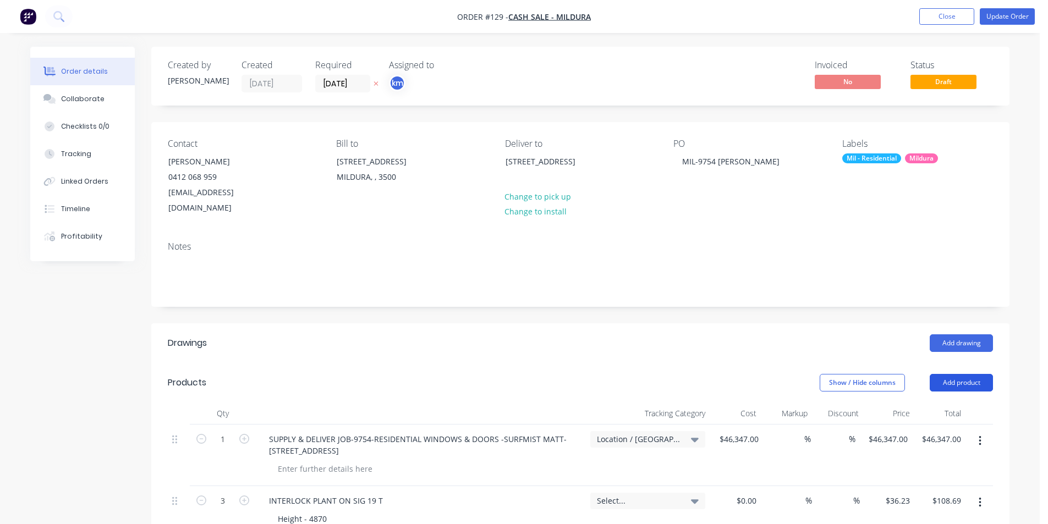
click at [960, 374] on button "Add product" at bounding box center [960, 383] width 63 height 18
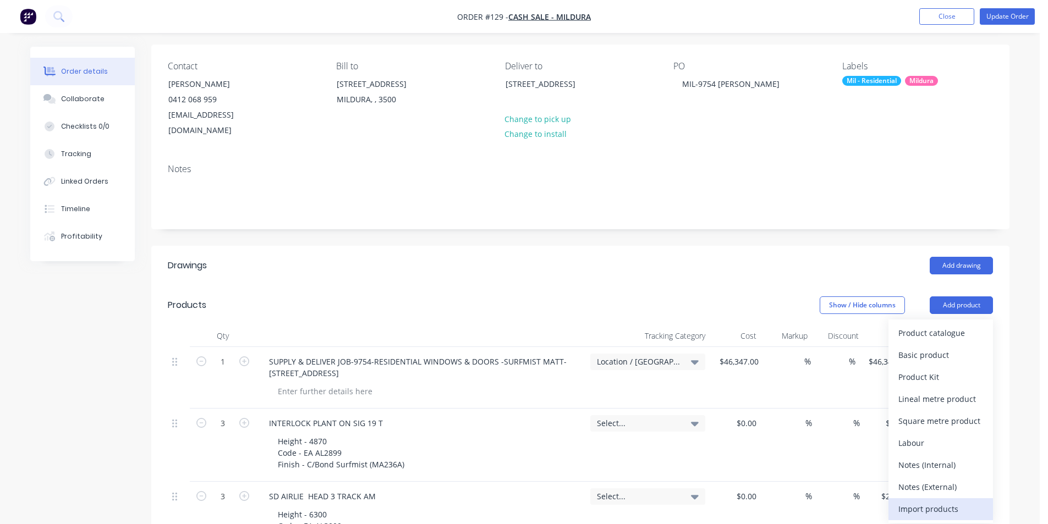
scroll to position [93, 0]
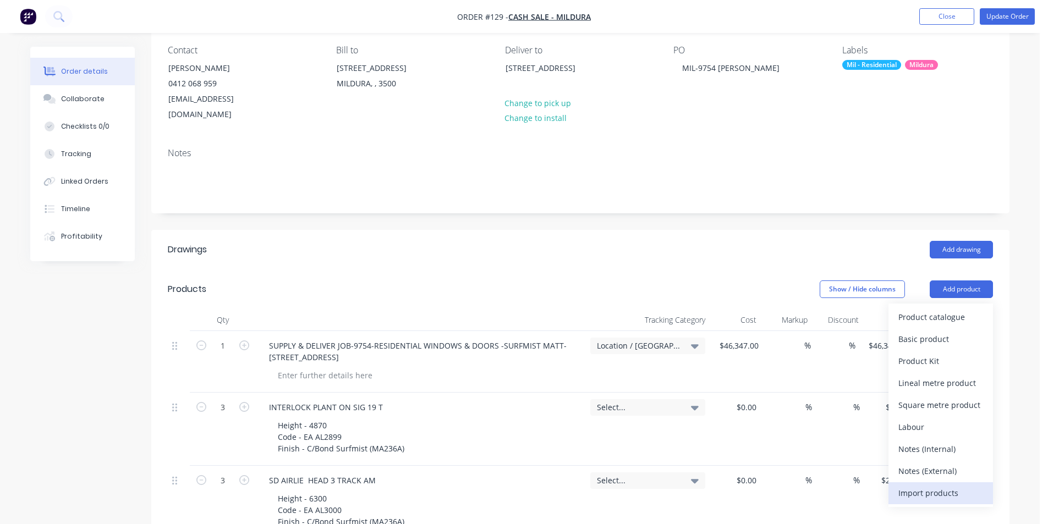
click at [942, 485] on div "Import products" at bounding box center [940, 493] width 85 height 16
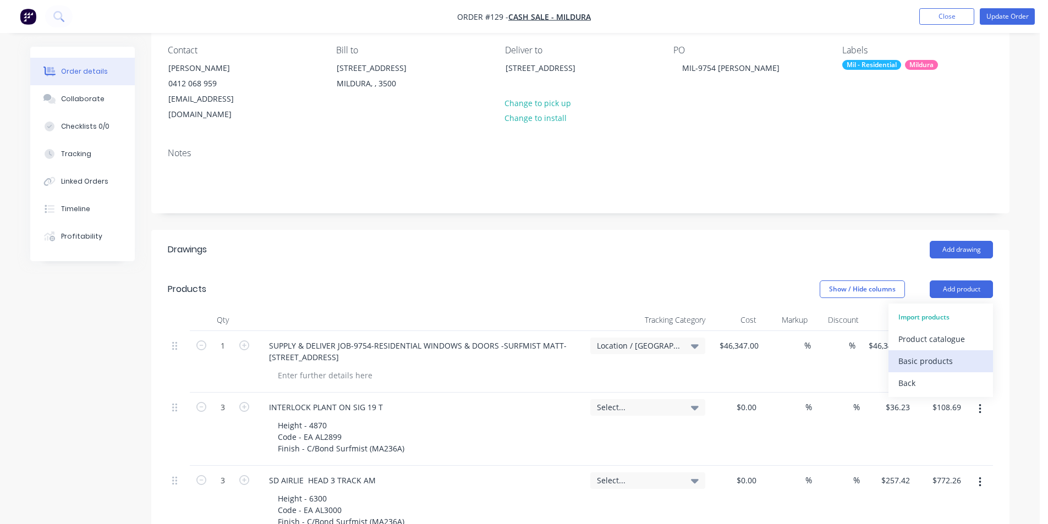
click at [956, 353] on div "Basic products" at bounding box center [940, 361] width 85 height 16
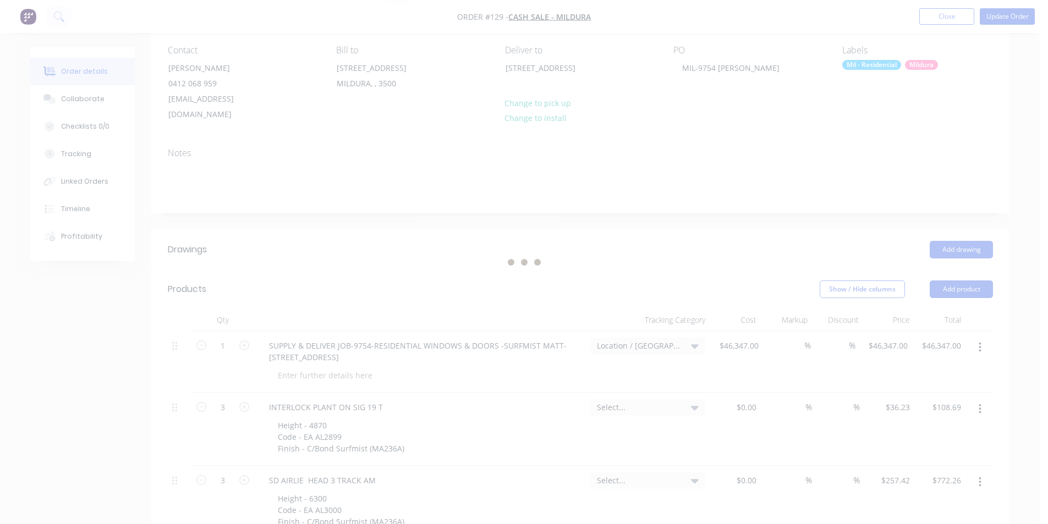
scroll to position [0, 0]
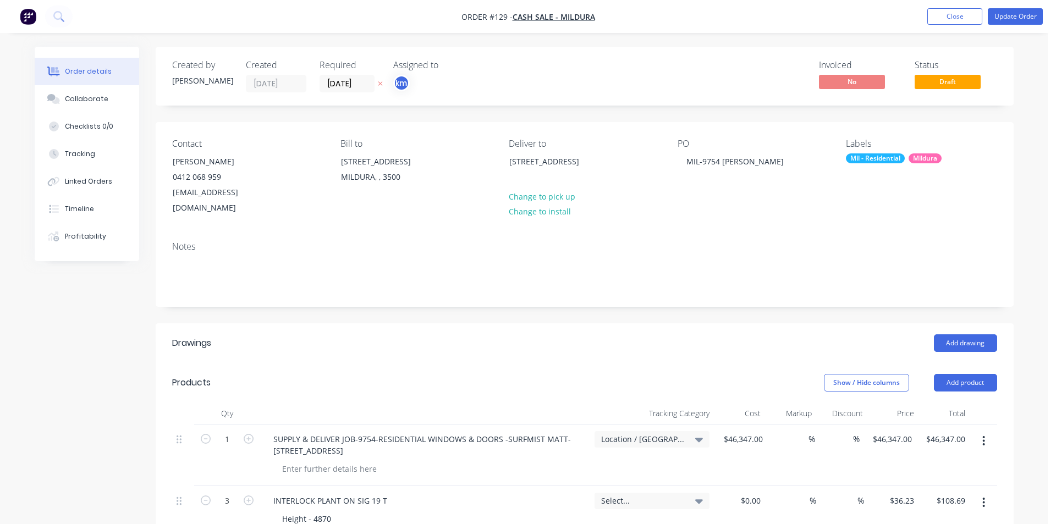
type input "$46,347.00"
type input "$36.23"
type input "$108.69"
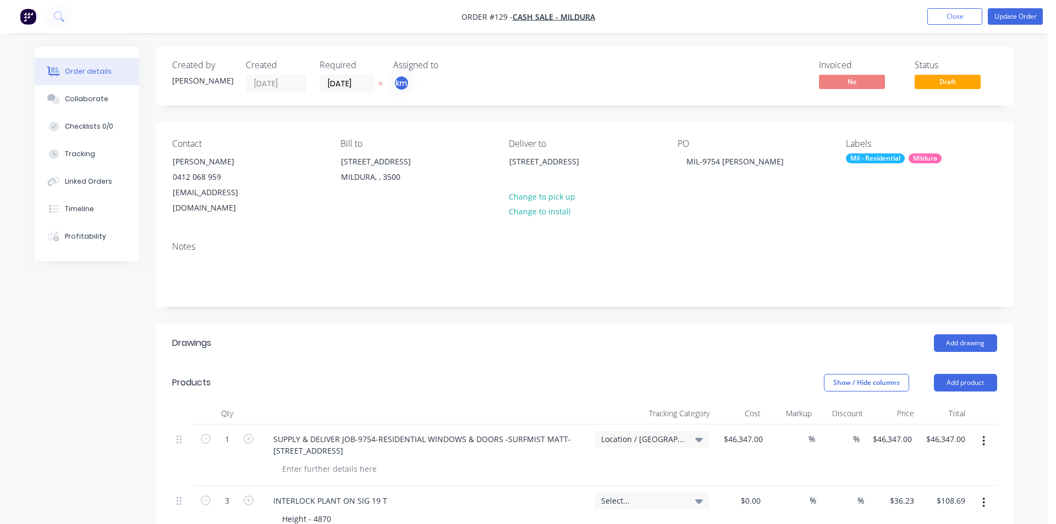
type input "$257.42"
type input "$772.26"
type input "$122.95"
type input "$491.80"
type input "$87.97"
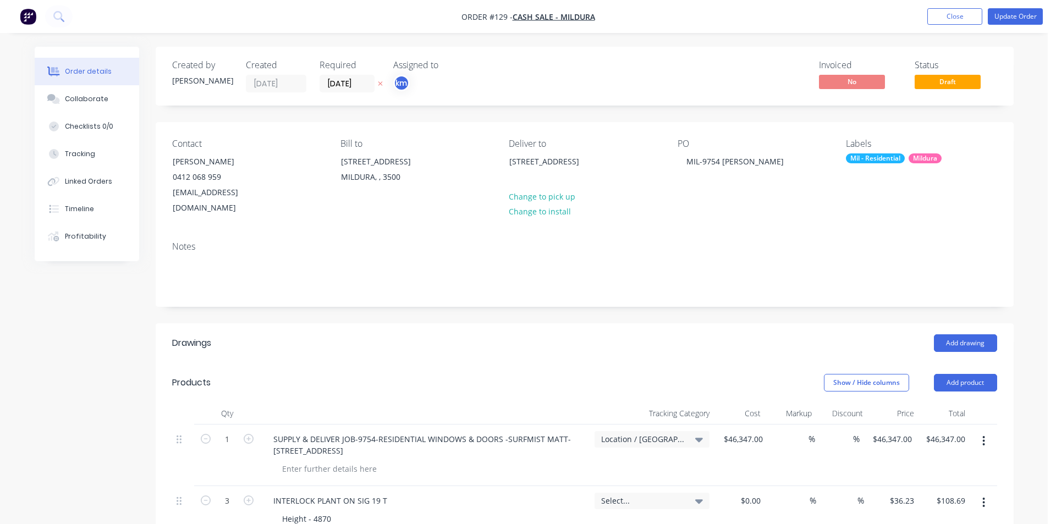
type input "$263.91"
type input "$65.59"
type input "$75.46"
type input "$150.92"
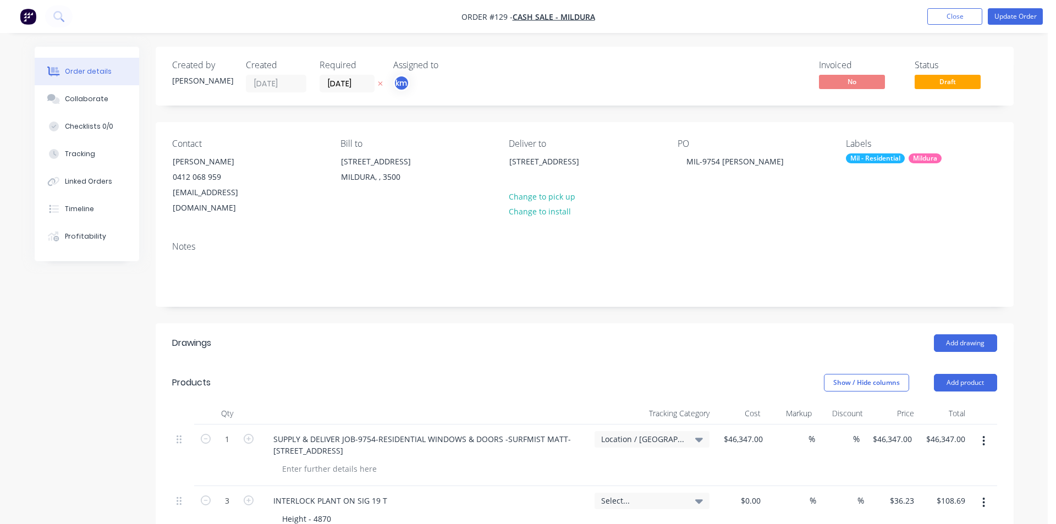
type input "$41.45"
type input "$331.60"
type input "$34.78"
type input "$69.56"
type input "$59.74"
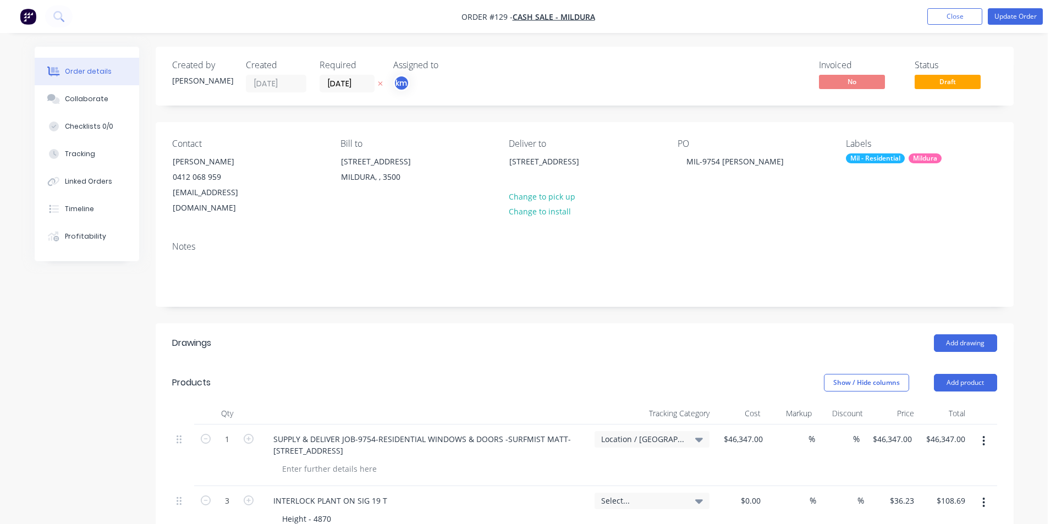
type input "$179.22"
type input "$88.22"
type input "$31.98"
type input "$95.94"
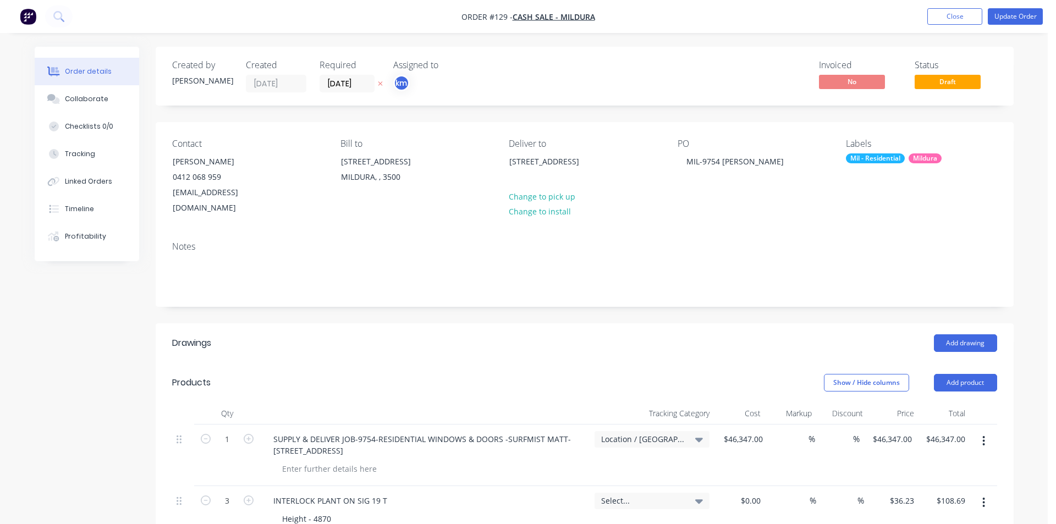
type input "$142.20"
type input "$426.60"
type input "$71.73"
type input "$137.53"
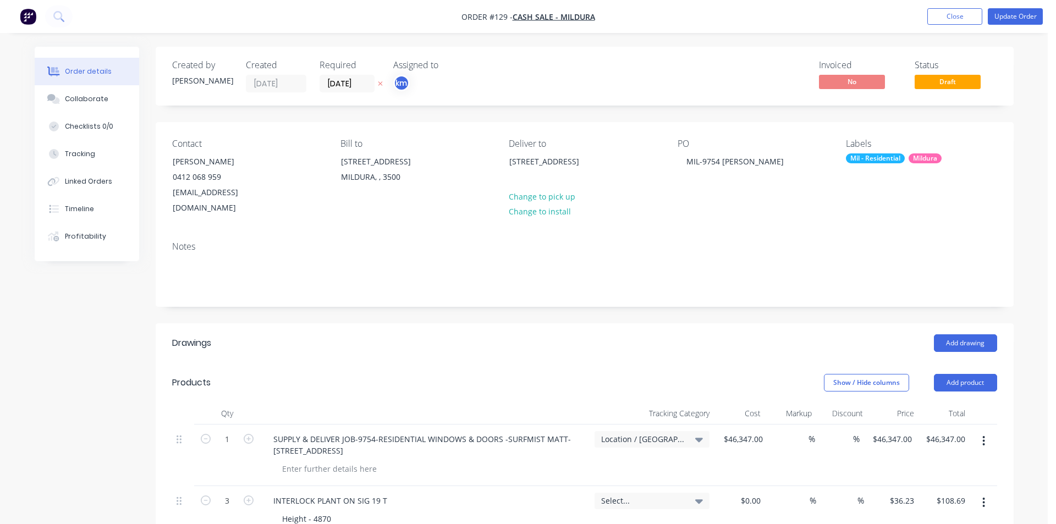
type input "$137.53"
type input "$38.71"
type input "$116.13"
type input "$24.26"
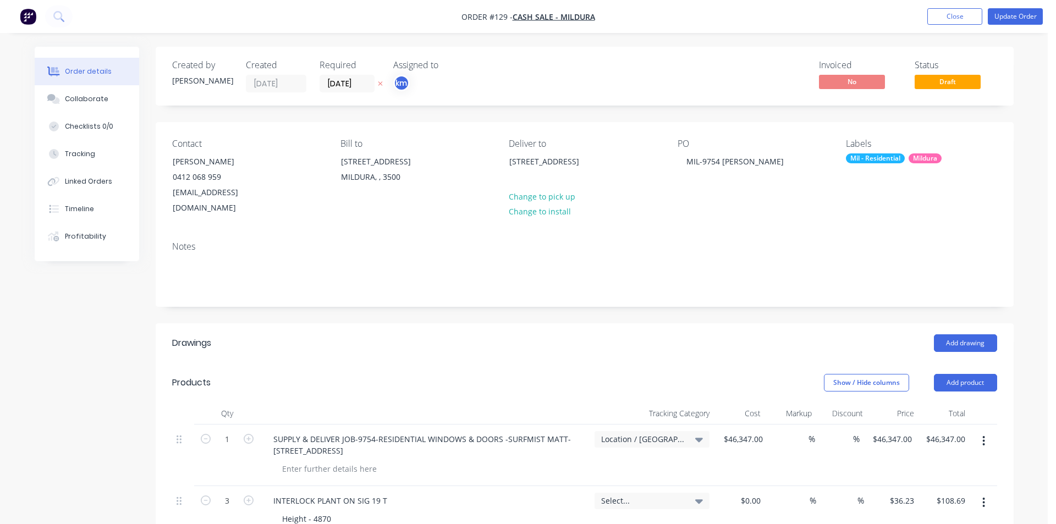
type input "$73.06"
type input "$25.28"
type input "$59.05"
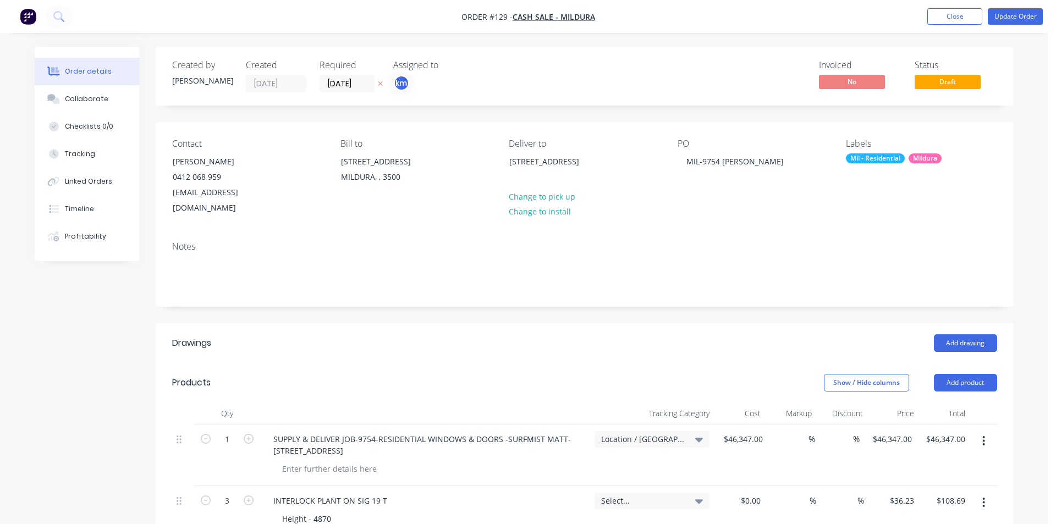
type input "$177.15"
type input "$331.57"
type input "$994.71"
type input "$46.75"
type input "$93.50"
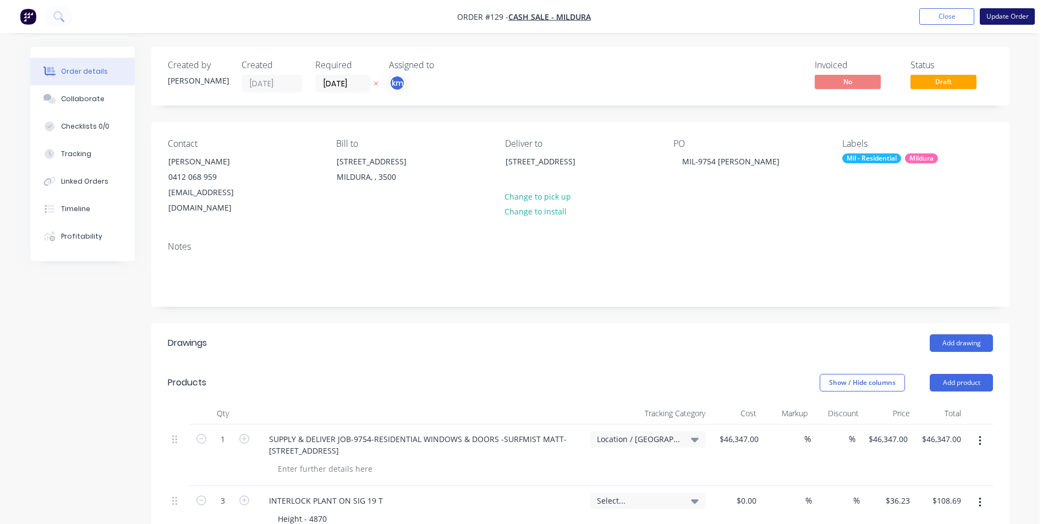
click at [1019, 23] on button "Update Order" at bounding box center [1006, 16] width 55 height 16
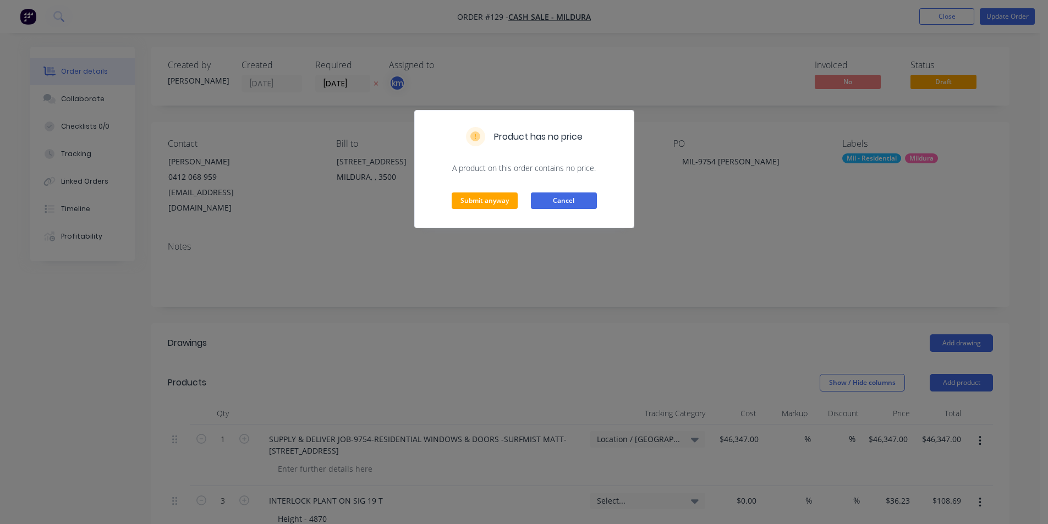
click at [577, 202] on button "Cancel" at bounding box center [564, 200] width 66 height 16
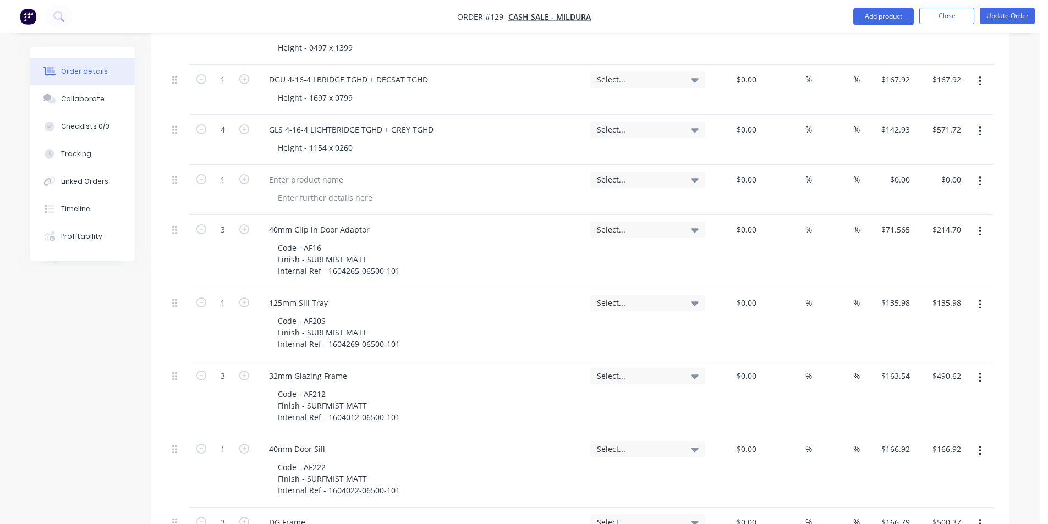
scroll to position [5081, 0]
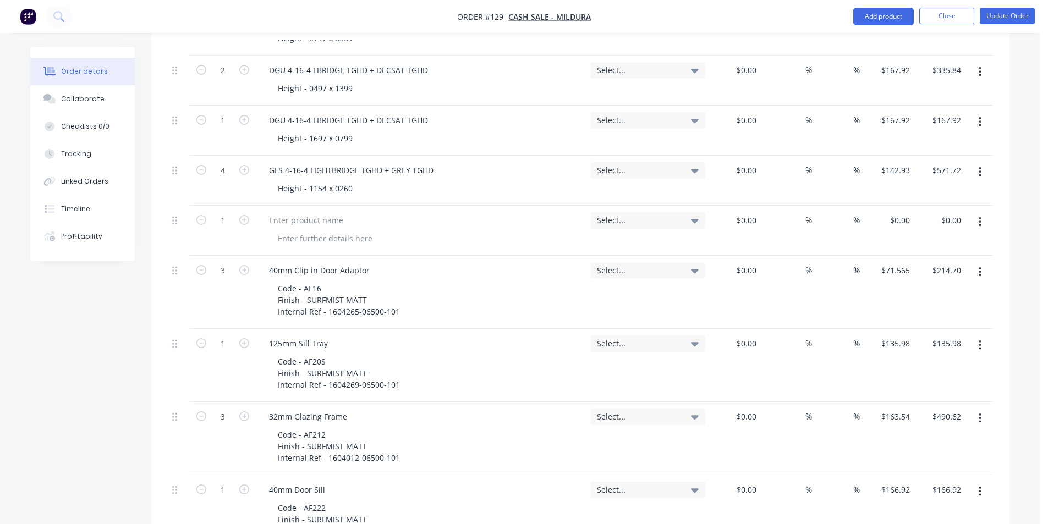
click at [978, 216] on icon "button" at bounding box center [979, 222] width 3 height 12
click at [916, 309] on div "Delete" at bounding box center [940, 317] width 85 height 16
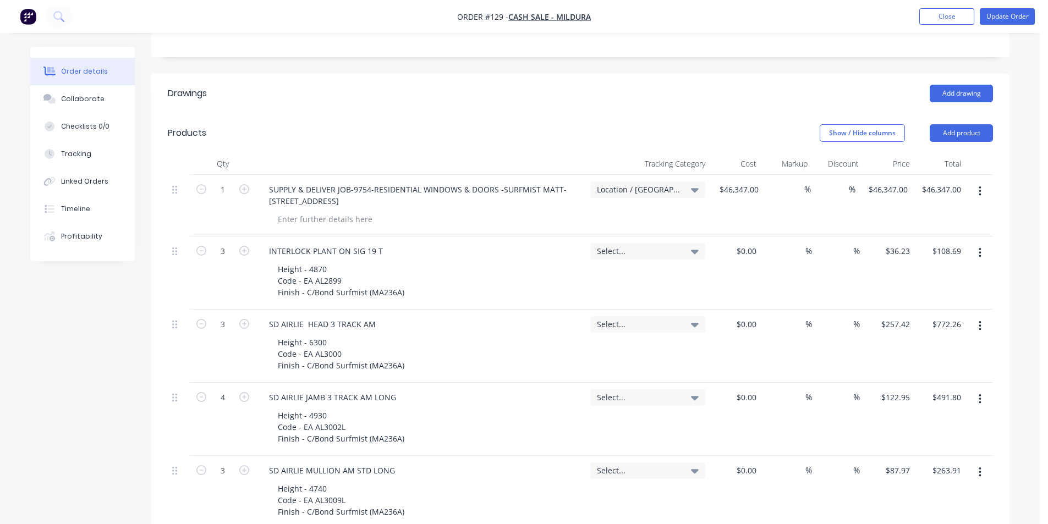
scroll to position [0, 0]
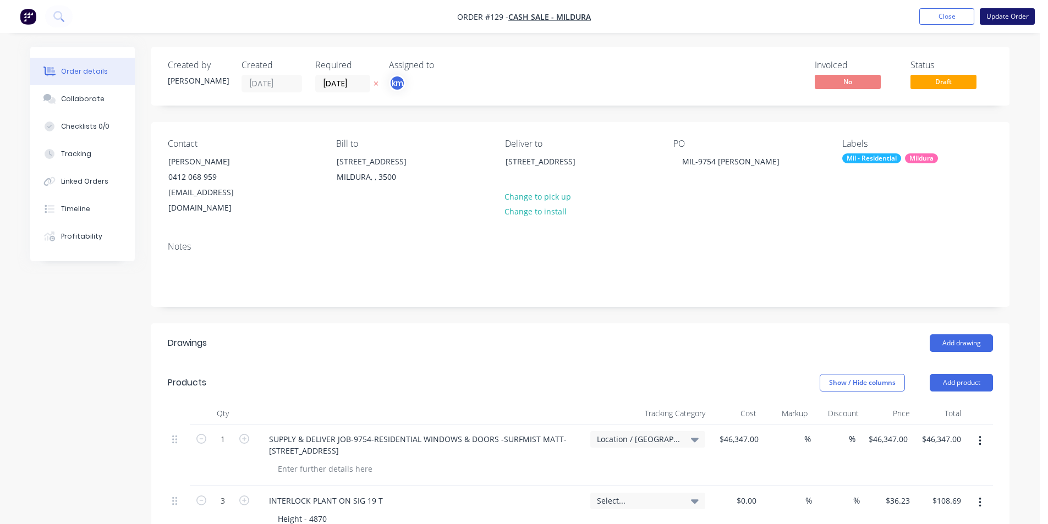
click at [1001, 17] on button "Update Order" at bounding box center [1006, 16] width 55 height 16
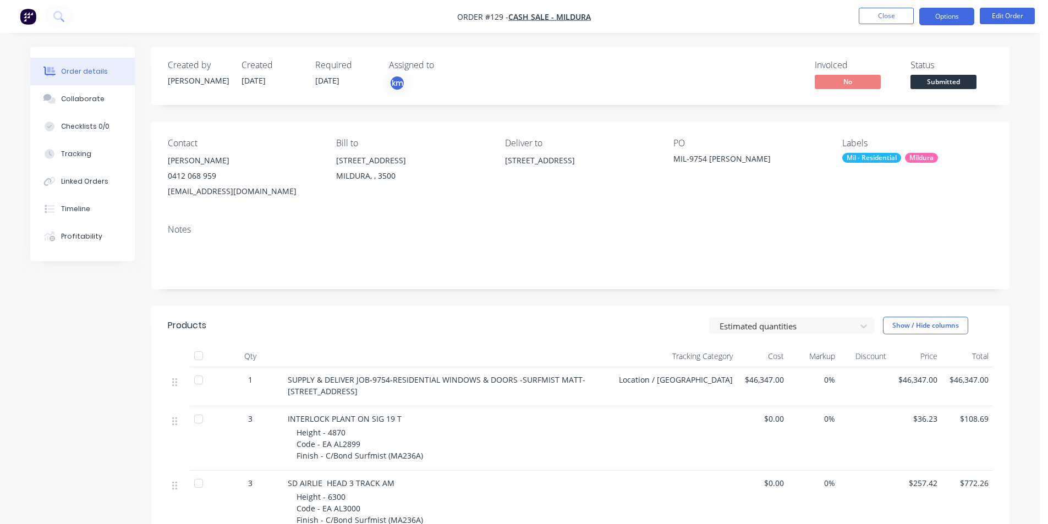
click at [960, 14] on button "Options" at bounding box center [946, 17] width 55 height 18
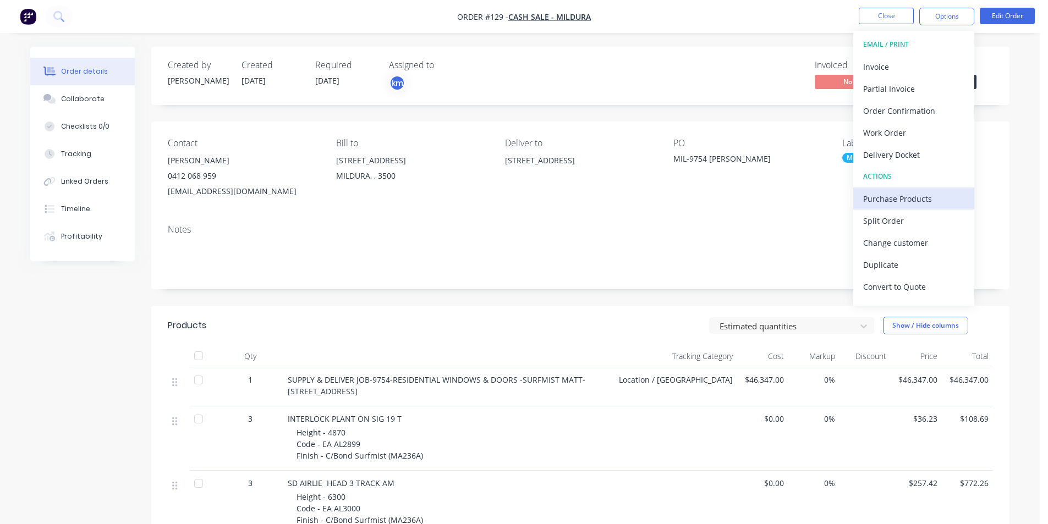
click at [908, 197] on div "Purchase Products" at bounding box center [913, 199] width 101 height 16
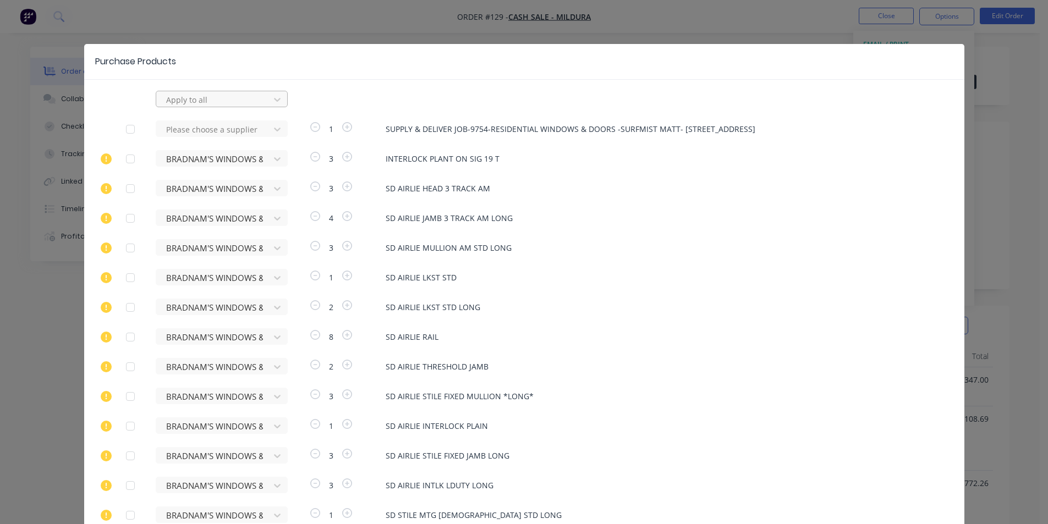
click at [217, 98] on div at bounding box center [214, 100] width 99 height 14
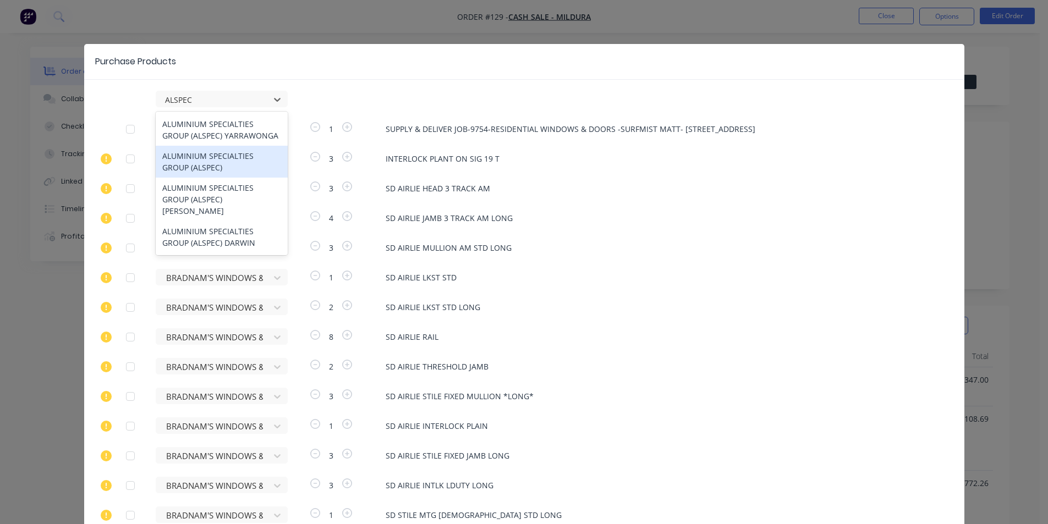
click at [244, 166] on div "ALUMINIUM SPECIALTIES GROUP (ALSPEC)" at bounding box center [222, 162] width 132 height 32
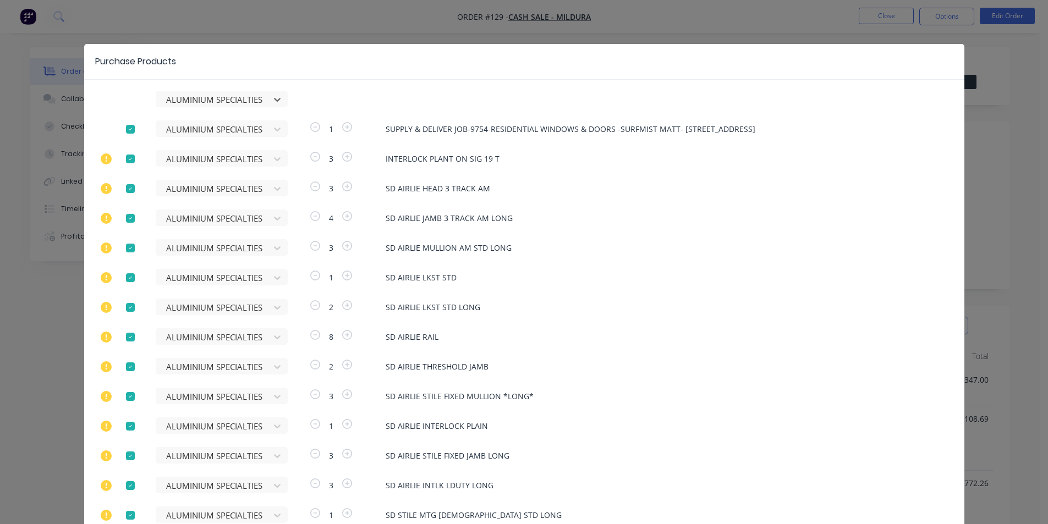
click at [129, 128] on div at bounding box center [130, 129] width 22 height 22
click at [127, 155] on div at bounding box center [130, 159] width 22 height 22
click at [125, 190] on div at bounding box center [130, 189] width 22 height 22
drag, startPoint x: 126, startPoint y: 217, endPoint x: 131, endPoint y: 251, distance: 34.5
click at [125, 217] on div at bounding box center [130, 218] width 22 height 22
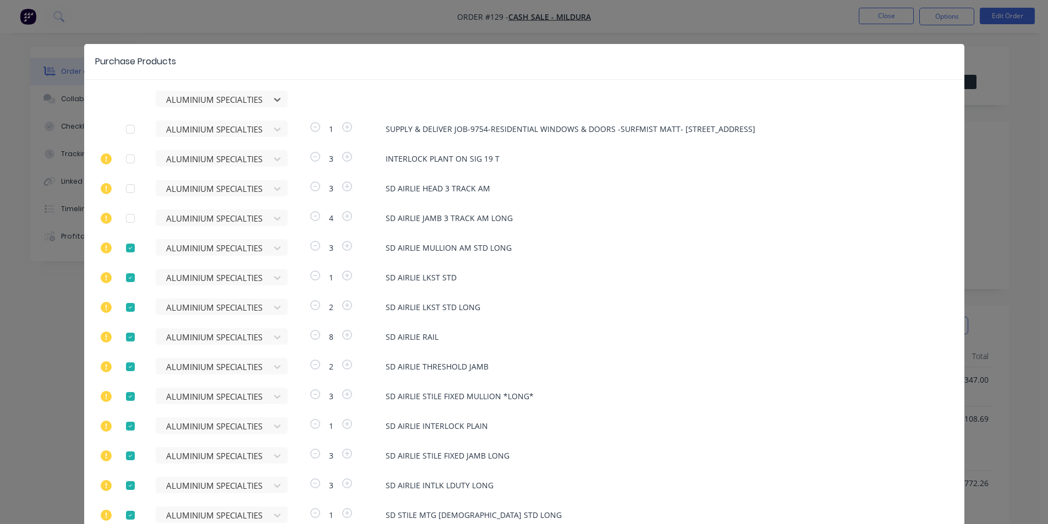
click at [127, 245] on div at bounding box center [130, 248] width 22 height 22
click at [125, 279] on div at bounding box center [130, 278] width 22 height 22
click at [124, 310] on div at bounding box center [130, 307] width 22 height 22
click at [125, 334] on div at bounding box center [130, 337] width 22 height 22
click at [123, 368] on div at bounding box center [130, 367] width 22 height 22
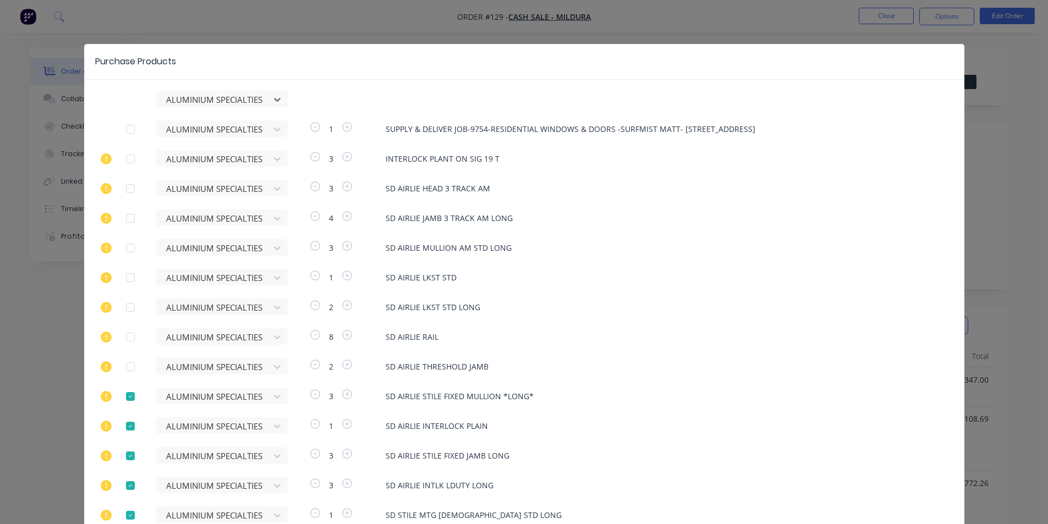
drag, startPoint x: 124, startPoint y: 392, endPoint x: 122, endPoint y: 426, distance: 34.2
click at [124, 394] on div at bounding box center [130, 396] width 22 height 22
click at [122, 427] on div at bounding box center [130, 426] width 22 height 22
drag, startPoint x: 122, startPoint y: 458, endPoint x: 125, endPoint y: 478, distance: 20.5
click at [122, 459] on div at bounding box center [130, 456] width 22 height 22
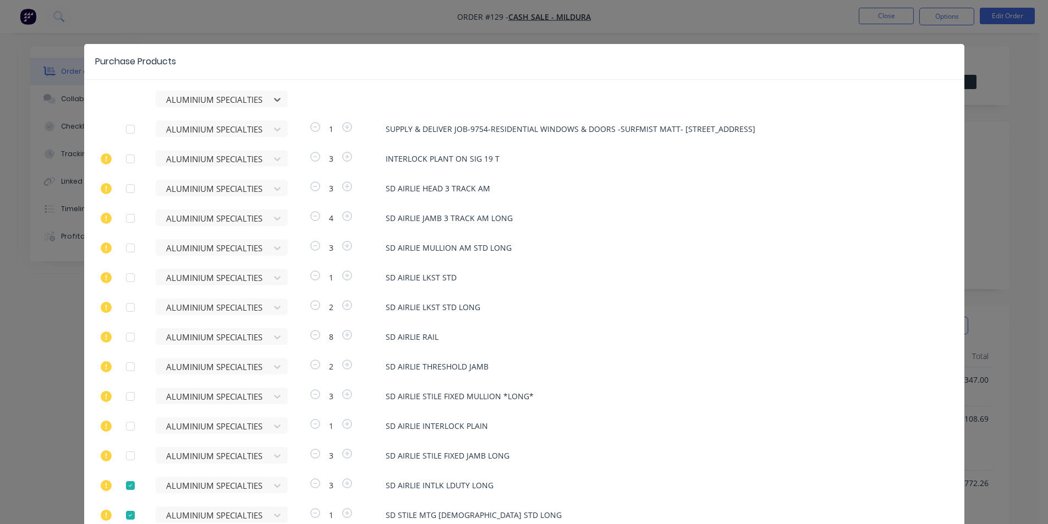
click at [125, 489] on div at bounding box center [130, 486] width 22 height 22
click at [123, 514] on div at bounding box center [130, 515] width 22 height 22
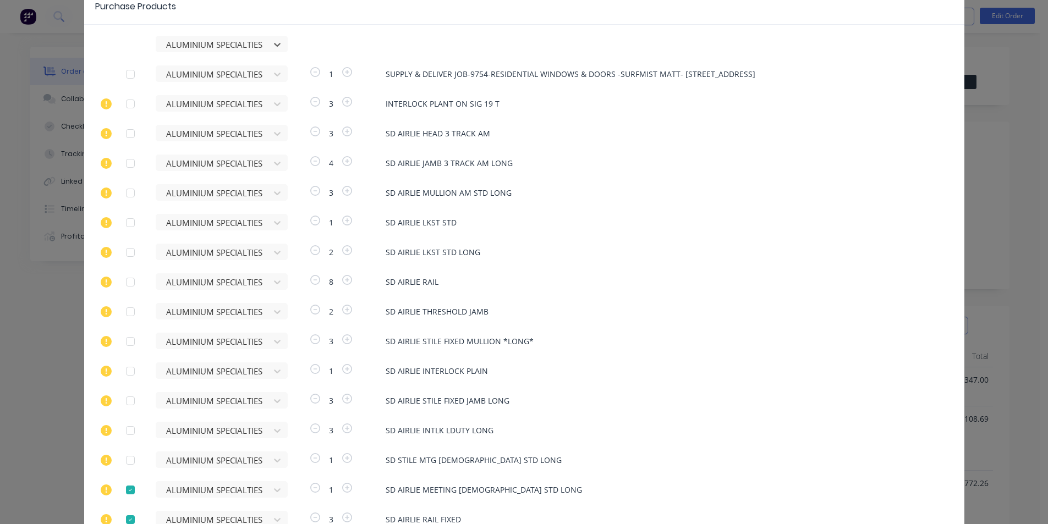
scroll to position [71, 0]
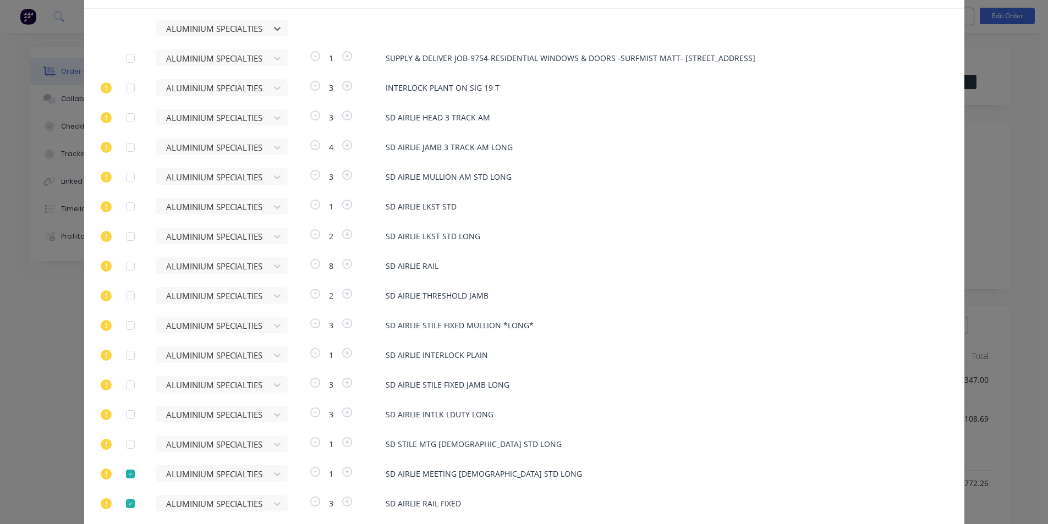
click at [124, 475] on div at bounding box center [130, 474] width 22 height 22
click at [121, 500] on div at bounding box center [130, 504] width 22 height 22
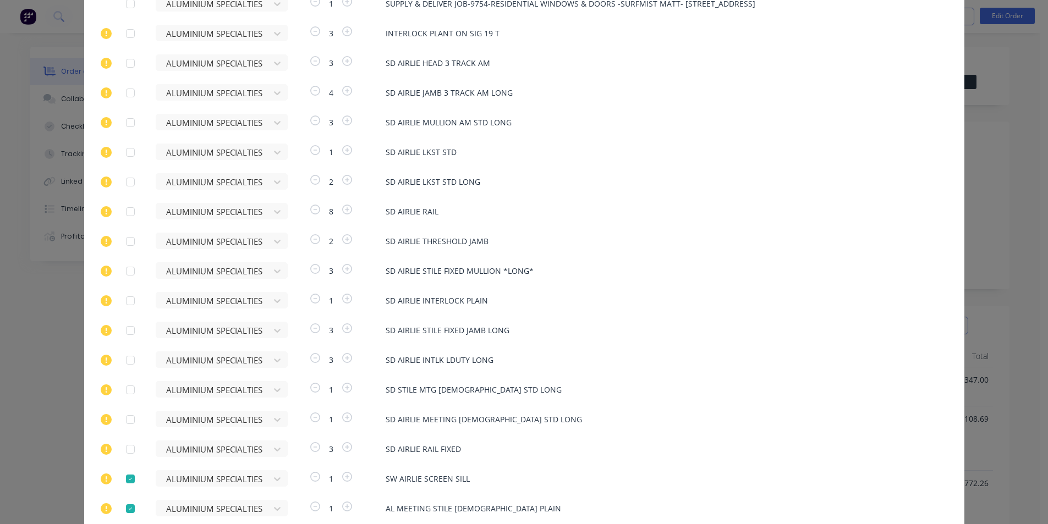
scroll to position [148, 0]
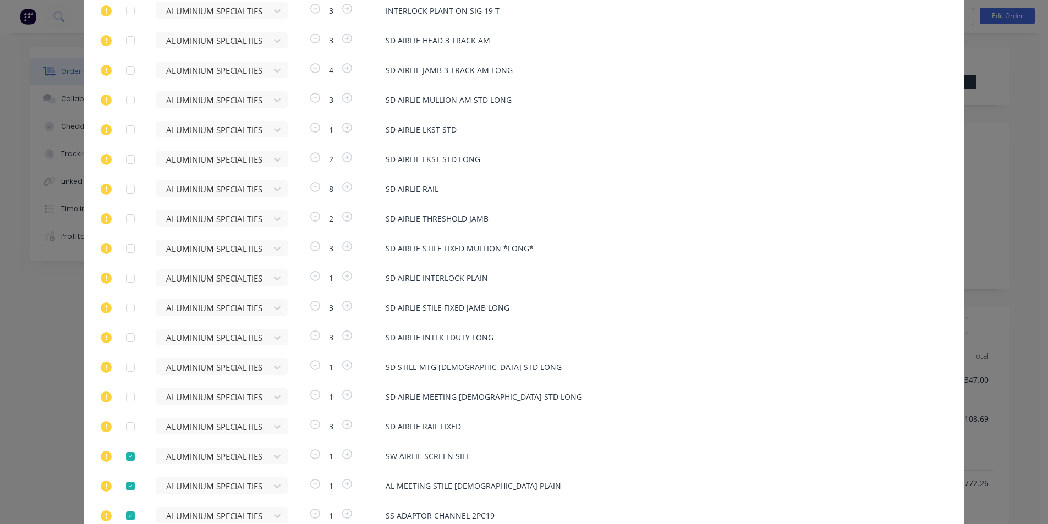
click at [125, 458] on div at bounding box center [130, 456] width 22 height 22
click at [128, 488] on div at bounding box center [130, 486] width 22 height 22
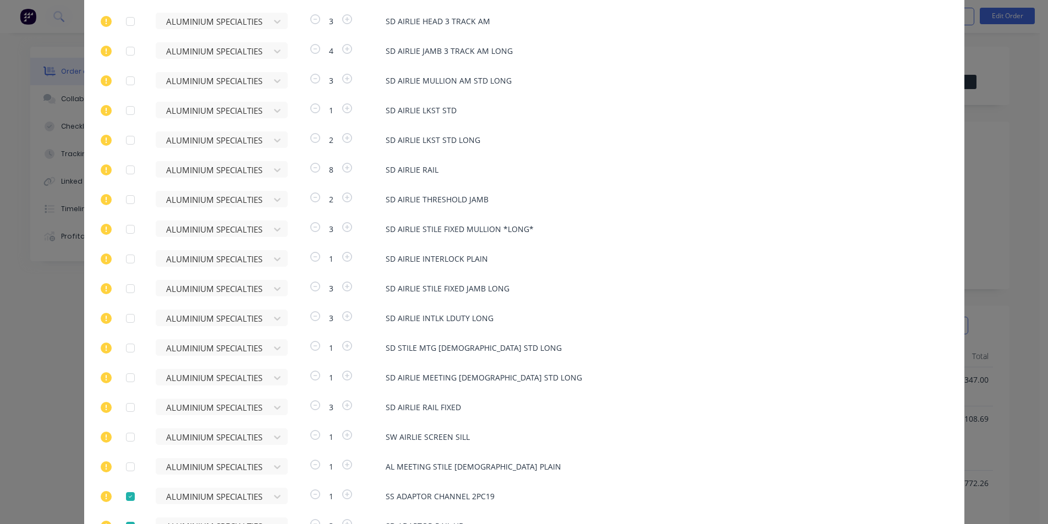
scroll to position [183, 0]
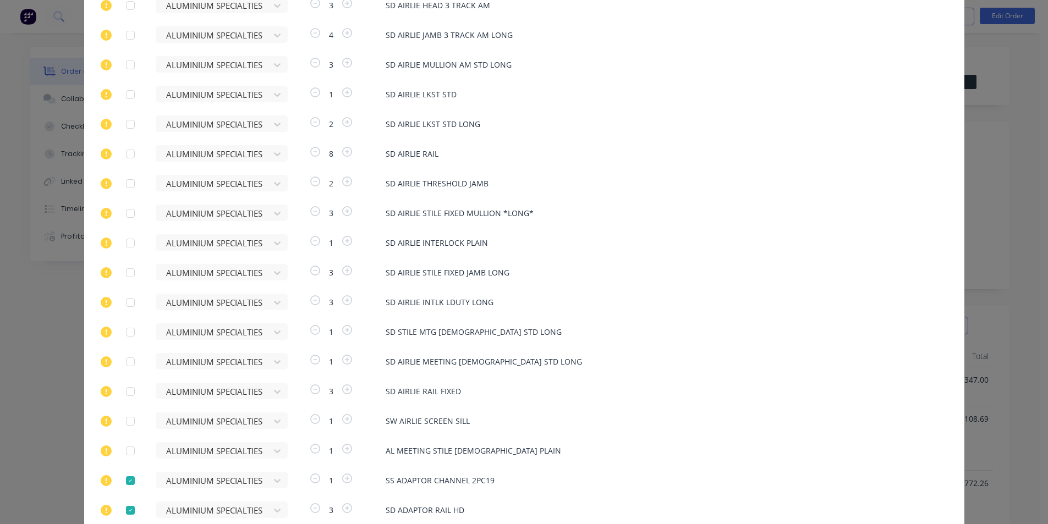
click at [126, 477] on div at bounding box center [130, 481] width 22 height 22
click at [125, 514] on div at bounding box center [130, 510] width 22 height 22
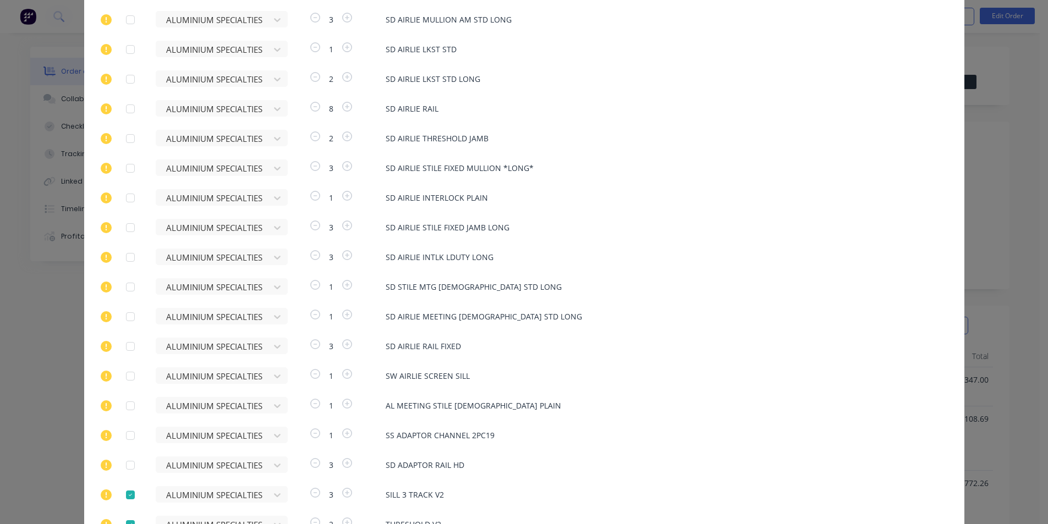
click at [126, 492] on div at bounding box center [130, 495] width 22 height 22
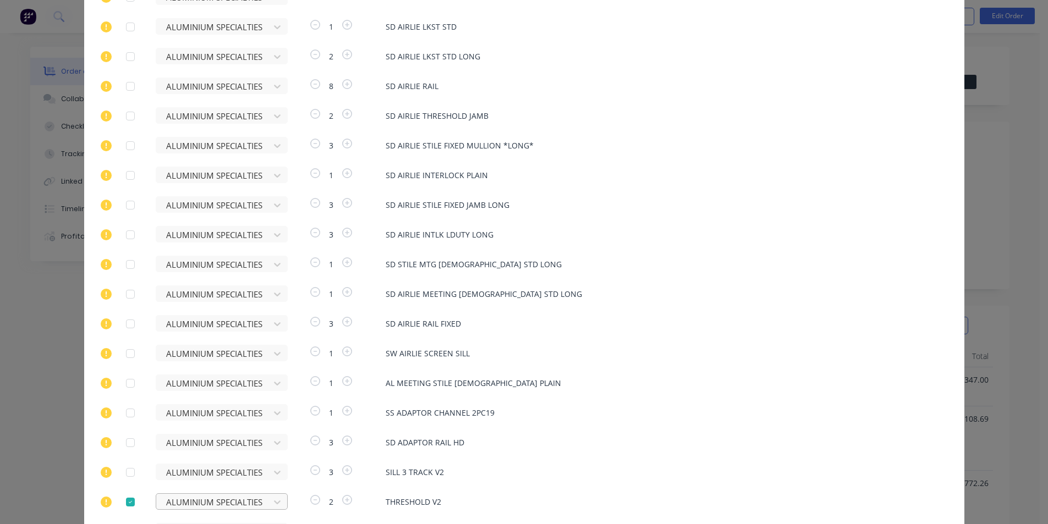
scroll to position [273, 0]
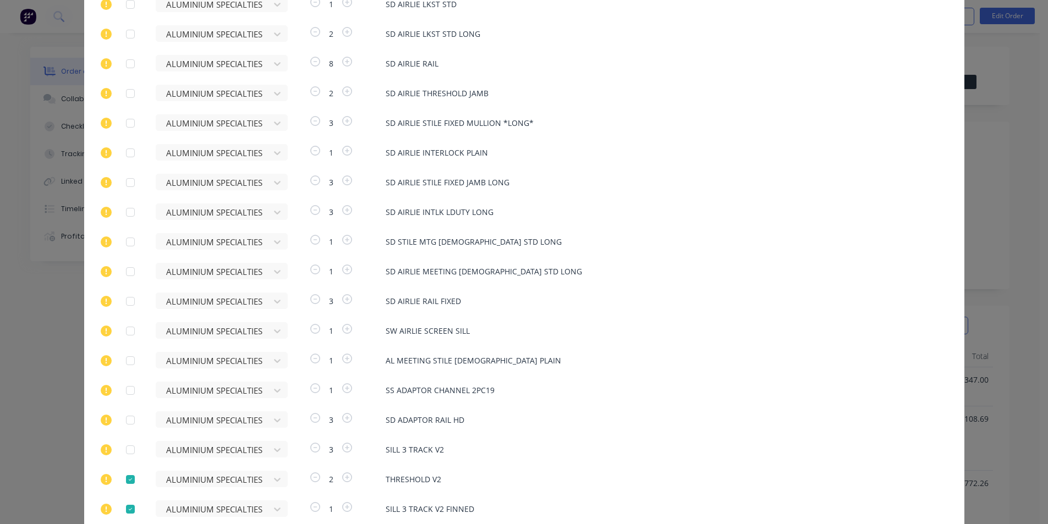
click at [128, 483] on div at bounding box center [130, 480] width 22 height 22
click at [125, 511] on div at bounding box center [130, 509] width 22 height 22
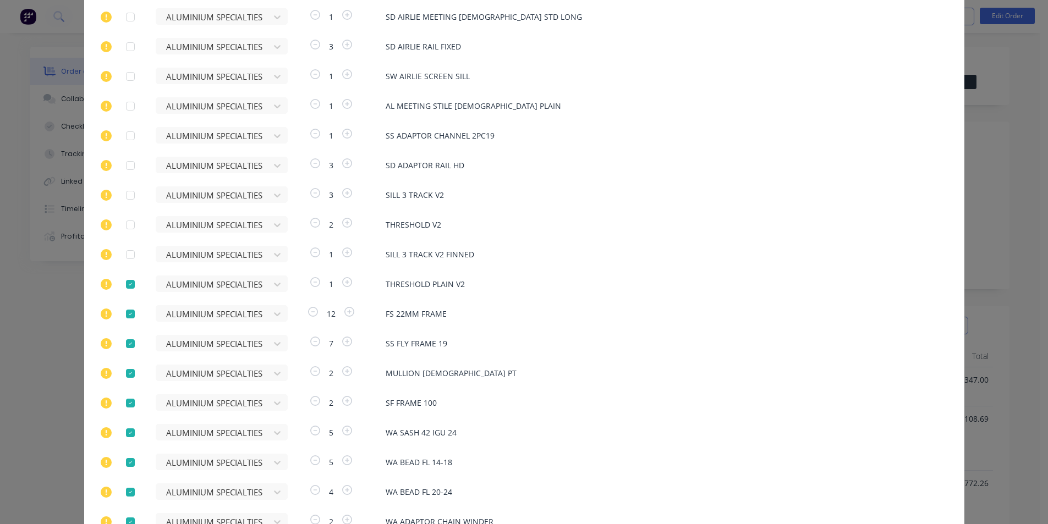
scroll to position [537, 0]
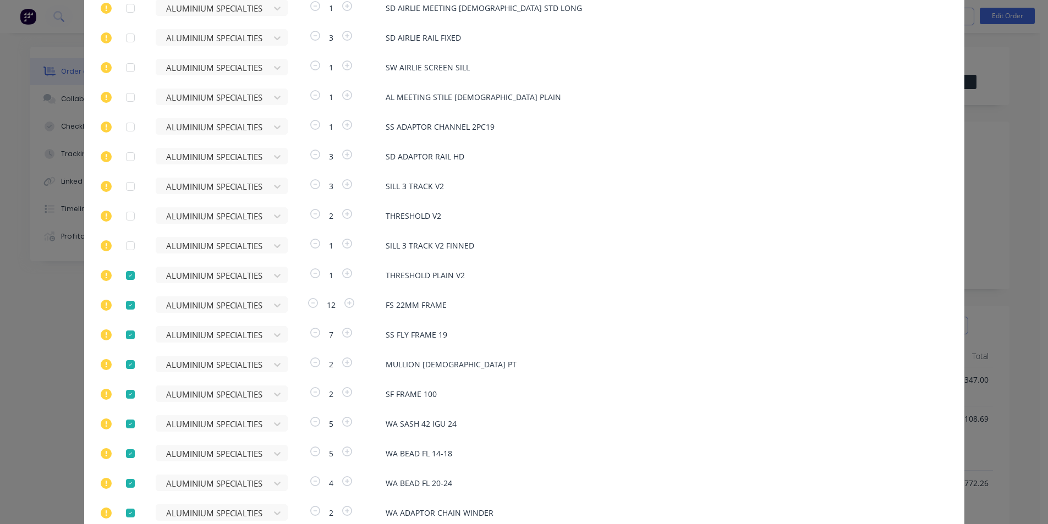
click at [123, 278] on div at bounding box center [130, 276] width 22 height 22
click at [127, 311] on div at bounding box center [130, 305] width 22 height 22
click at [126, 334] on div at bounding box center [130, 335] width 22 height 22
click at [129, 359] on div at bounding box center [130, 365] width 22 height 22
click at [130, 398] on div at bounding box center [130, 394] width 22 height 22
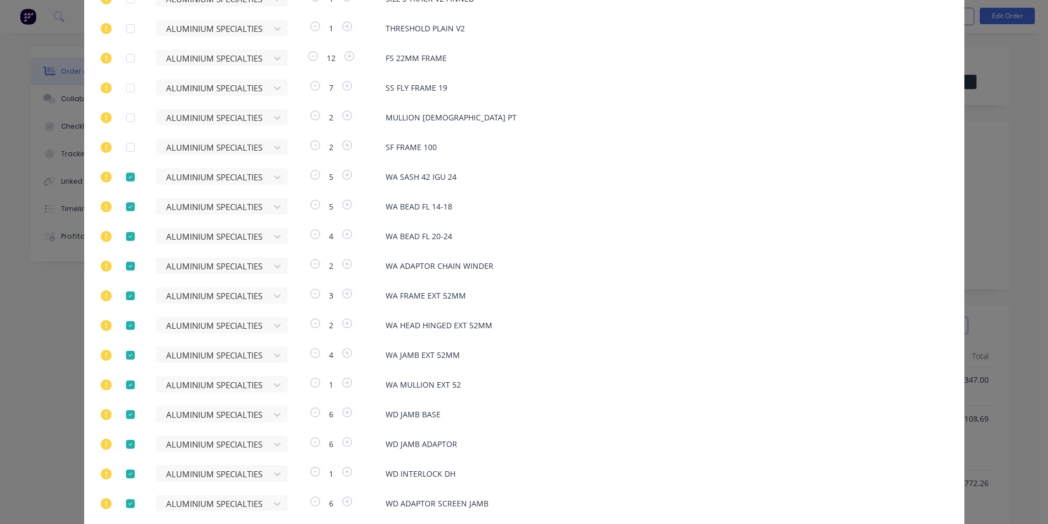
scroll to position [786, 0]
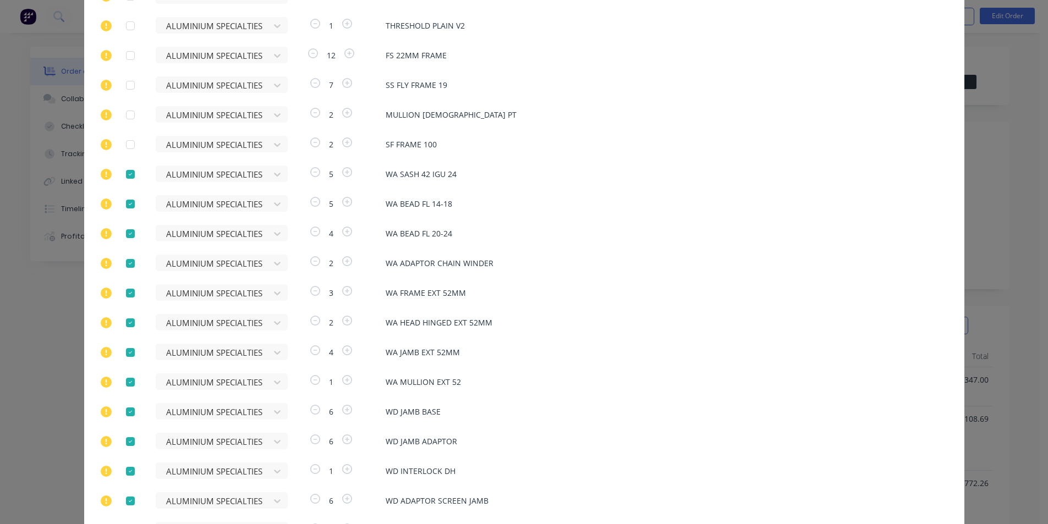
click at [124, 174] on div at bounding box center [130, 174] width 22 height 22
click at [129, 207] on div at bounding box center [130, 204] width 22 height 22
click at [124, 233] on div at bounding box center [130, 234] width 22 height 22
click at [129, 268] on div at bounding box center [130, 263] width 22 height 22
click at [126, 298] on div at bounding box center [130, 293] width 22 height 22
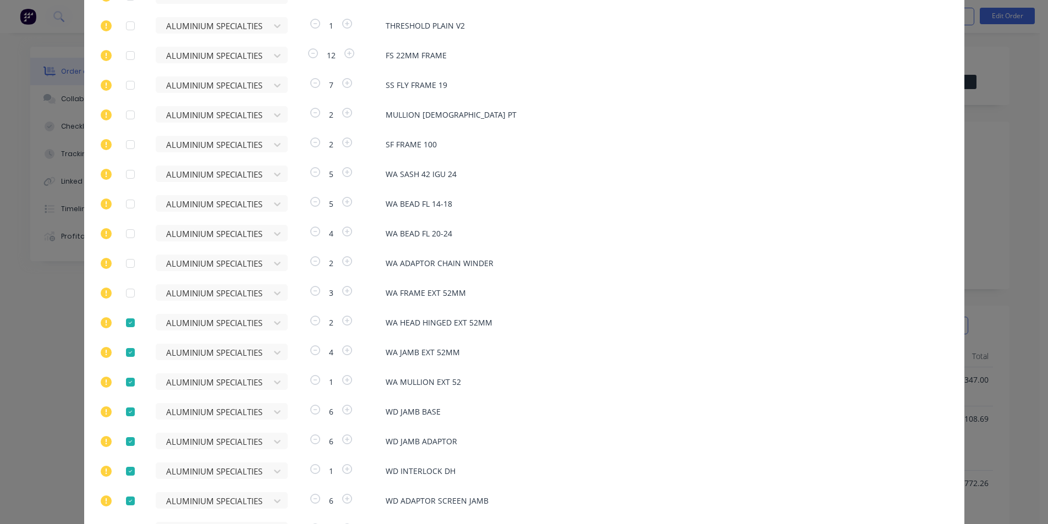
click at [128, 318] on div at bounding box center [130, 323] width 22 height 22
click at [123, 348] on div at bounding box center [130, 353] width 22 height 22
click at [126, 385] on div at bounding box center [130, 382] width 22 height 22
click at [126, 412] on div at bounding box center [130, 412] width 22 height 22
click at [123, 444] on div at bounding box center [130, 442] width 22 height 22
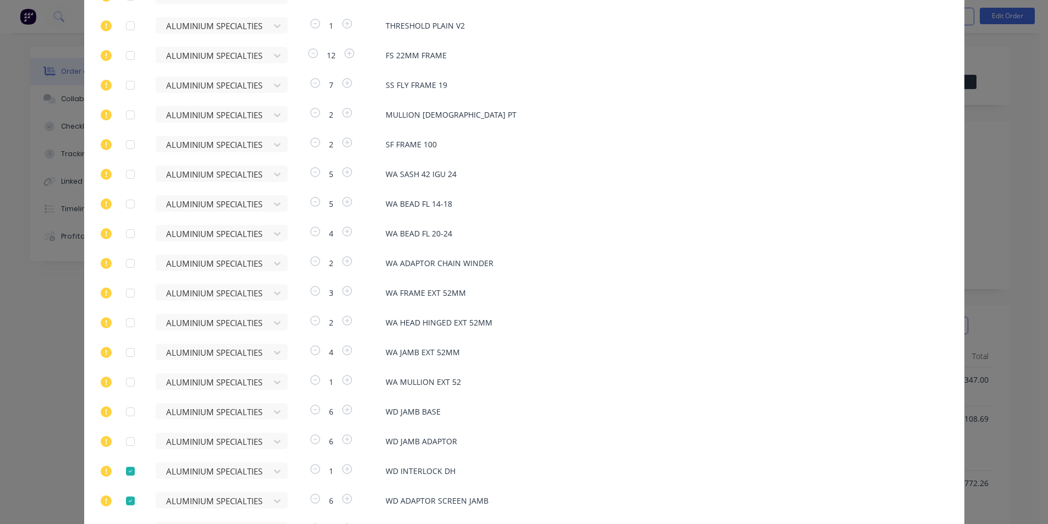
click at [123, 467] on div at bounding box center [130, 471] width 22 height 22
drag, startPoint x: 125, startPoint y: 495, endPoint x: 133, endPoint y: 494, distance: 7.2
click at [126, 495] on div at bounding box center [130, 501] width 22 height 22
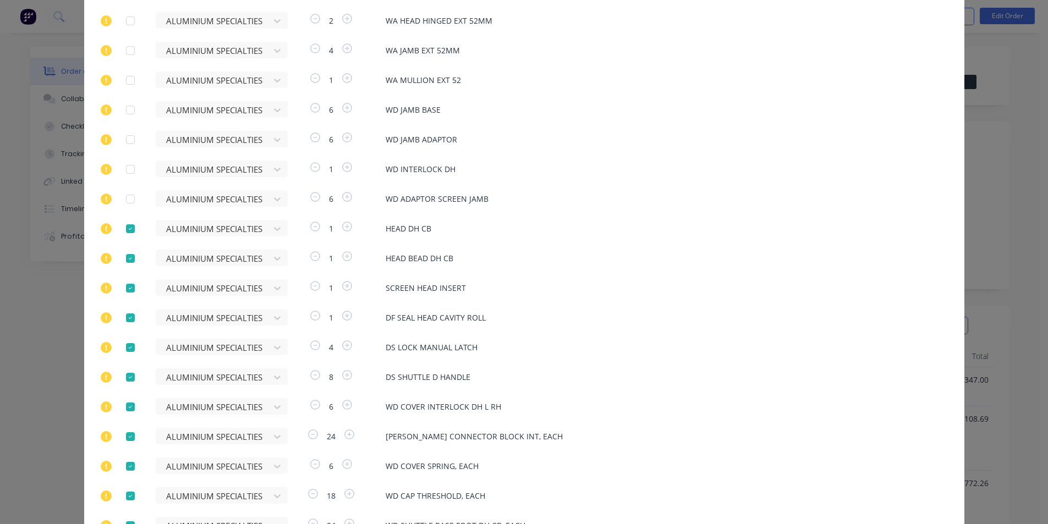
scroll to position [1112, 0]
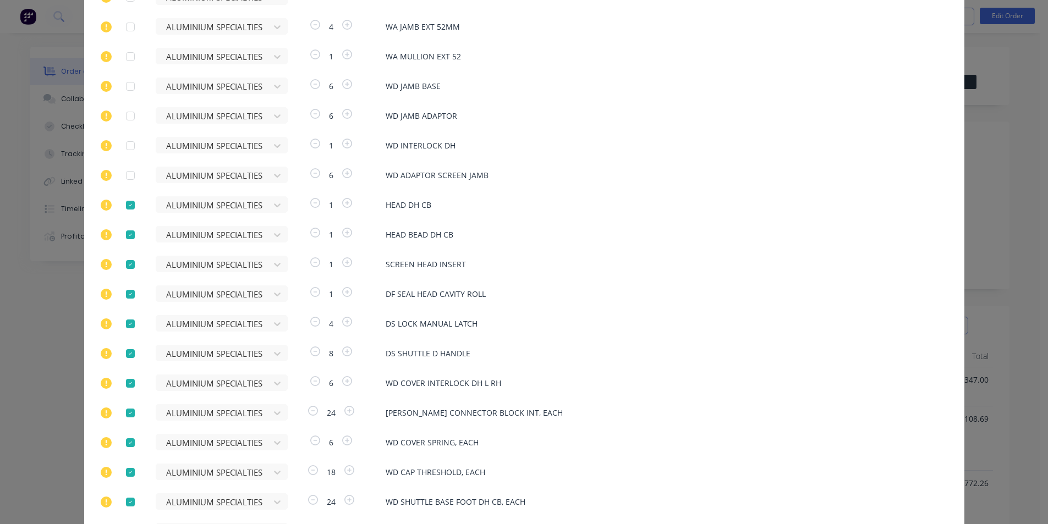
click at [125, 207] on div at bounding box center [130, 205] width 22 height 22
click at [125, 237] on div at bounding box center [130, 235] width 22 height 22
click at [126, 263] on div at bounding box center [130, 265] width 22 height 22
drag, startPoint x: 130, startPoint y: 295, endPoint x: 129, endPoint y: 320, distance: 25.3
click at [129, 295] on div at bounding box center [130, 294] width 22 height 22
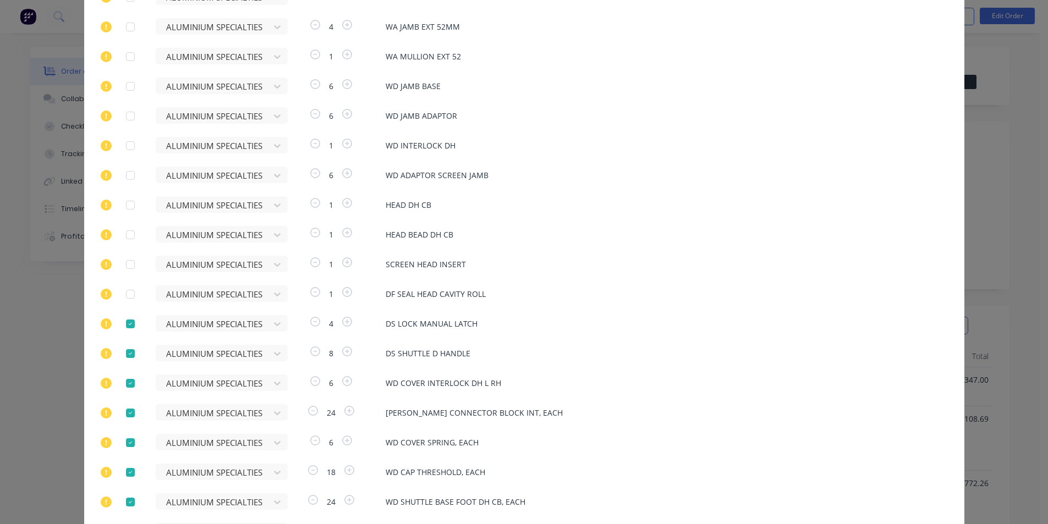
click at [128, 319] on div at bounding box center [130, 324] width 22 height 22
drag, startPoint x: 122, startPoint y: 349, endPoint x: 127, endPoint y: 380, distance: 31.7
click at [124, 351] on div at bounding box center [130, 354] width 22 height 22
click at [126, 380] on div at bounding box center [130, 383] width 22 height 22
drag, startPoint x: 126, startPoint y: 409, endPoint x: 126, endPoint y: 442, distance: 33.0
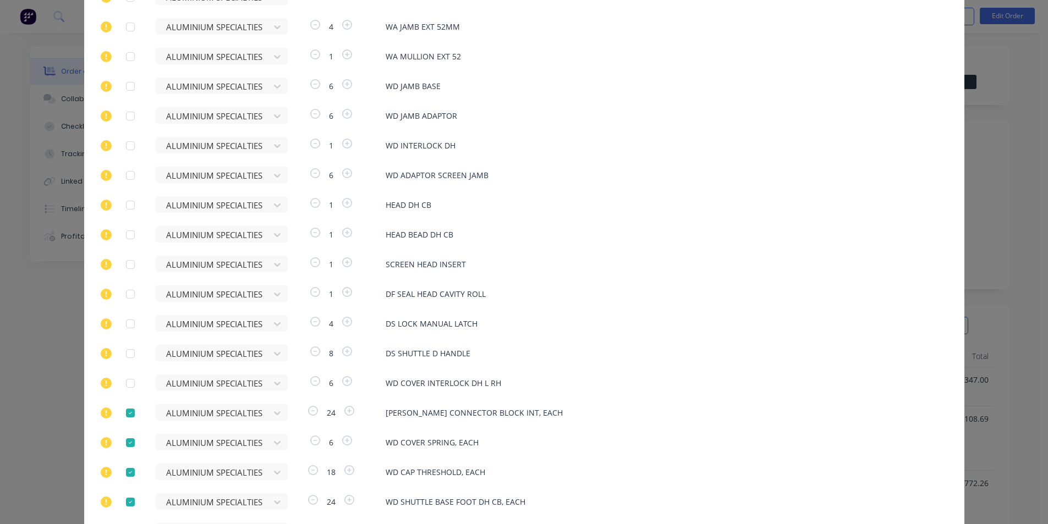
click at [126, 409] on div at bounding box center [130, 413] width 22 height 22
drag, startPoint x: 125, startPoint y: 443, endPoint x: 130, endPoint y: 473, distance: 30.6
click at [125, 443] on div at bounding box center [130, 443] width 22 height 22
click at [130, 473] on div at bounding box center [130, 472] width 22 height 22
click at [125, 503] on div at bounding box center [130, 502] width 22 height 22
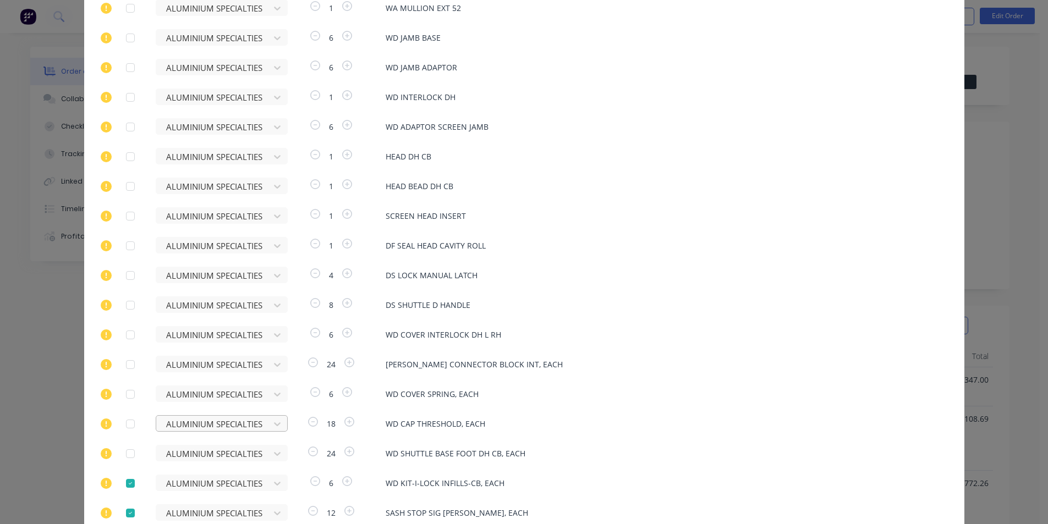
scroll to position [1180, 0]
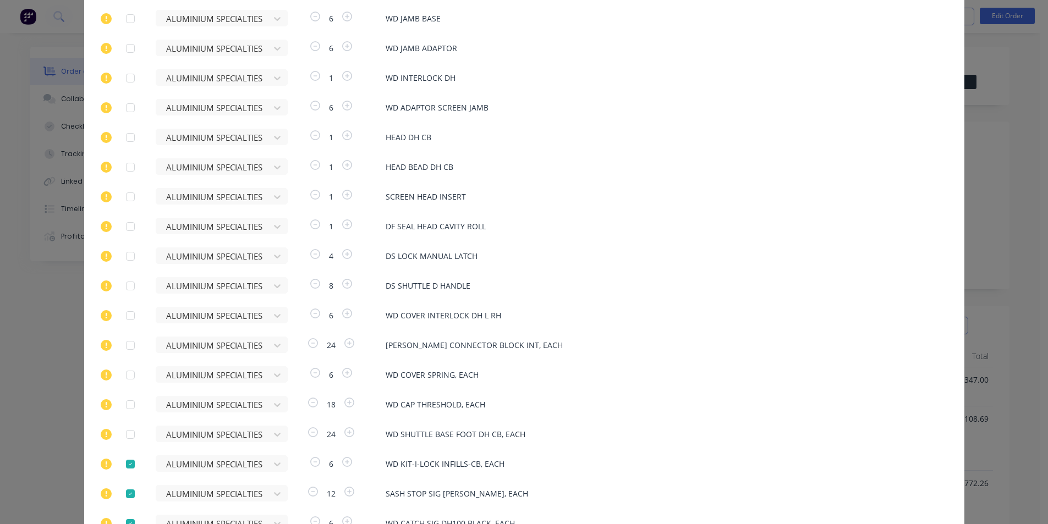
click at [128, 468] on div at bounding box center [130, 464] width 22 height 22
click at [123, 499] on div at bounding box center [130, 494] width 22 height 22
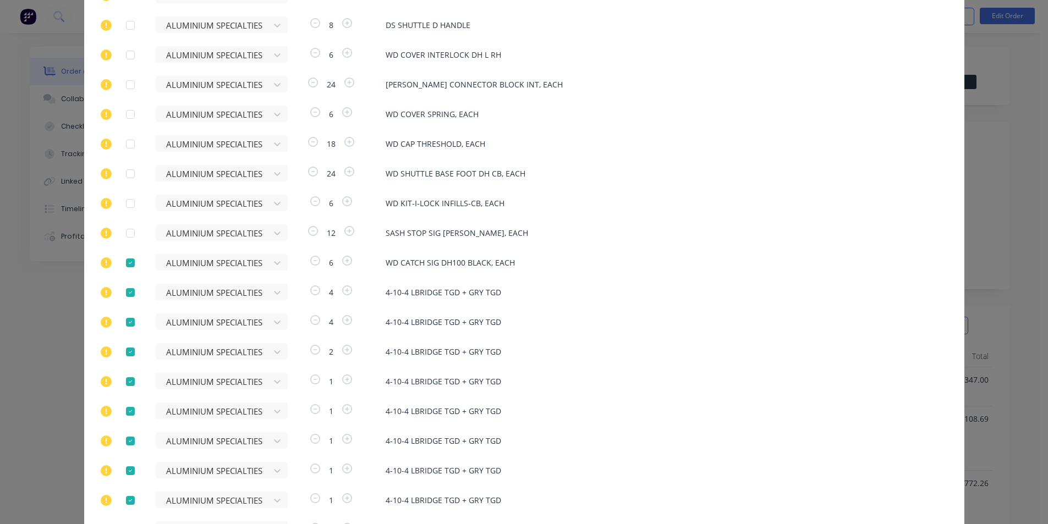
scroll to position [1467, 0]
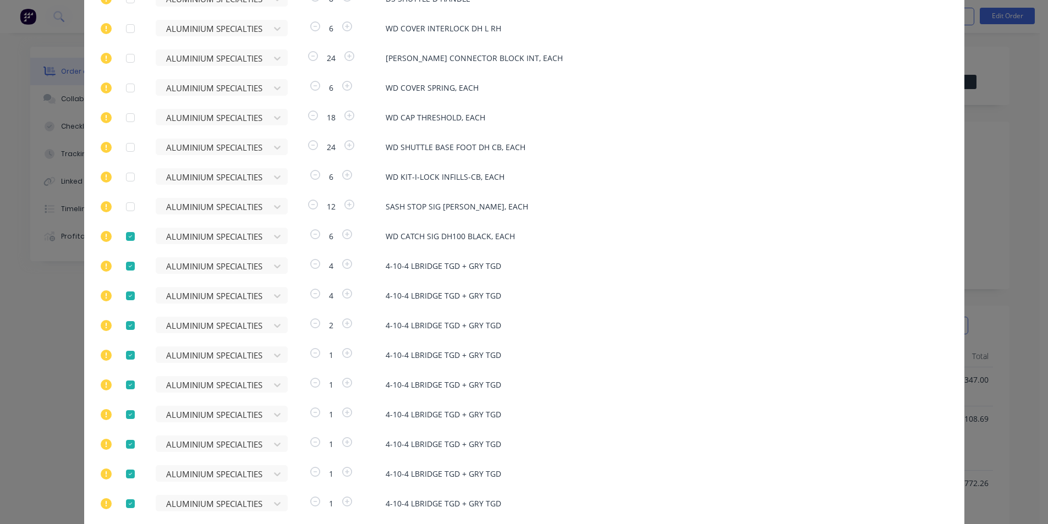
click at [131, 238] on div at bounding box center [130, 236] width 22 height 22
click at [123, 272] on div at bounding box center [130, 266] width 22 height 22
click at [125, 295] on div at bounding box center [130, 296] width 22 height 22
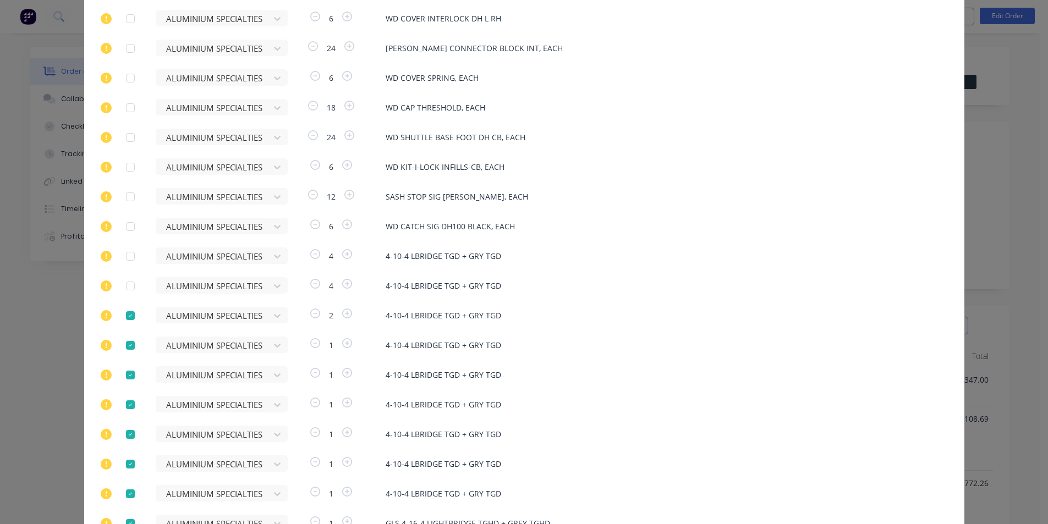
click at [121, 314] on div at bounding box center [130, 316] width 22 height 22
click at [125, 347] on div at bounding box center [130, 345] width 22 height 22
click at [129, 378] on div at bounding box center [130, 375] width 22 height 22
click at [130, 406] on div at bounding box center [130, 405] width 22 height 22
click at [128, 431] on div at bounding box center [130, 434] width 22 height 22
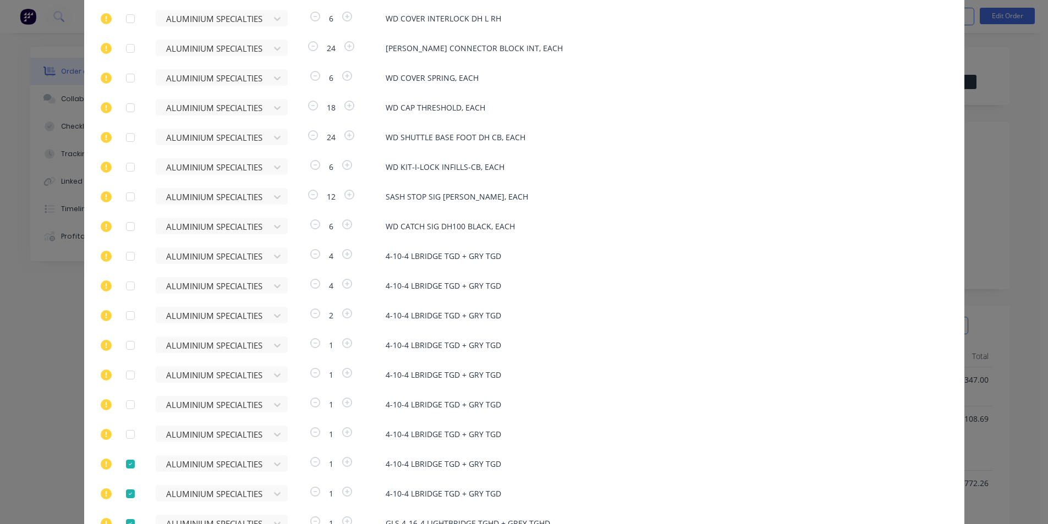
drag, startPoint x: 124, startPoint y: 459, endPoint x: 129, endPoint y: 494, distance: 35.1
click at [124, 460] on div at bounding box center [130, 464] width 22 height 22
click at [126, 492] on div at bounding box center [130, 494] width 22 height 22
click at [128, 518] on div at bounding box center [130, 524] width 22 height 22
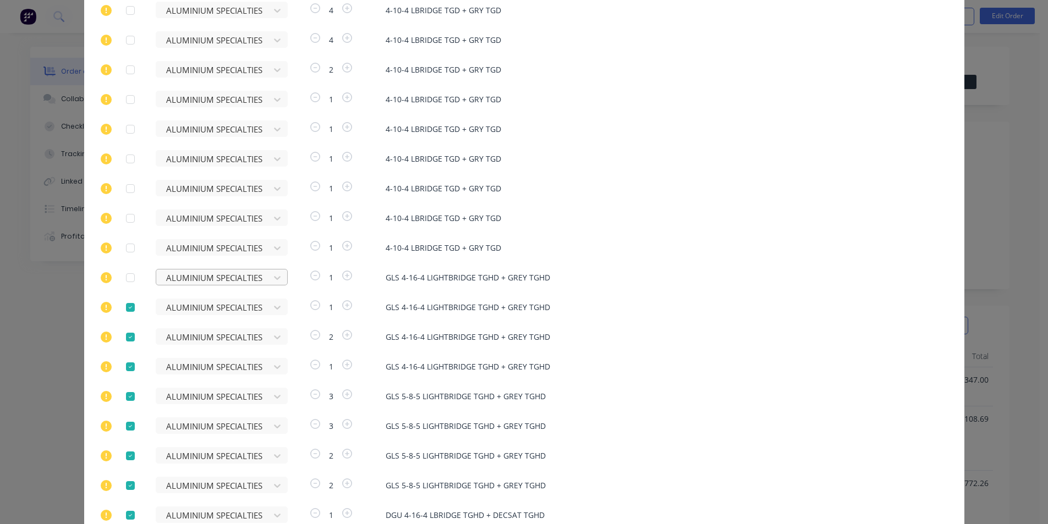
scroll to position [1729, 0]
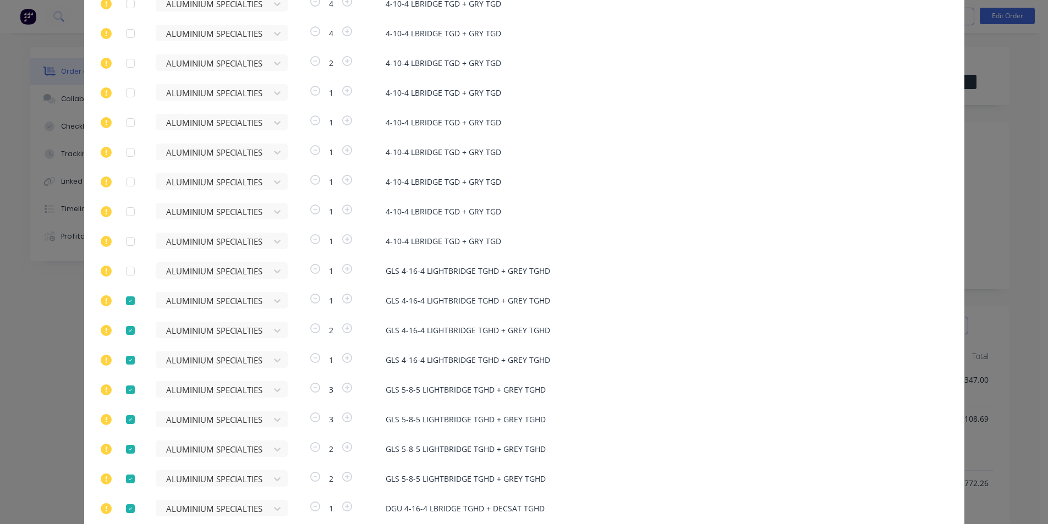
click at [125, 300] on div at bounding box center [130, 301] width 22 height 22
click at [130, 329] on div at bounding box center [130, 331] width 22 height 22
click at [128, 359] on div at bounding box center [130, 360] width 22 height 22
click at [127, 390] on div at bounding box center [130, 390] width 22 height 22
click at [128, 422] on div at bounding box center [130, 420] width 22 height 22
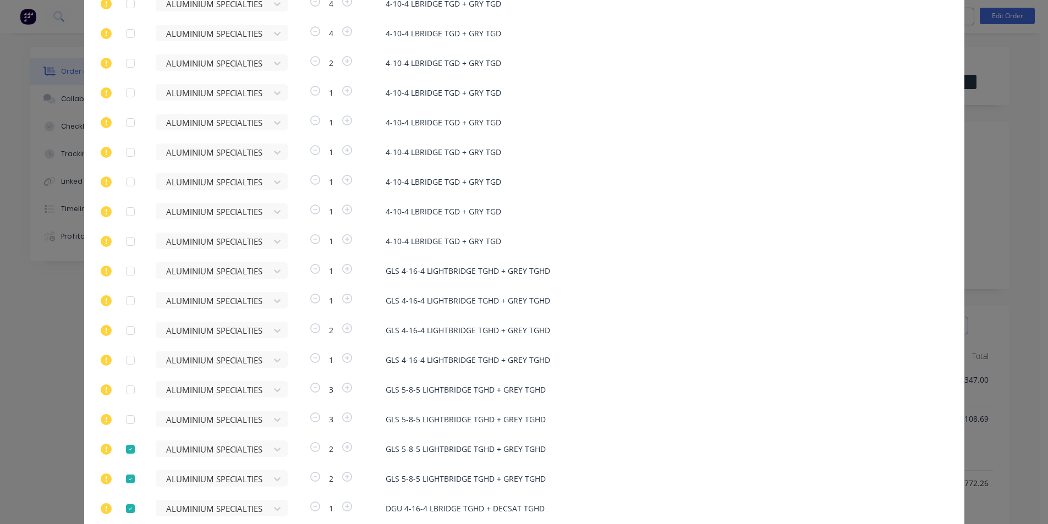
click at [125, 451] on div at bounding box center [130, 449] width 22 height 22
click at [125, 480] on div at bounding box center [130, 479] width 22 height 22
click at [123, 506] on div at bounding box center [130, 509] width 22 height 22
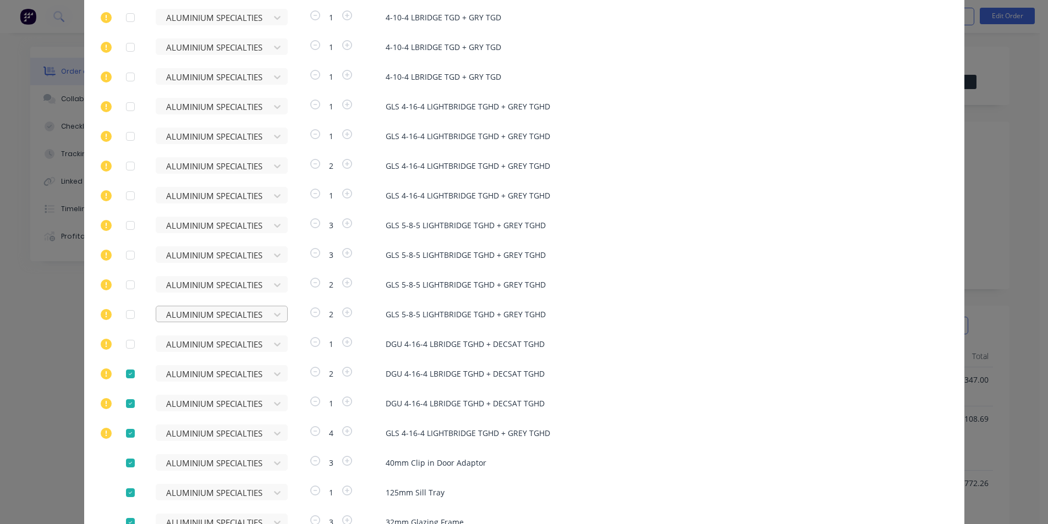
scroll to position [1924, 0]
click at [126, 344] on div at bounding box center [130, 344] width 22 height 22
click at [128, 374] on div at bounding box center [130, 373] width 22 height 22
click at [127, 404] on div at bounding box center [130, 403] width 22 height 22
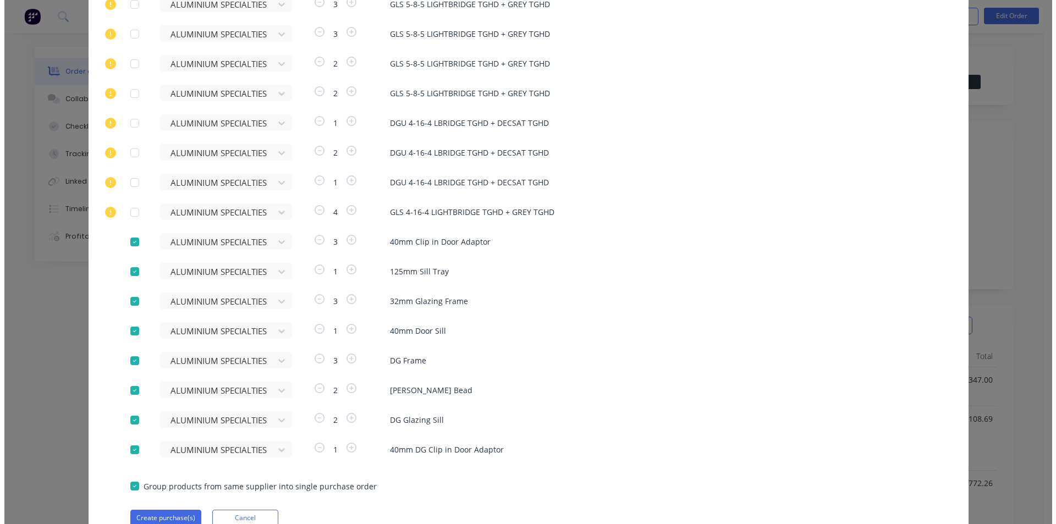
scroll to position [2130, 0]
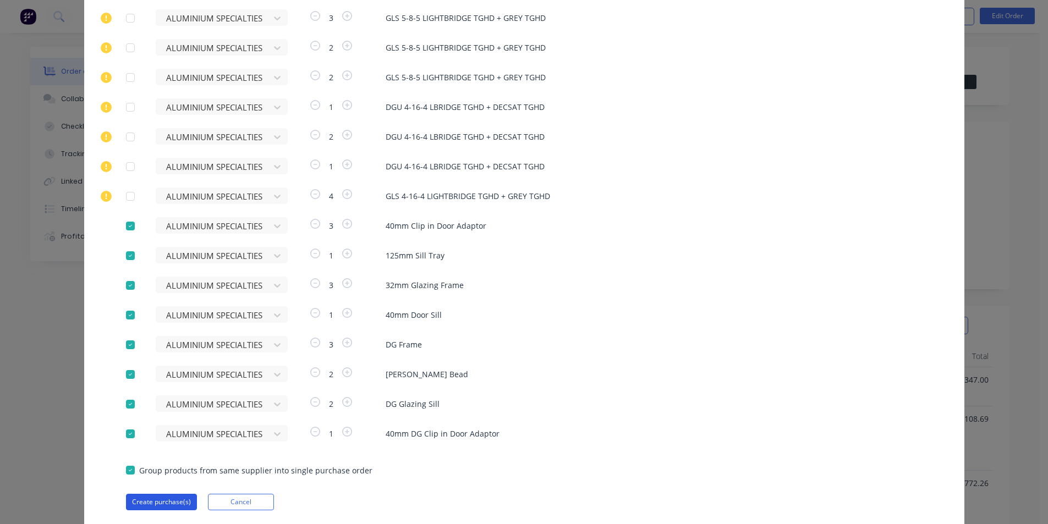
click at [172, 502] on button "Create purchase(s)" at bounding box center [161, 502] width 71 height 16
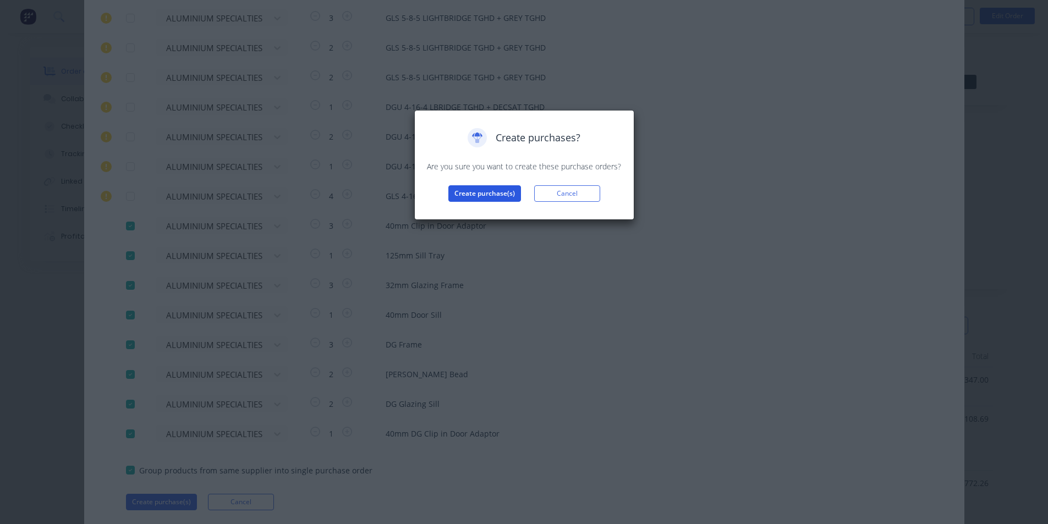
click at [502, 197] on button "Create purchase(s)" at bounding box center [484, 193] width 73 height 16
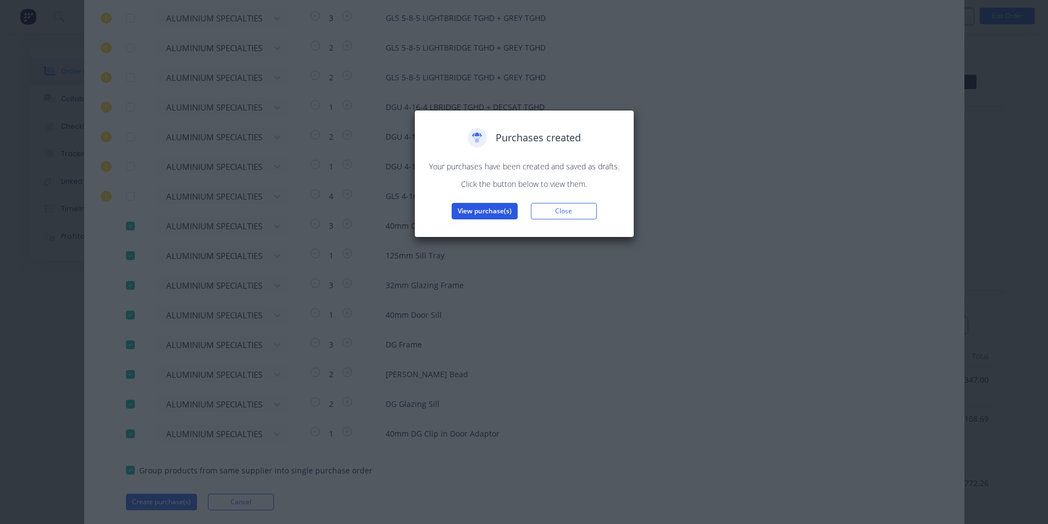
click at [487, 209] on button "View purchase(s)" at bounding box center [484, 211] width 66 height 16
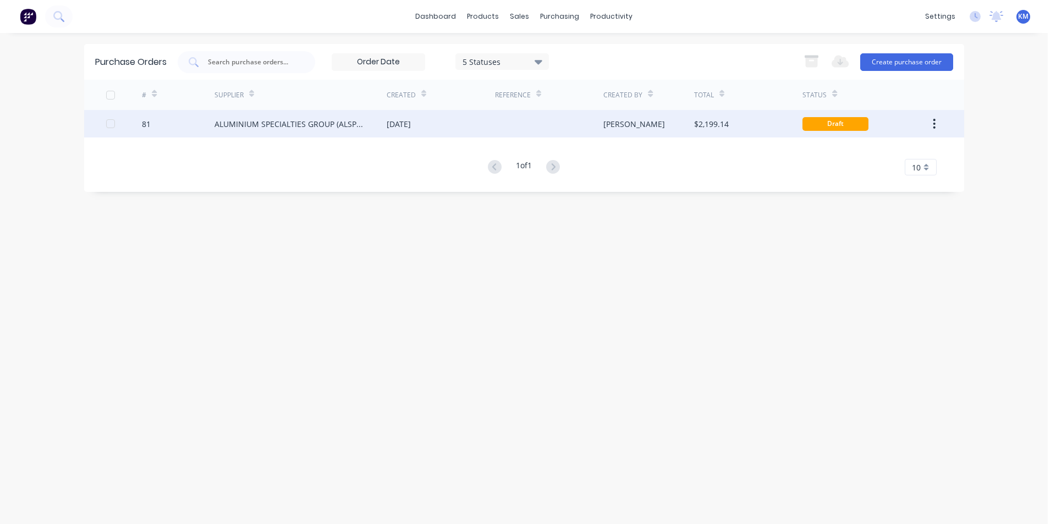
click at [465, 130] on div "[DATE]" at bounding box center [441, 123] width 108 height 27
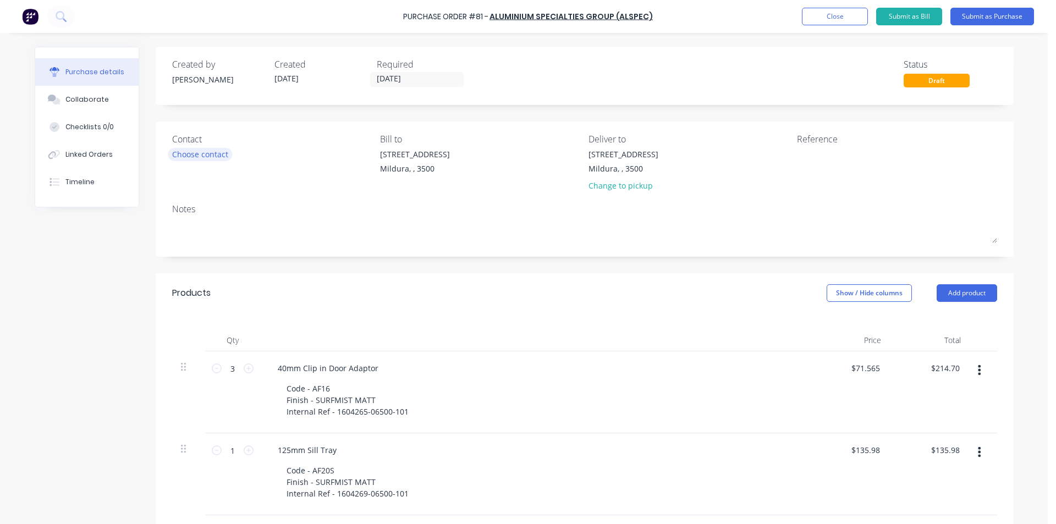
click at [221, 158] on div "Choose contact" at bounding box center [200, 154] width 56 height 12
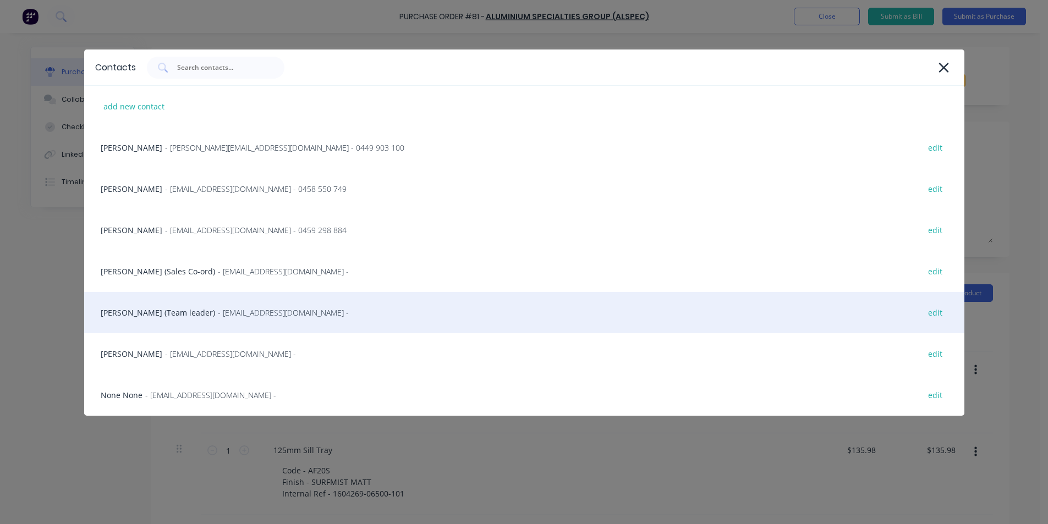
click at [174, 313] on div "[PERSON_NAME] (Team leader) - [EMAIL_ADDRESS][DOMAIN_NAME] - edit" at bounding box center [524, 312] width 880 height 41
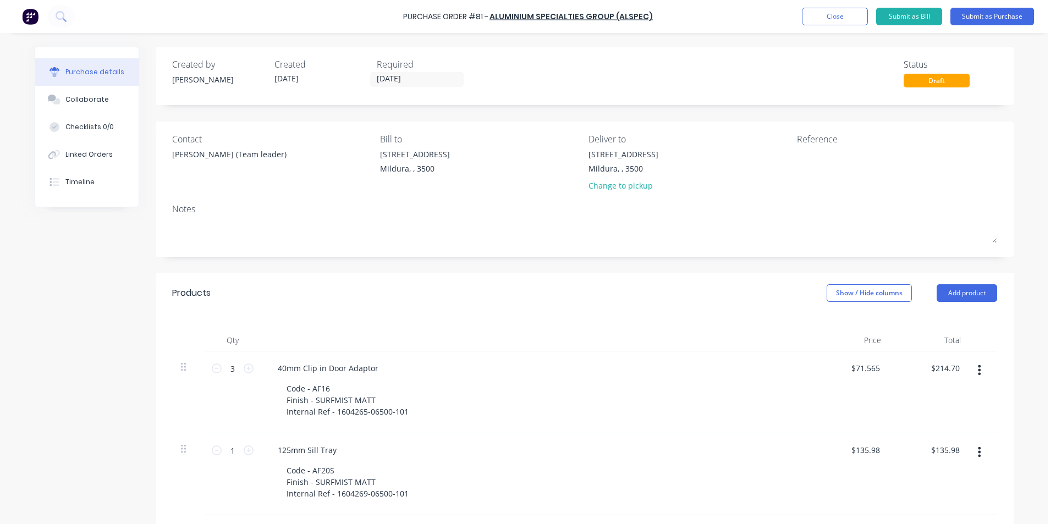
type textarea "m"
type textarea "x"
type textarea "M"
type textarea "x"
type textarea "MI"
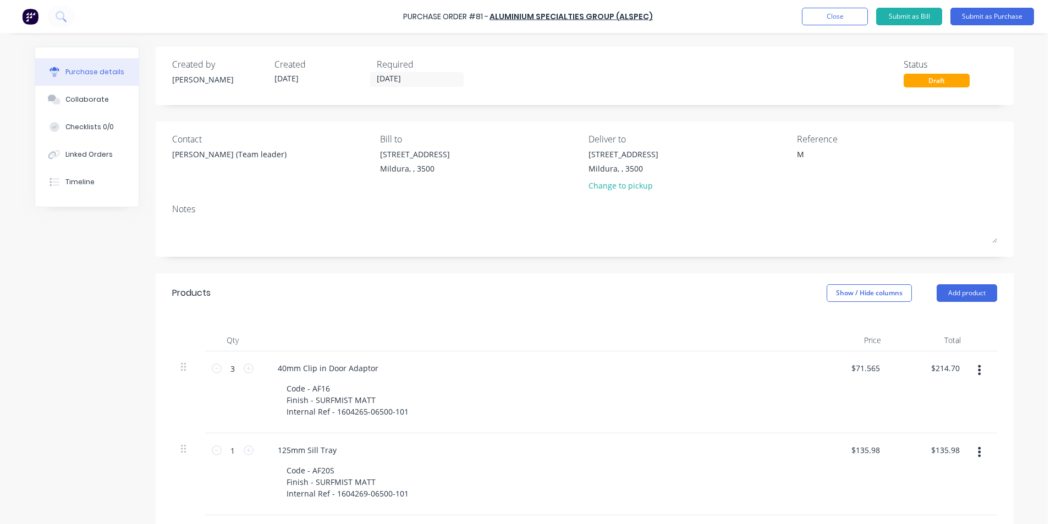
type textarea "x"
type textarea "MIL"
type textarea "x"
type textarea "MIL-"
type textarea "x"
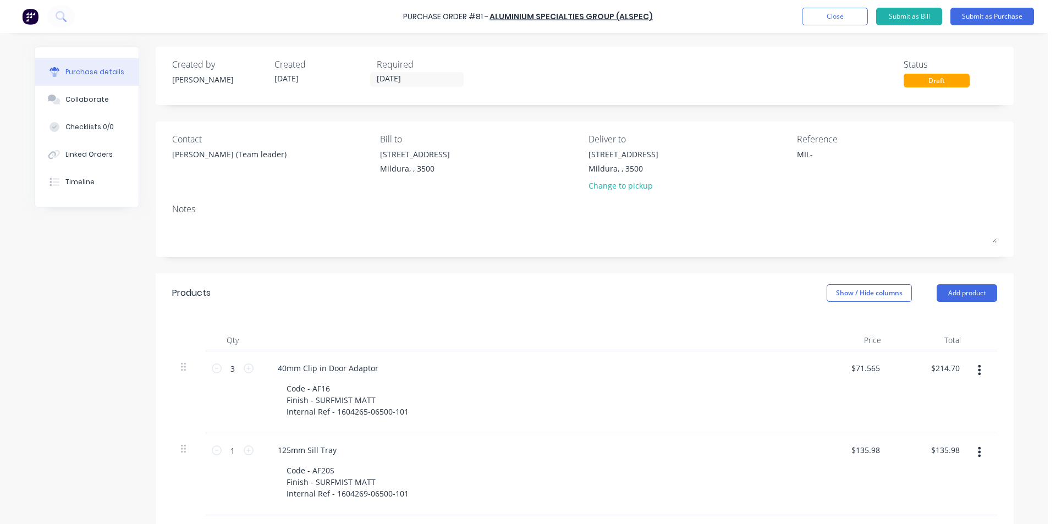
type textarea "MIL-7"
type textarea "x"
type textarea "MIL-76"
type textarea "x"
type textarea "MIL-761"
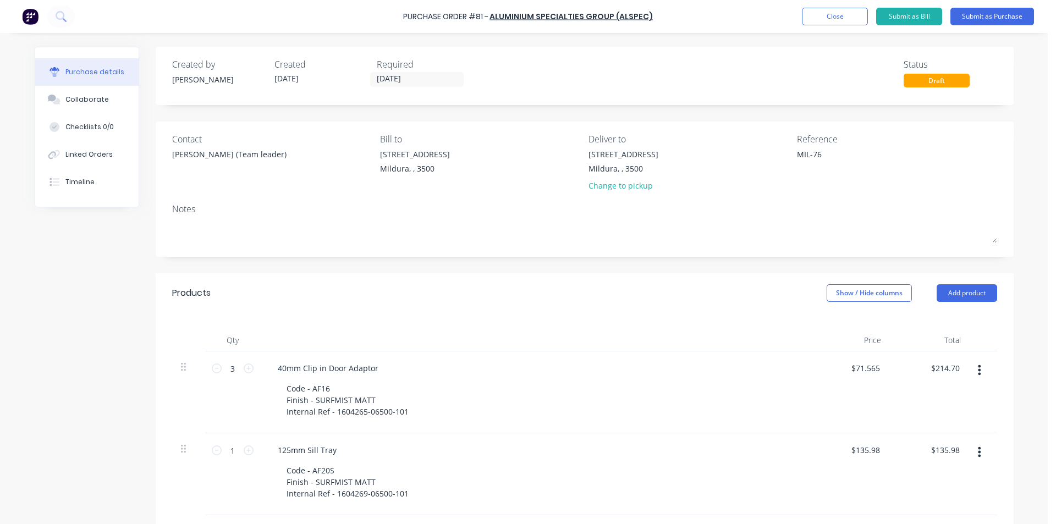
type textarea "x"
type textarea "MIL-7610"
type textarea "x"
type textarea "MIL-7610"
type textarea "x"
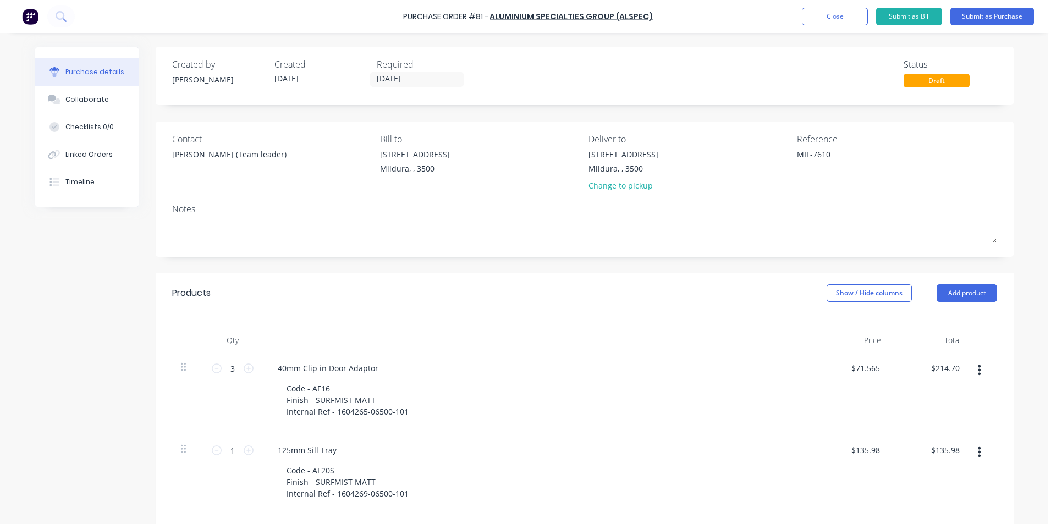
type textarea "MIL-7610 S"
type textarea "x"
type textarea "MIL-7610 SH"
type textarea "x"
type textarea "MIL-7610 SHA"
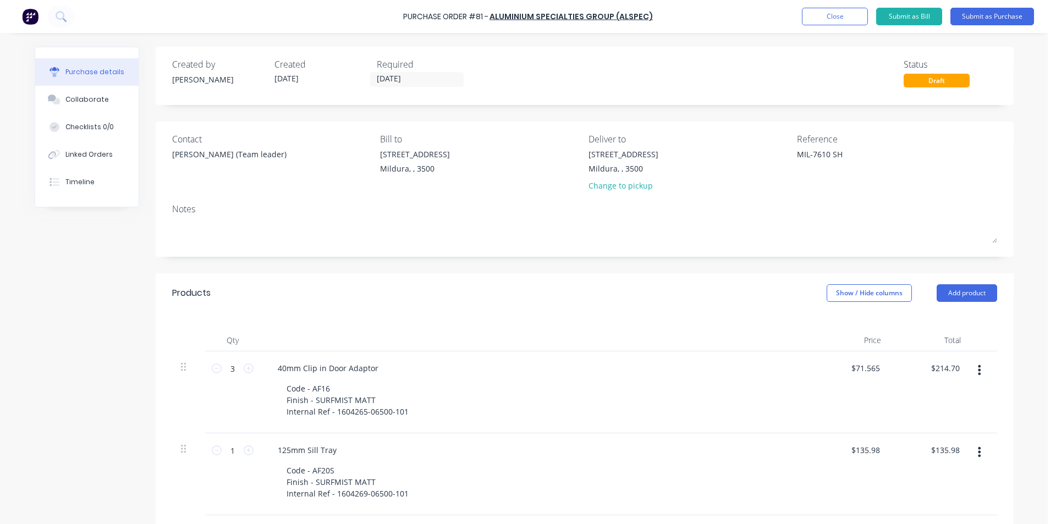
type textarea "x"
type textarea "MIL-7610 SHAY"
type textarea "x"
type textarea "MIL-7610 SHAYN"
type textarea "x"
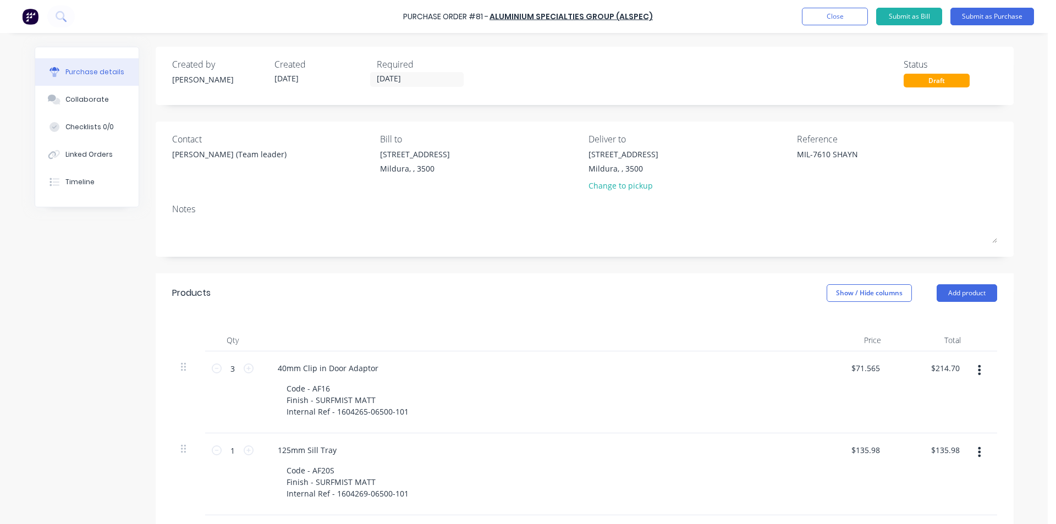
type textarea "MIL-7610 SHAYNE"
type textarea "x"
type textarea "MIL-7610 SHAYNE"
type textarea "x"
type textarea "MIL-7610 SHAYNE C"
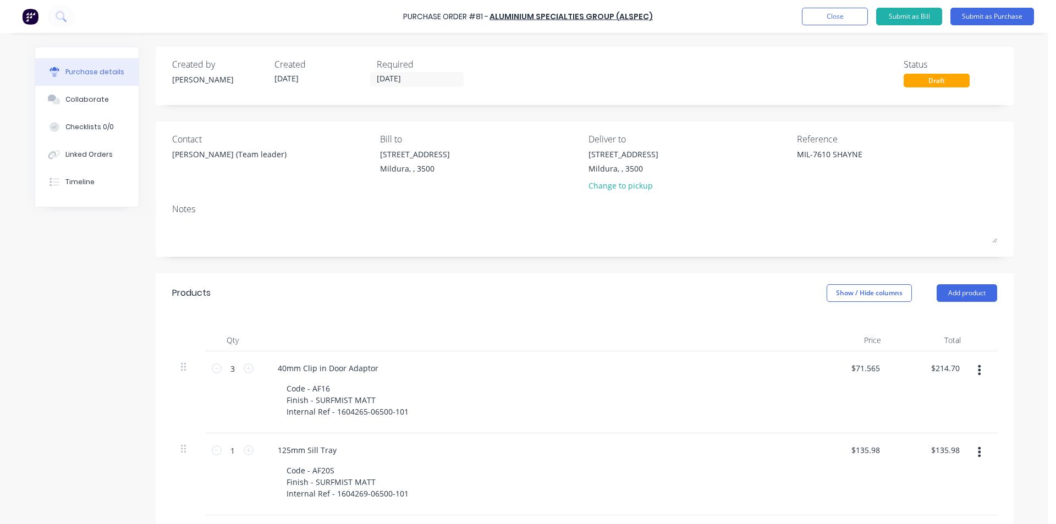
type textarea "x"
type textarea "MIL-7610 SHAYNE CR"
type textarea "x"
type textarea "MIL-7610 SHAYNE CRA"
type textarea "x"
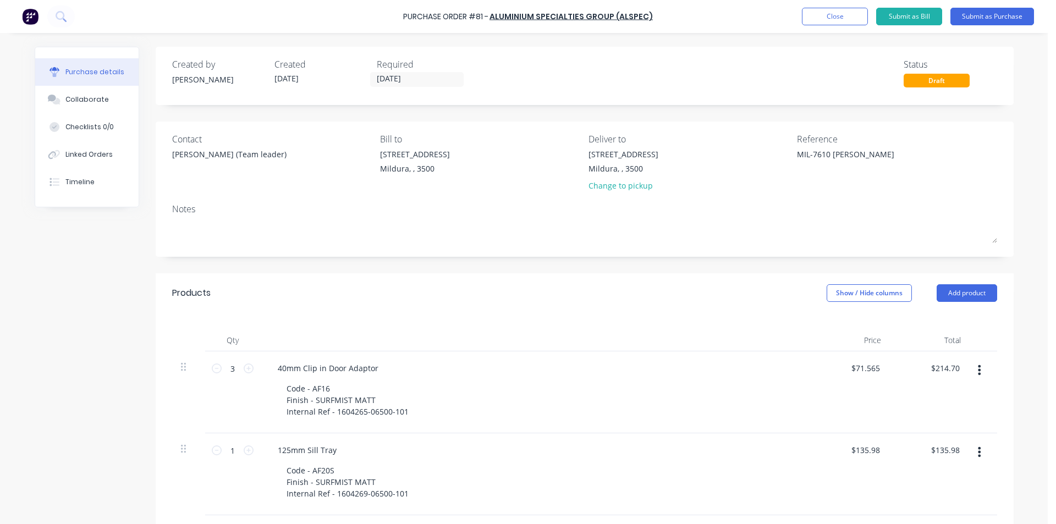
type textarea "MIL-7610 SHAYNE CRAM"
type textarea "x"
type textarea "MIL-7610 SHAYNE CRAMP"
click at [1006, 13] on button "Submit as Purchase" at bounding box center [992, 17] width 84 height 18
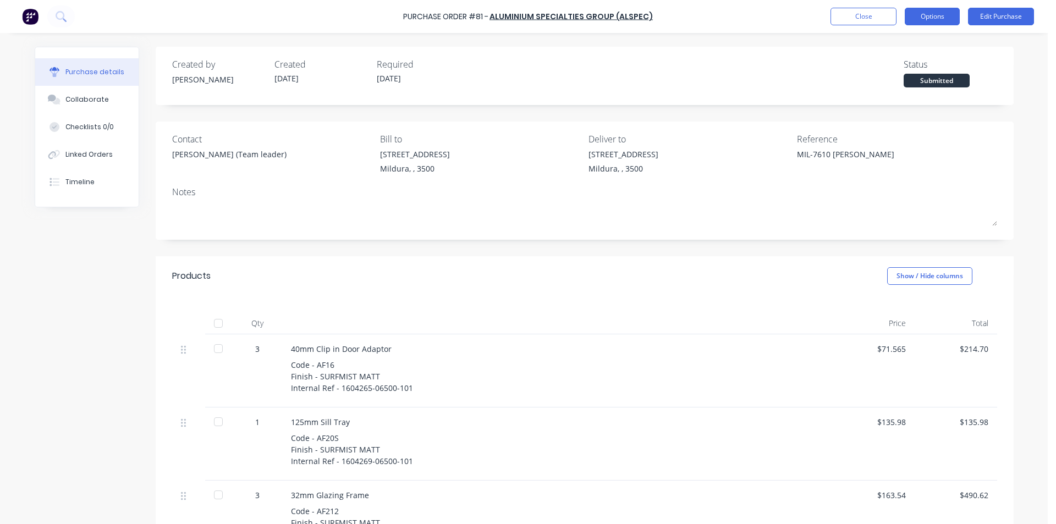
click at [937, 10] on button "Options" at bounding box center [932, 17] width 55 height 18
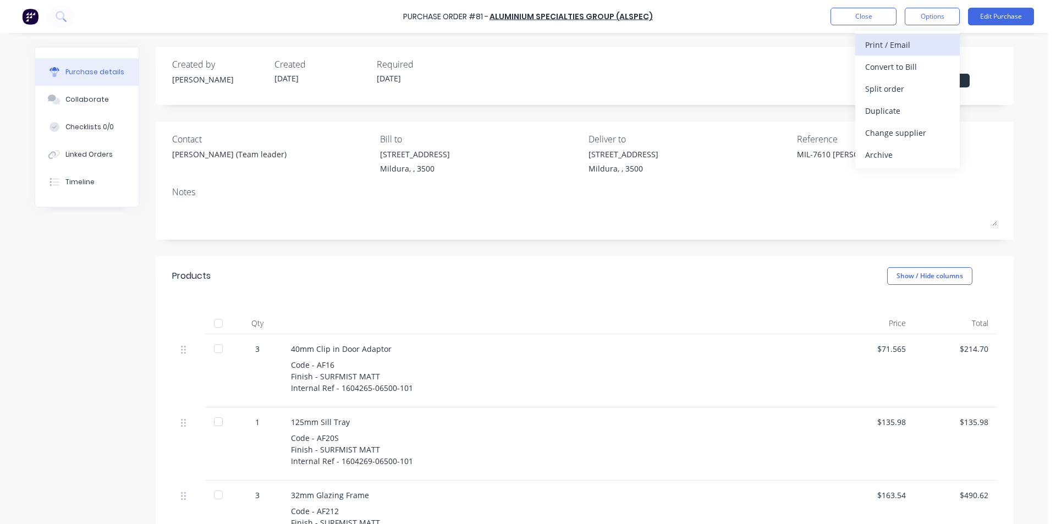
click at [895, 43] on div "Print / Email" at bounding box center [907, 45] width 85 height 16
click at [910, 67] on div "With pricing" at bounding box center [907, 67] width 85 height 16
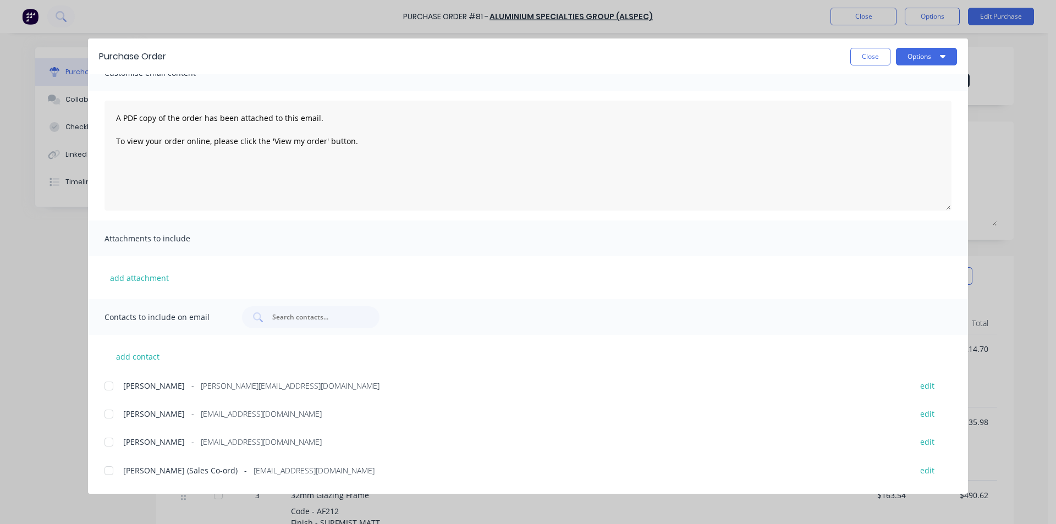
click at [107, 385] on div at bounding box center [109, 386] width 22 height 22
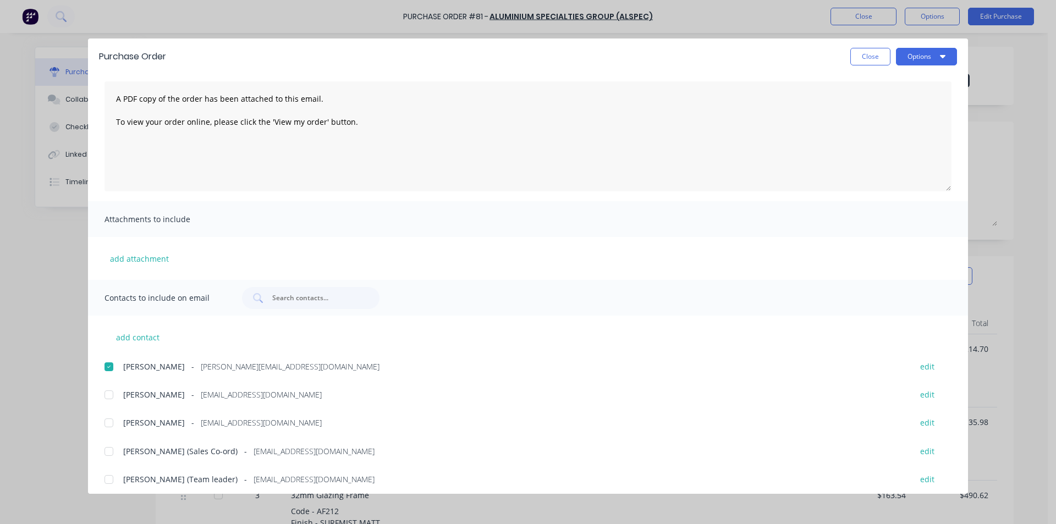
click at [108, 475] on div at bounding box center [109, 480] width 22 height 22
click at [935, 58] on button "Options" at bounding box center [926, 57] width 61 height 18
click at [895, 126] on div "Email" at bounding box center [904, 128] width 85 height 16
drag, startPoint x: 106, startPoint y: 423, endPoint x: 106, endPoint y: 405, distance: 18.1
click at [106, 422] on div at bounding box center [109, 423] width 22 height 22
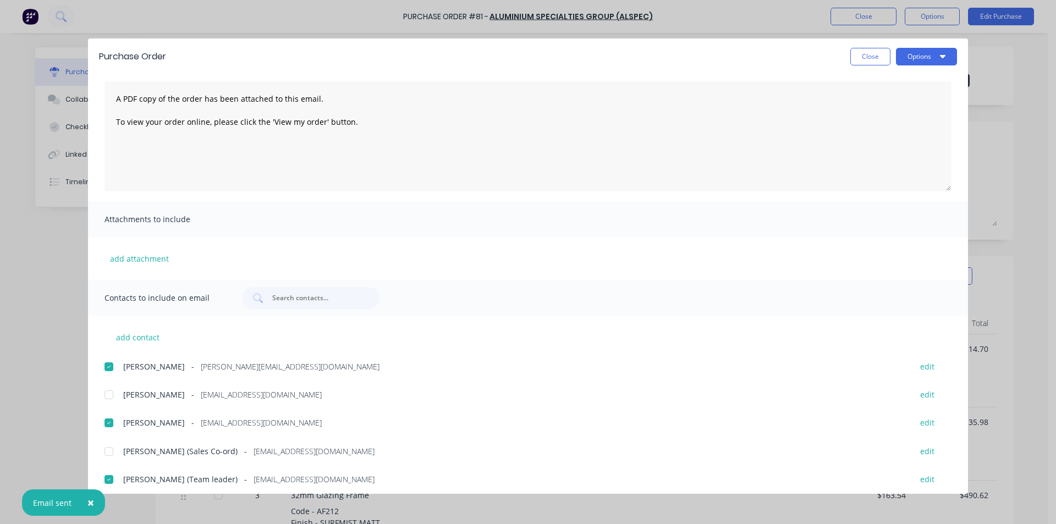
click at [113, 362] on div at bounding box center [109, 367] width 22 height 22
click at [109, 476] on div at bounding box center [109, 480] width 22 height 22
click at [932, 64] on button "Options" at bounding box center [926, 57] width 61 height 18
click at [871, 57] on button "Close" at bounding box center [870, 57] width 40 height 18
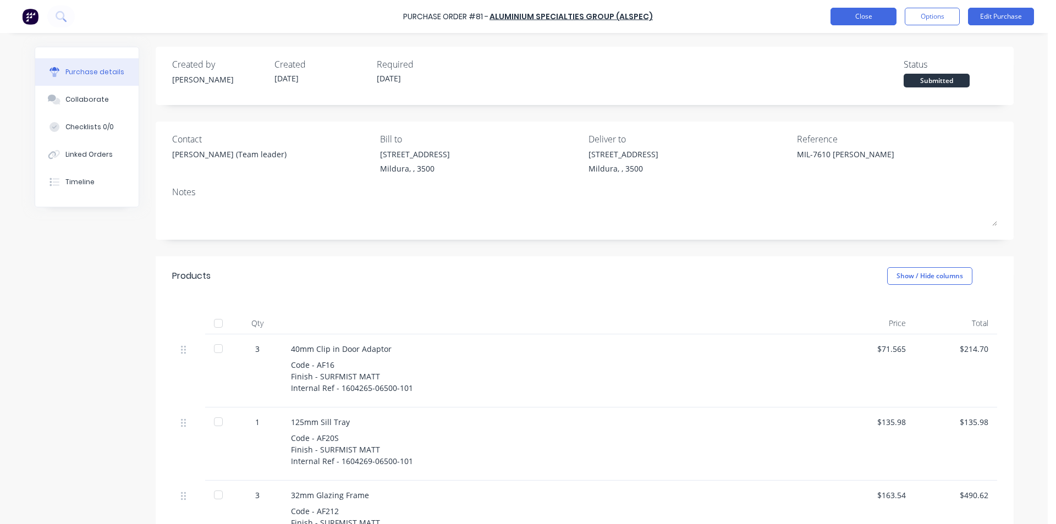
click at [856, 19] on button "Close" at bounding box center [863, 17] width 66 height 18
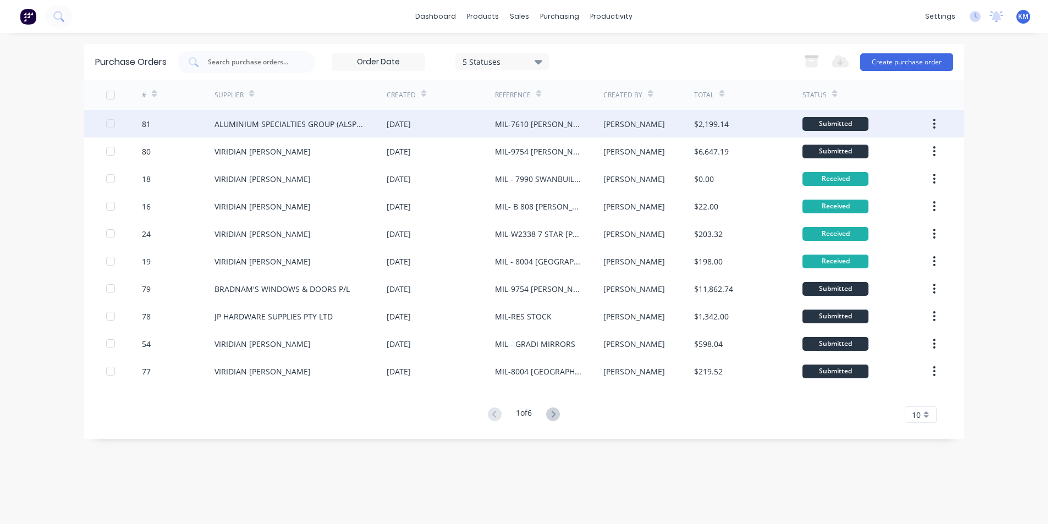
click at [488, 126] on div "[DATE]" at bounding box center [441, 123] width 108 height 27
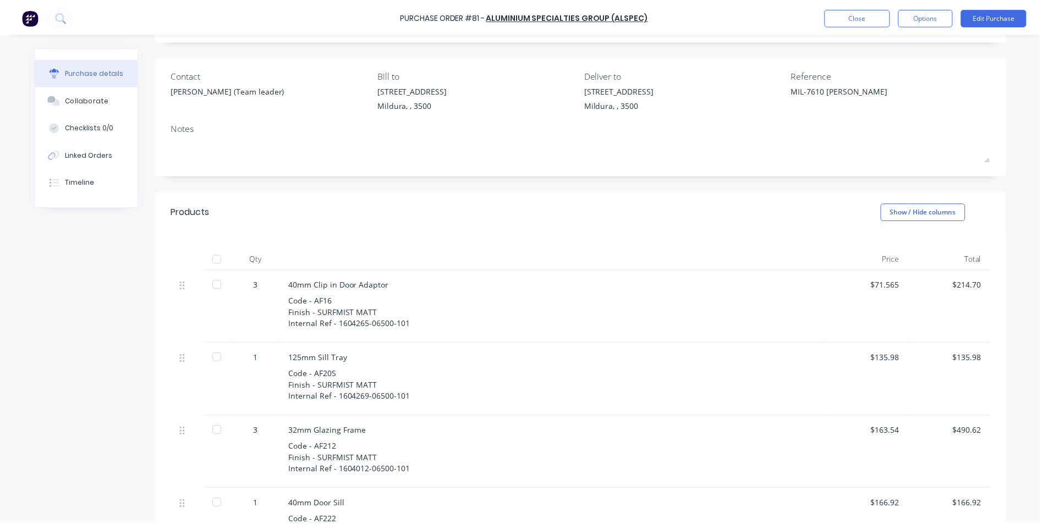
scroll to position [80, 0]
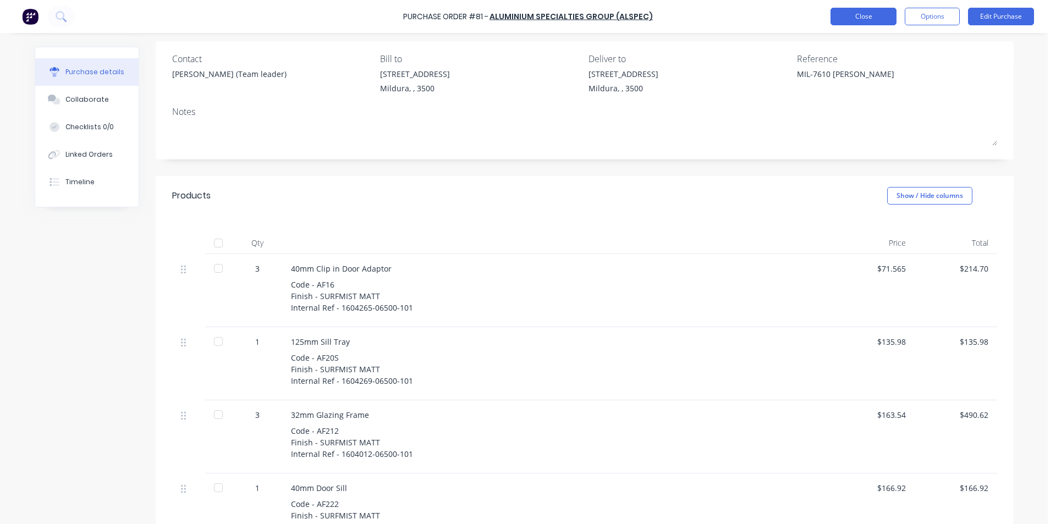
click at [858, 16] on button "Close" at bounding box center [863, 17] width 66 height 18
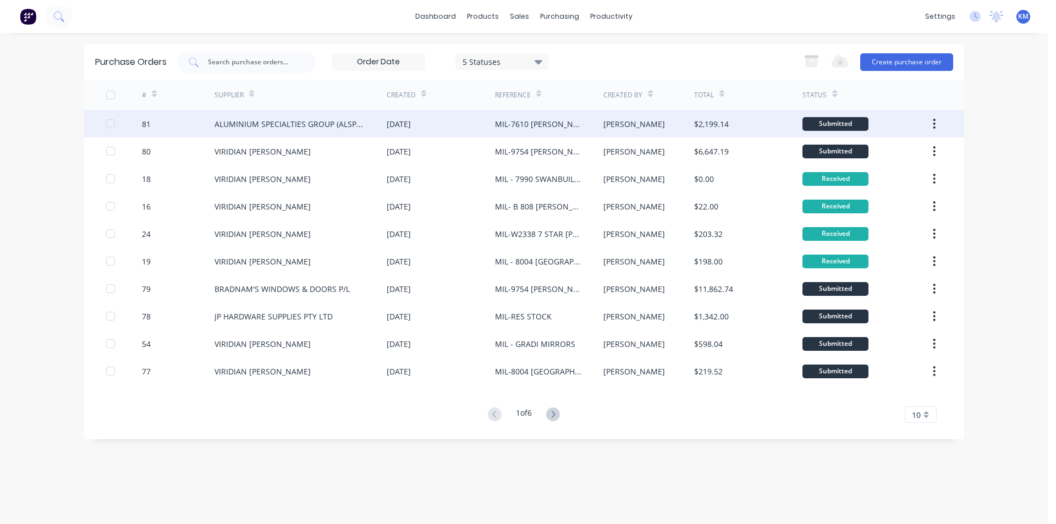
click at [509, 122] on div "MIL-7610 SHAYNE CRAMP" at bounding box center [538, 124] width 86 height 12
type textarea "x"
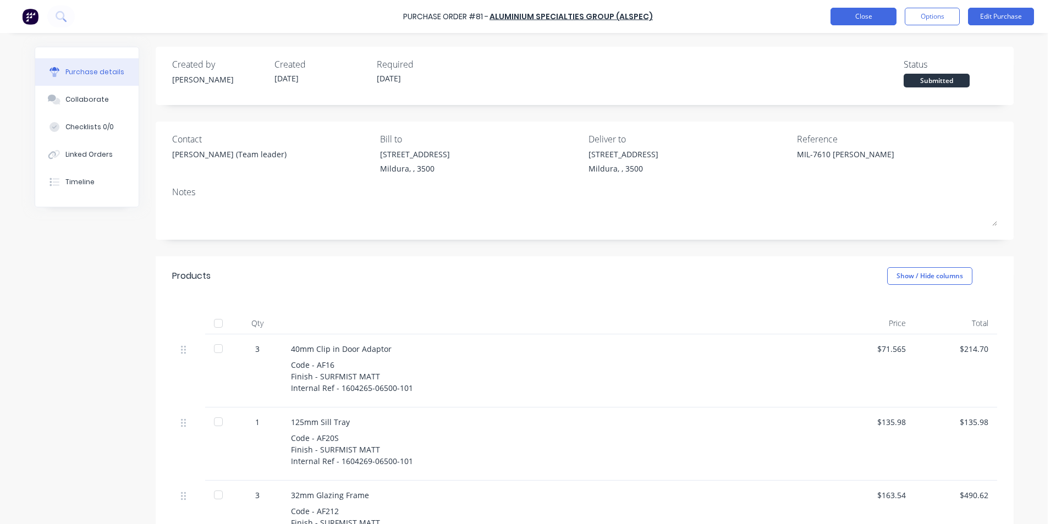
click at [842, 9] on button "Close" at bounding box center [863, 17] width 66 height 18
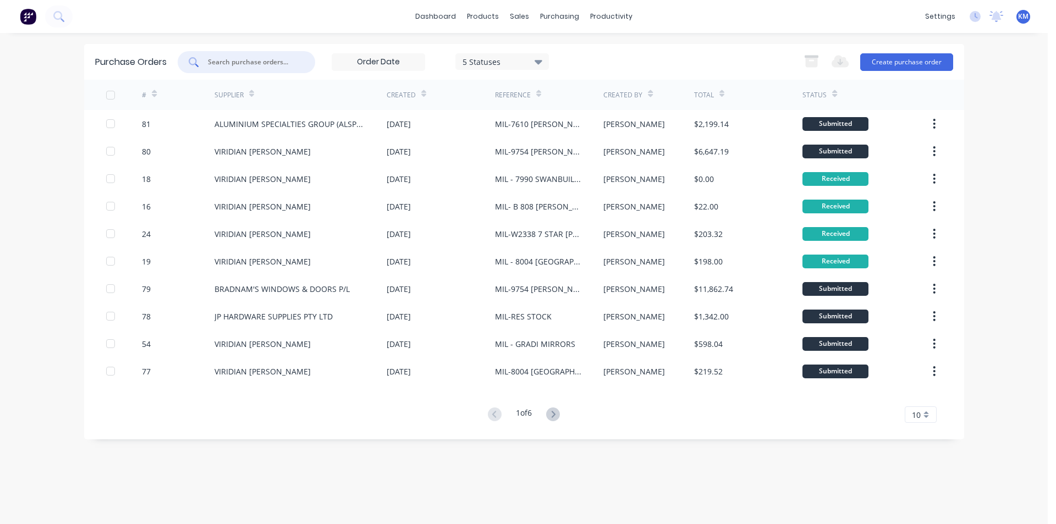
click at [283, 58] on input "text" at bounding box center [252, 62] width 91 height 11
click at [554, 49] on icon at bounding box center [551, 50] width 10 height 4
click at [543, 50] on div "Sales Orders" at bounding box center [560, 53] width 45 height 10
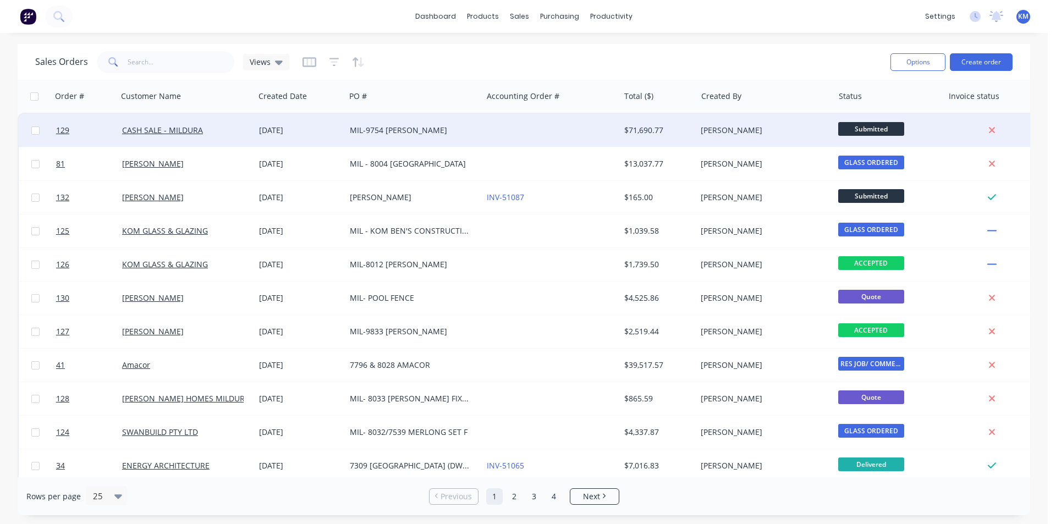
click at [392, 135] on div "MIL-9754 [PERSON_NAME]" at bounding box center [411, 130] width 122 height 11
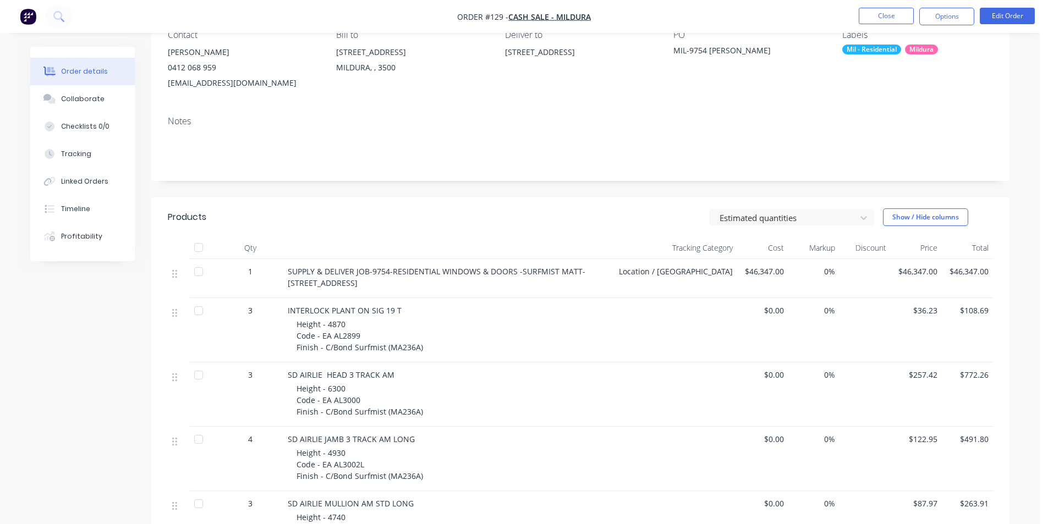
scroll to position [89, 0]
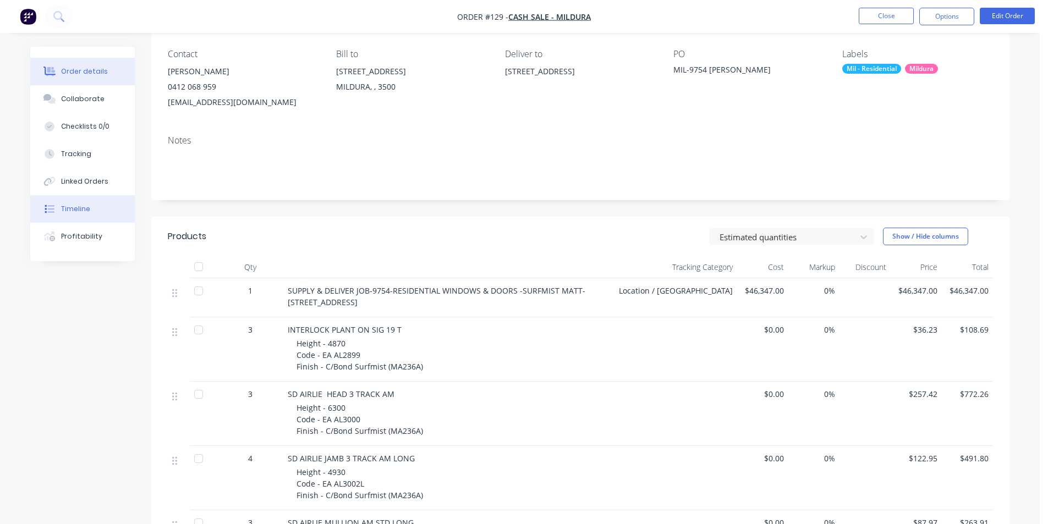
click at [92, 213] on button "Timeline" at bounding box center [82, 208] width 104 height 27
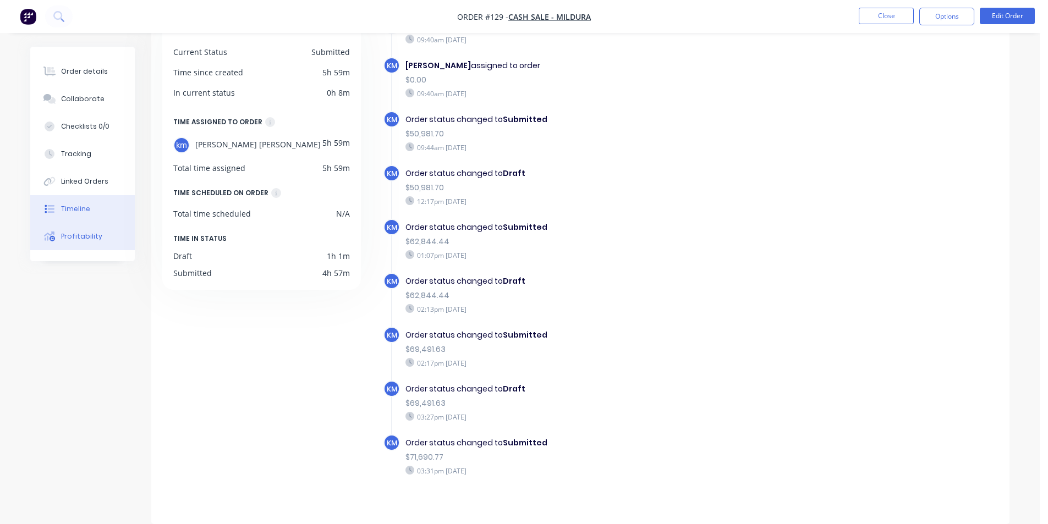
click at [86, 240] on div "Profitability" at bounding box center [81, 237] width 41 height 10
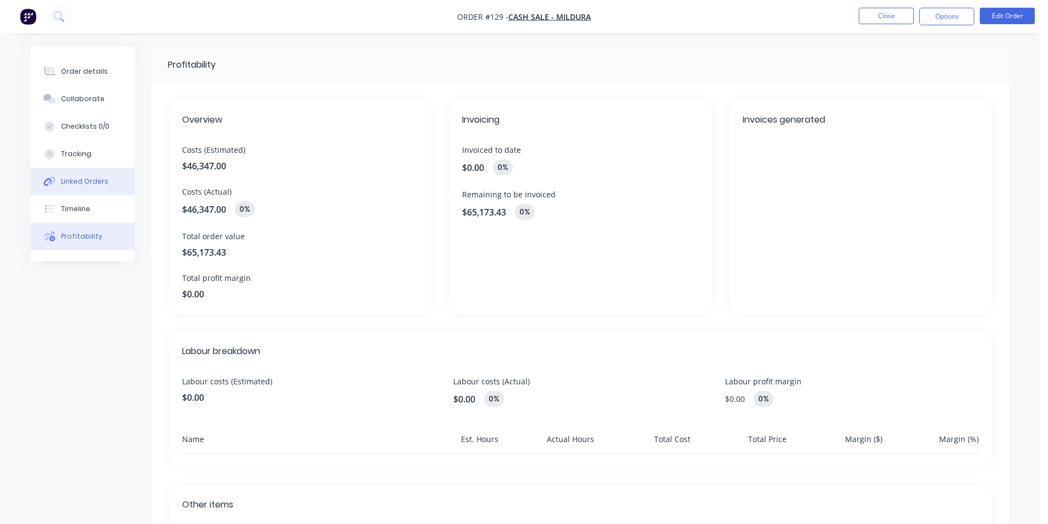
click at [98, 173] on button "Linked Orders" at bounding box center [82, 181] width 104 height 27
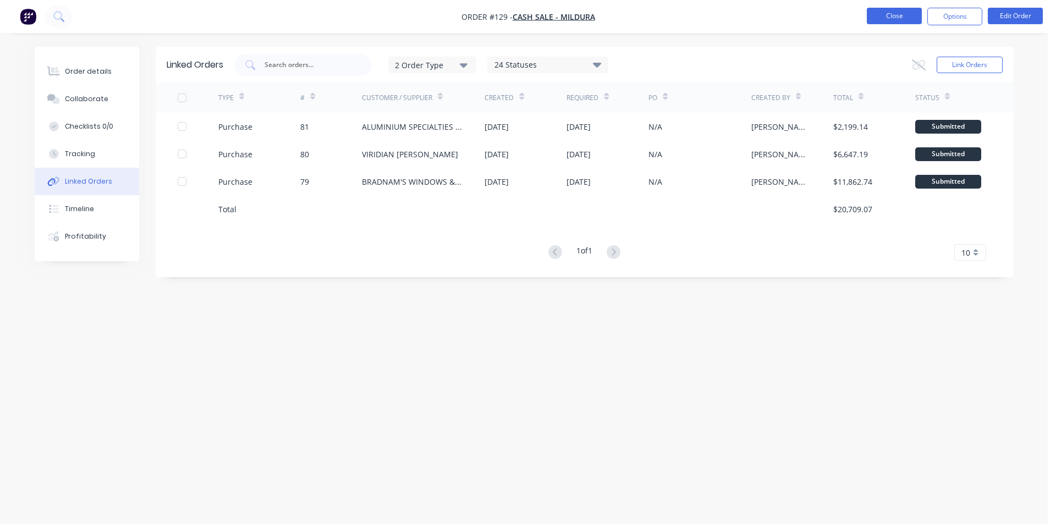
click at [896, 13] on button "Close" at bounding box center [894, 16] width 55 height 16
